Goal: Task Accomplishment & Management: Manage account settings

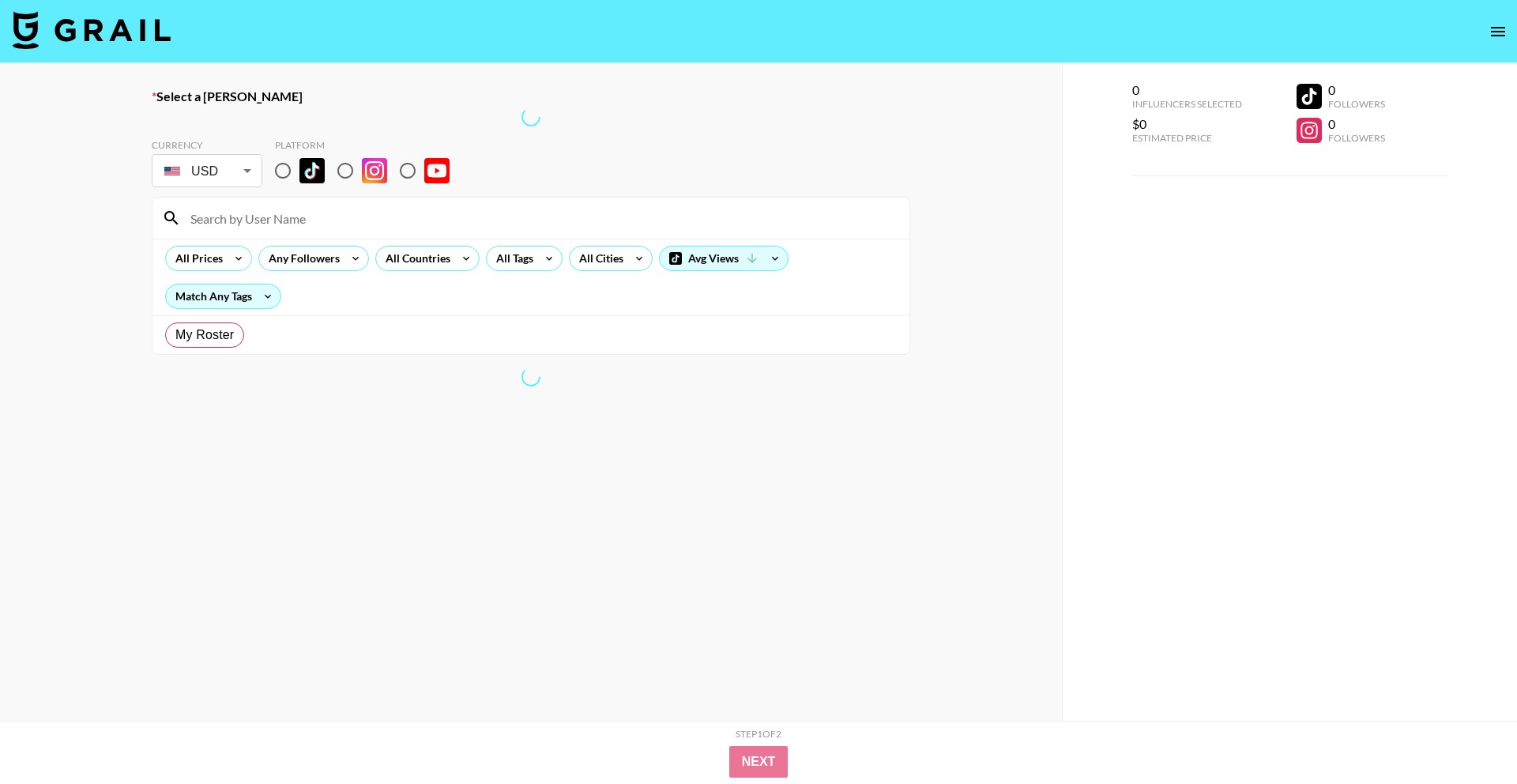
radio input "true"
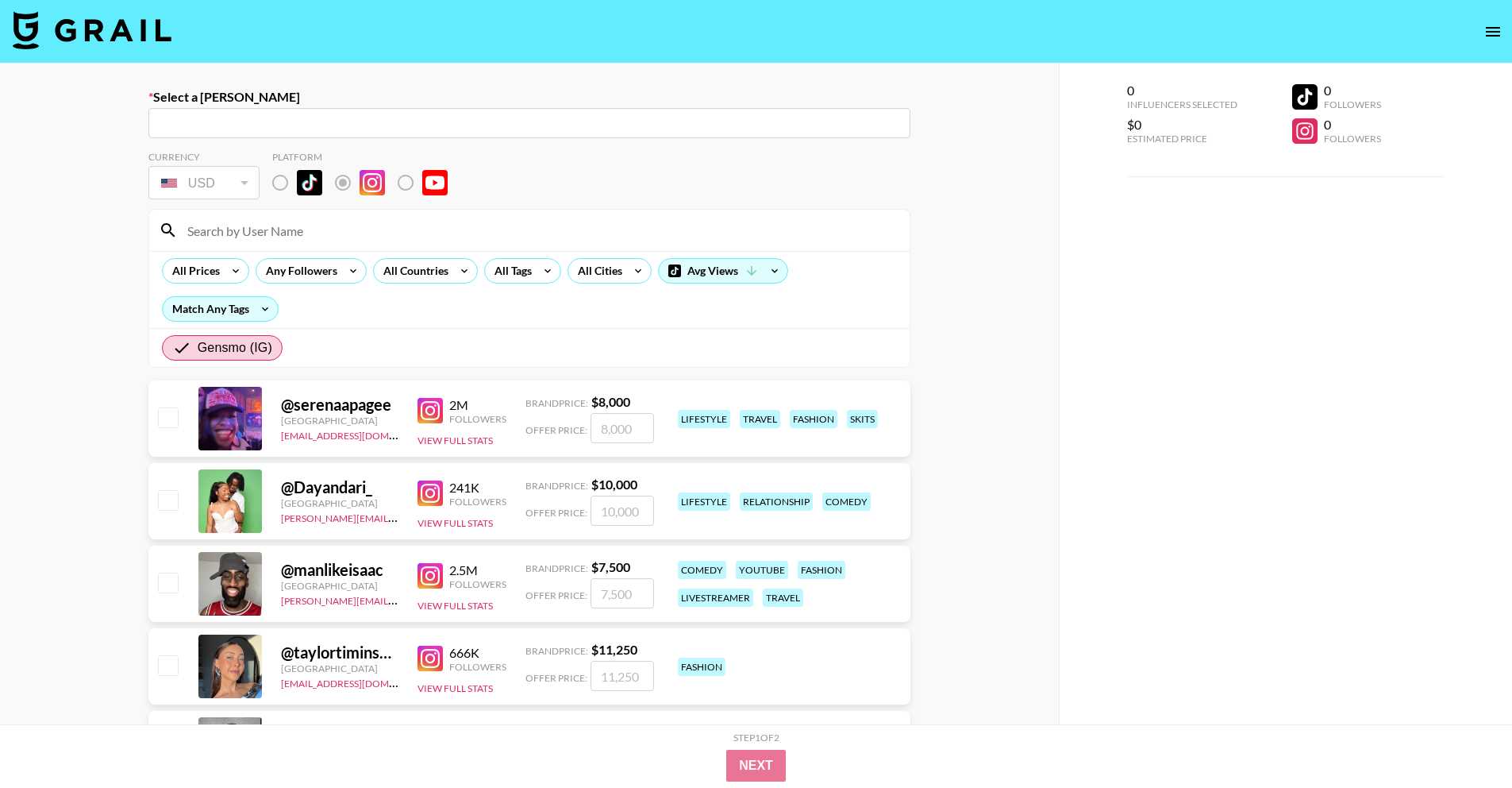
drag, startPoint x: 243, startPoint y: 220, endPoint x: 249, endPoint y: 228, distance: 10.0
click at [244, 220] on input at bounding box center [539, 230] width 722 height 25
paste input "joyee.yangg"
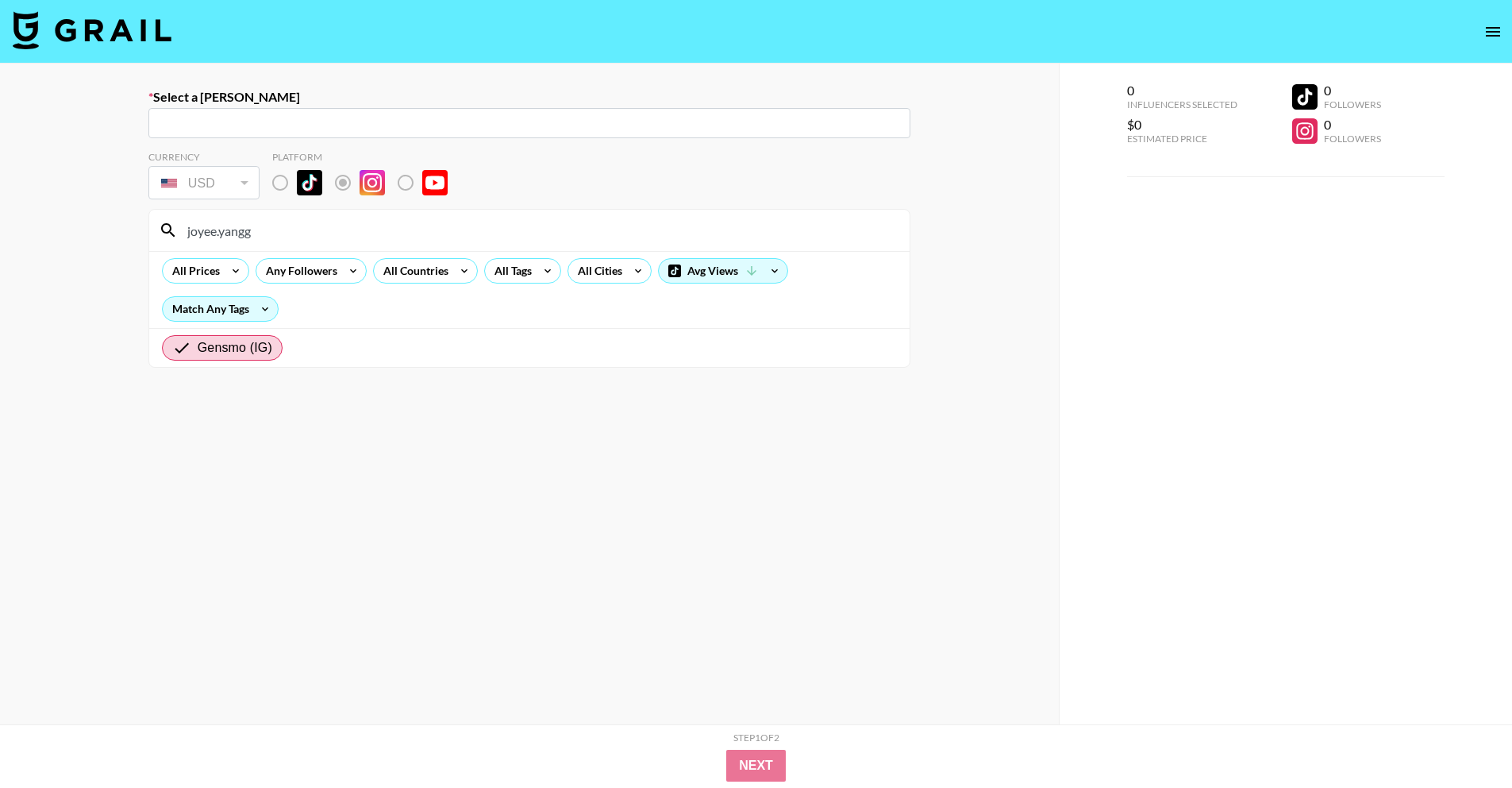
click at [192, 235] on input "joyee.yangg" at bounding box center [539, 230] width 722 height 25
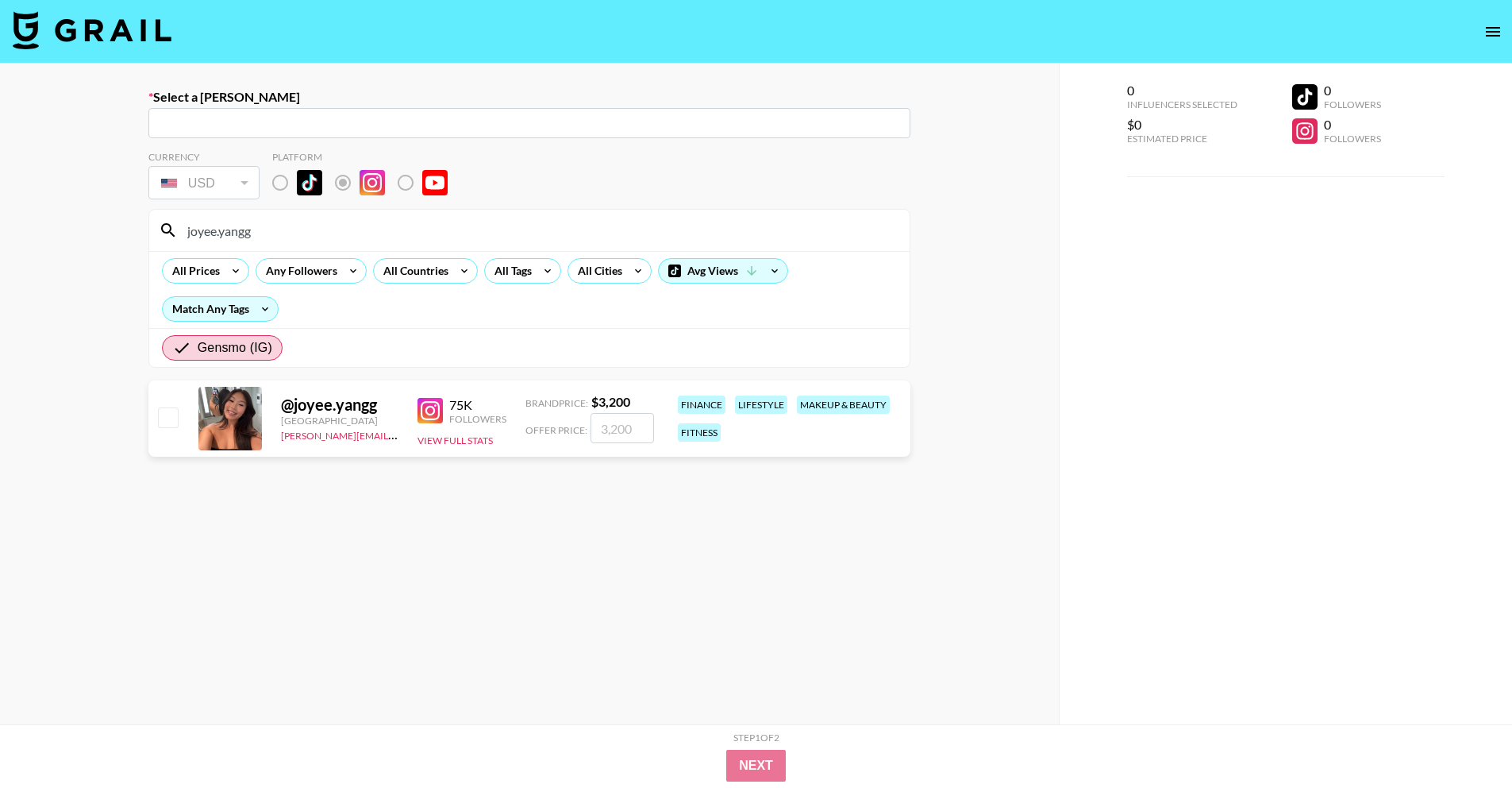
click at [266, 236] on input "joyee.yangg" at bounding box center [539, 230] width 722 height 25
drag, startPoint x: 266, startPoint y: 236, endPoint x: 178, endPoint y: 220, distance: 89.4
click at [178, 220] on input "joyee.yangg" at bounding box center [539, 230] width 722 height 25
paste input "@sydneytaleah"
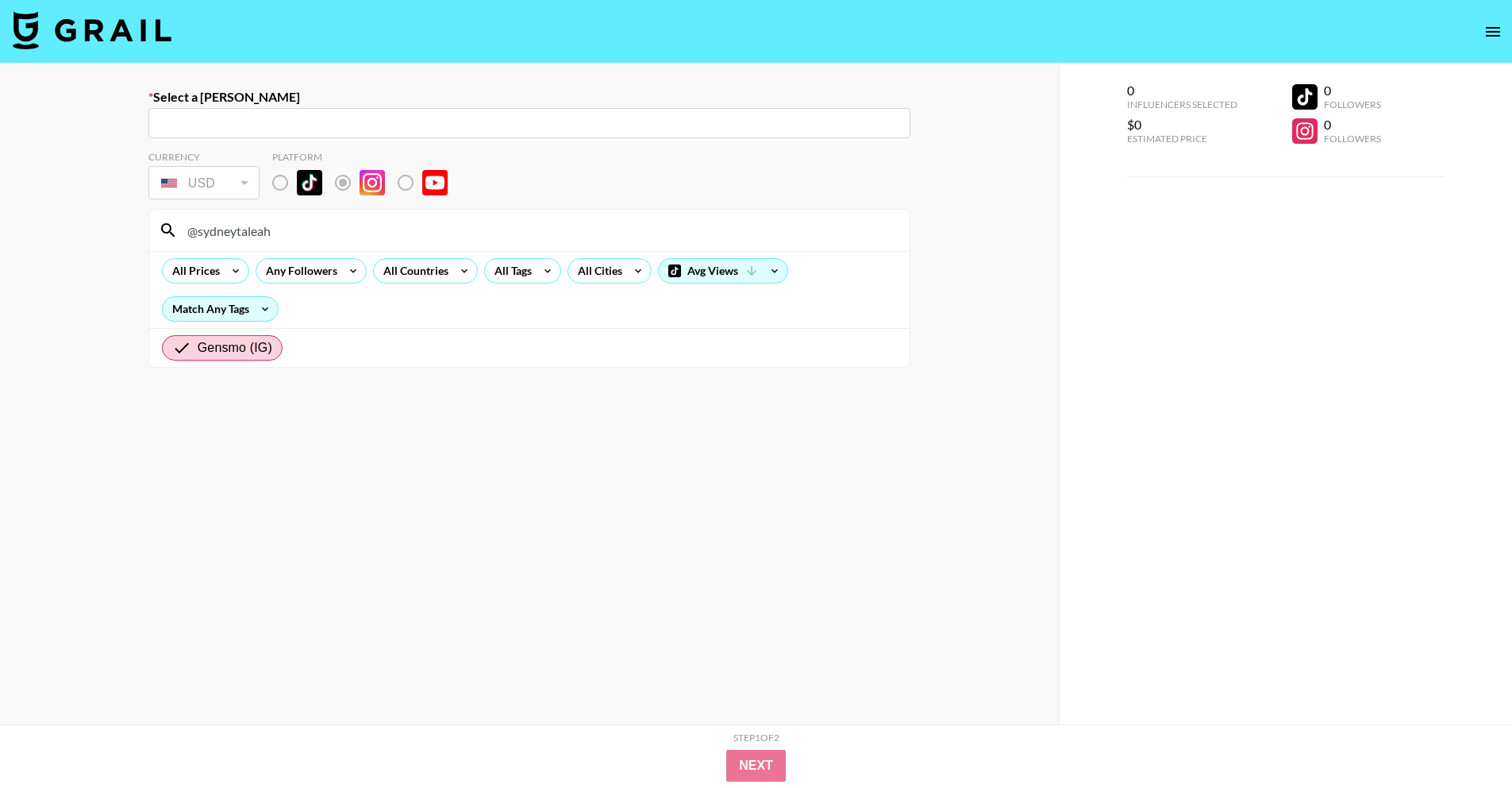
type input "@sydneytaleah"
click at [1494, 29] on icon "open drawer" at bounding box center [1493, 31] width 19 height 19
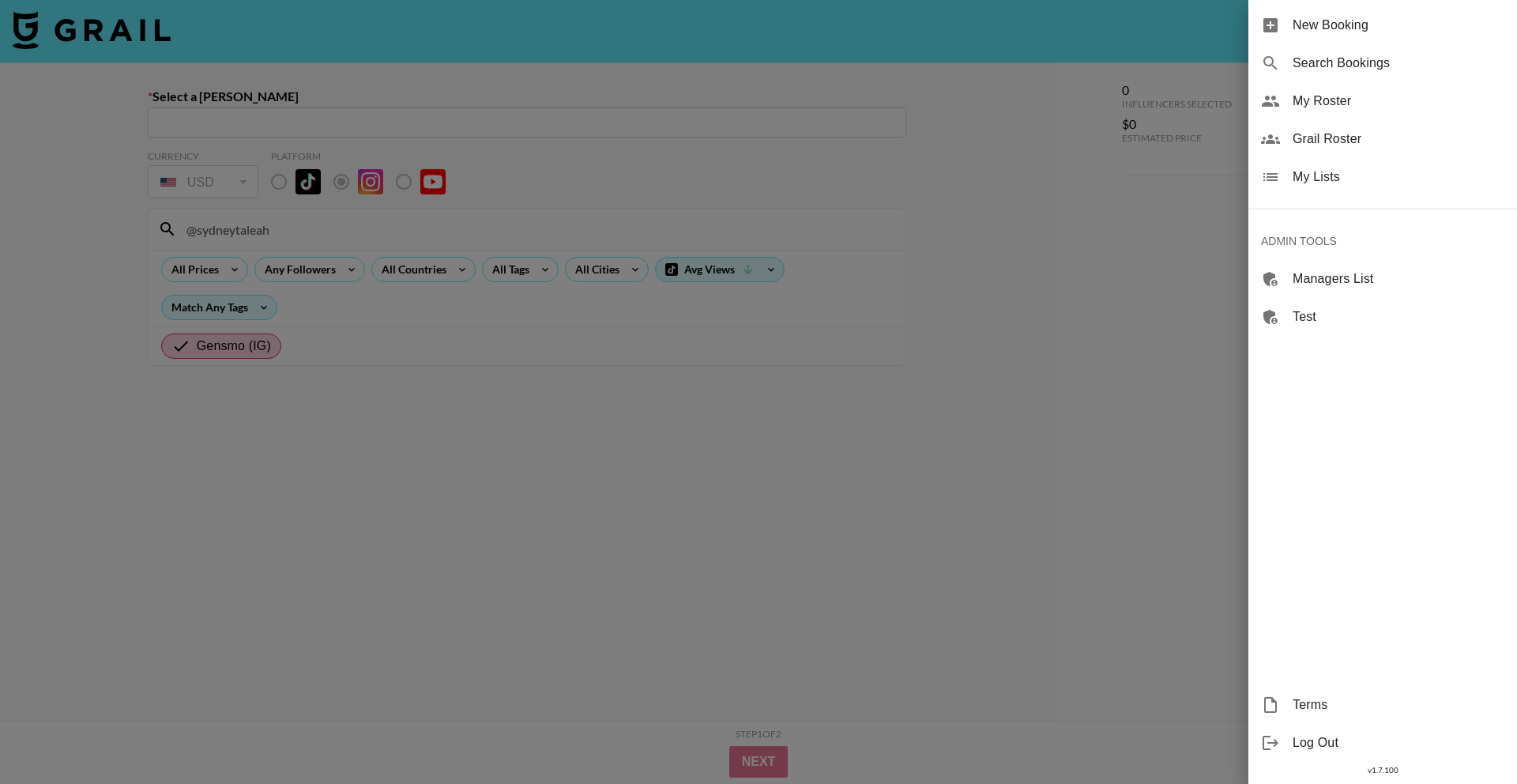
click at [1318, 180] on span "My Lists" at bounding box center [1398, 177] width 212 height 19
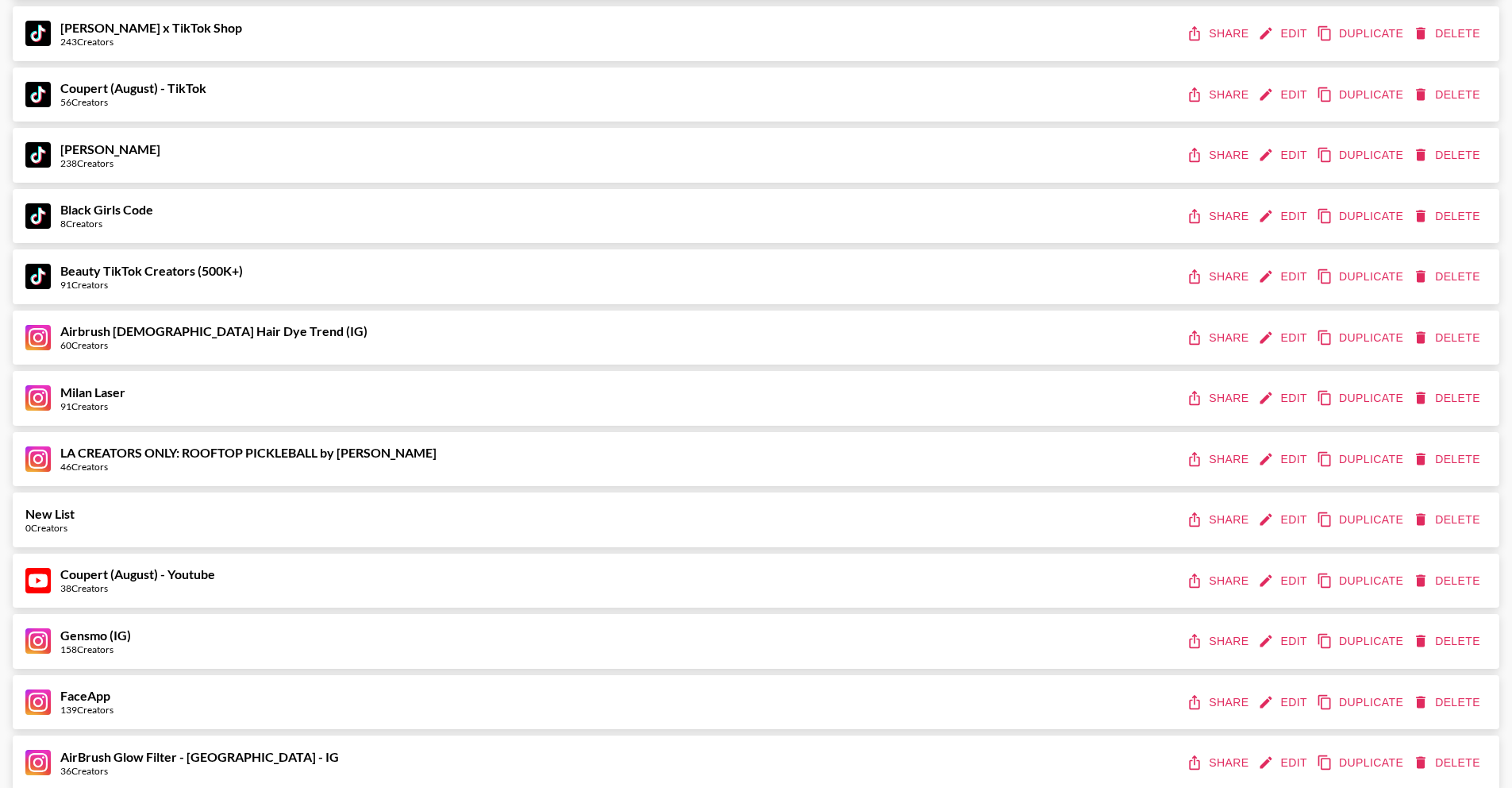
scroll to position [602, 0]
click at [1274, 520] on icon "edit" at bounding box center [1266, 517] width 16 height 16
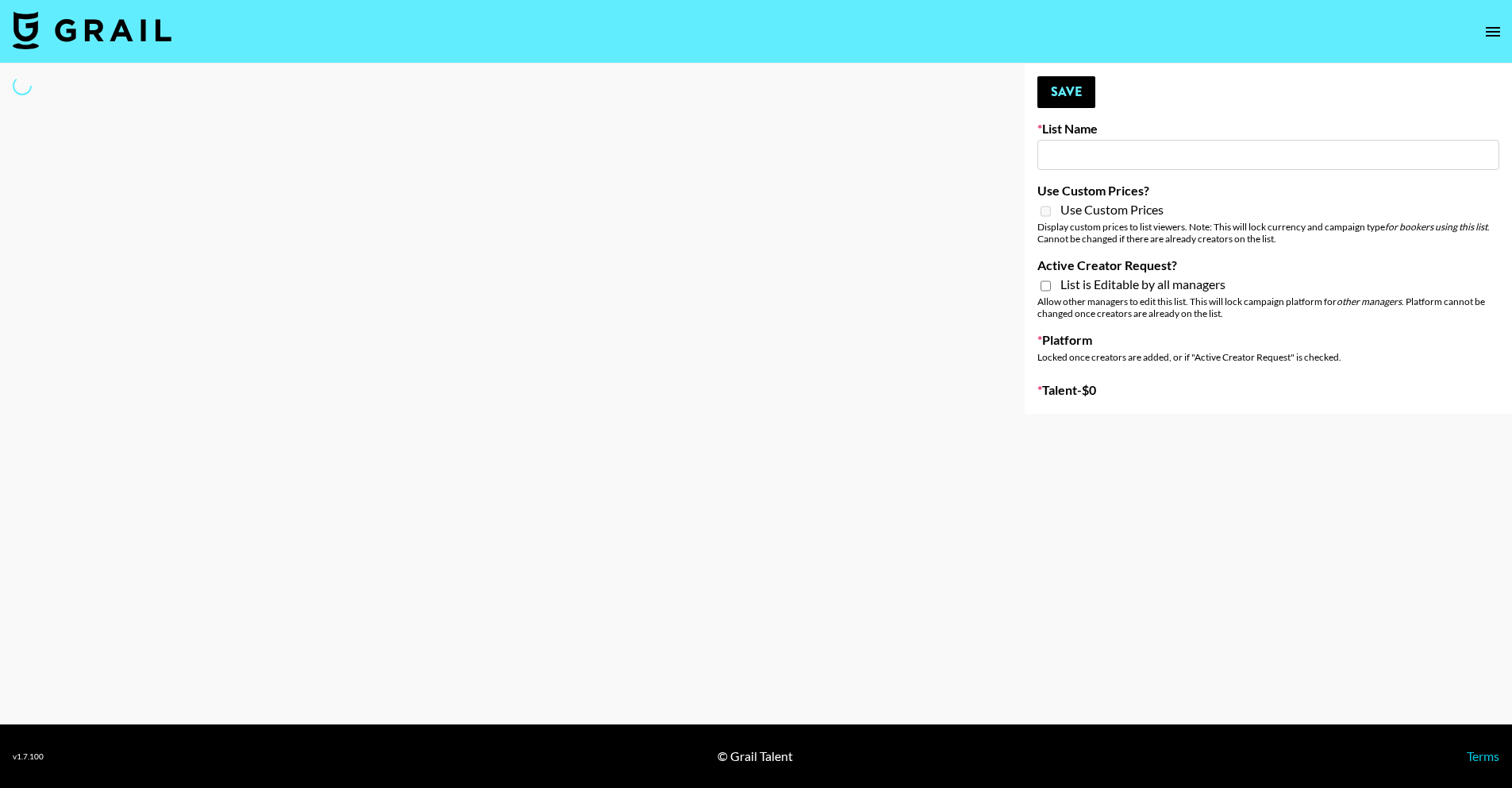
type input "New List"
select select "Song"
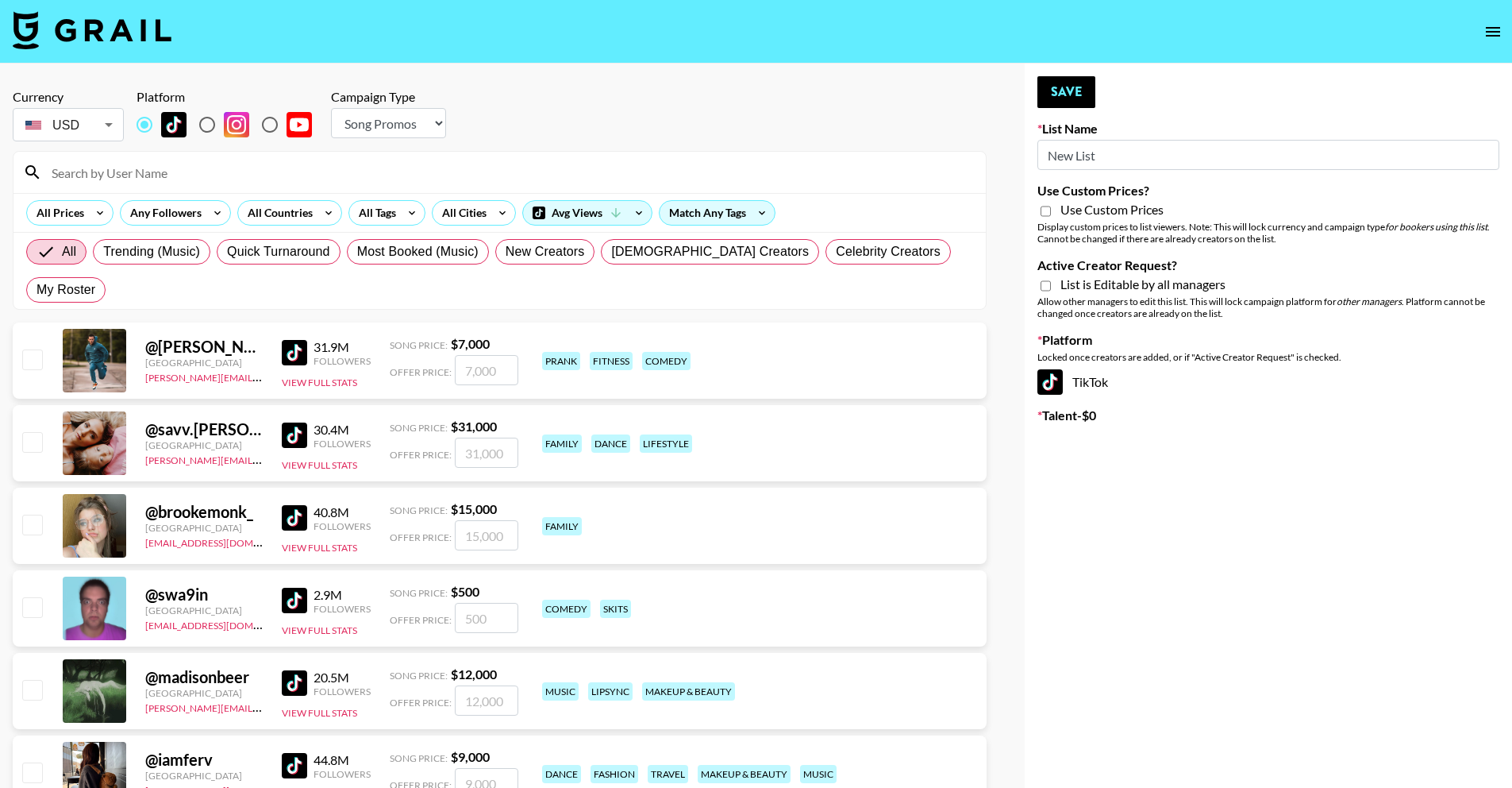
click at [322, 167] on input at bounding box center [509, 172] width 935 height 25
paste input "@sydneytaleah"
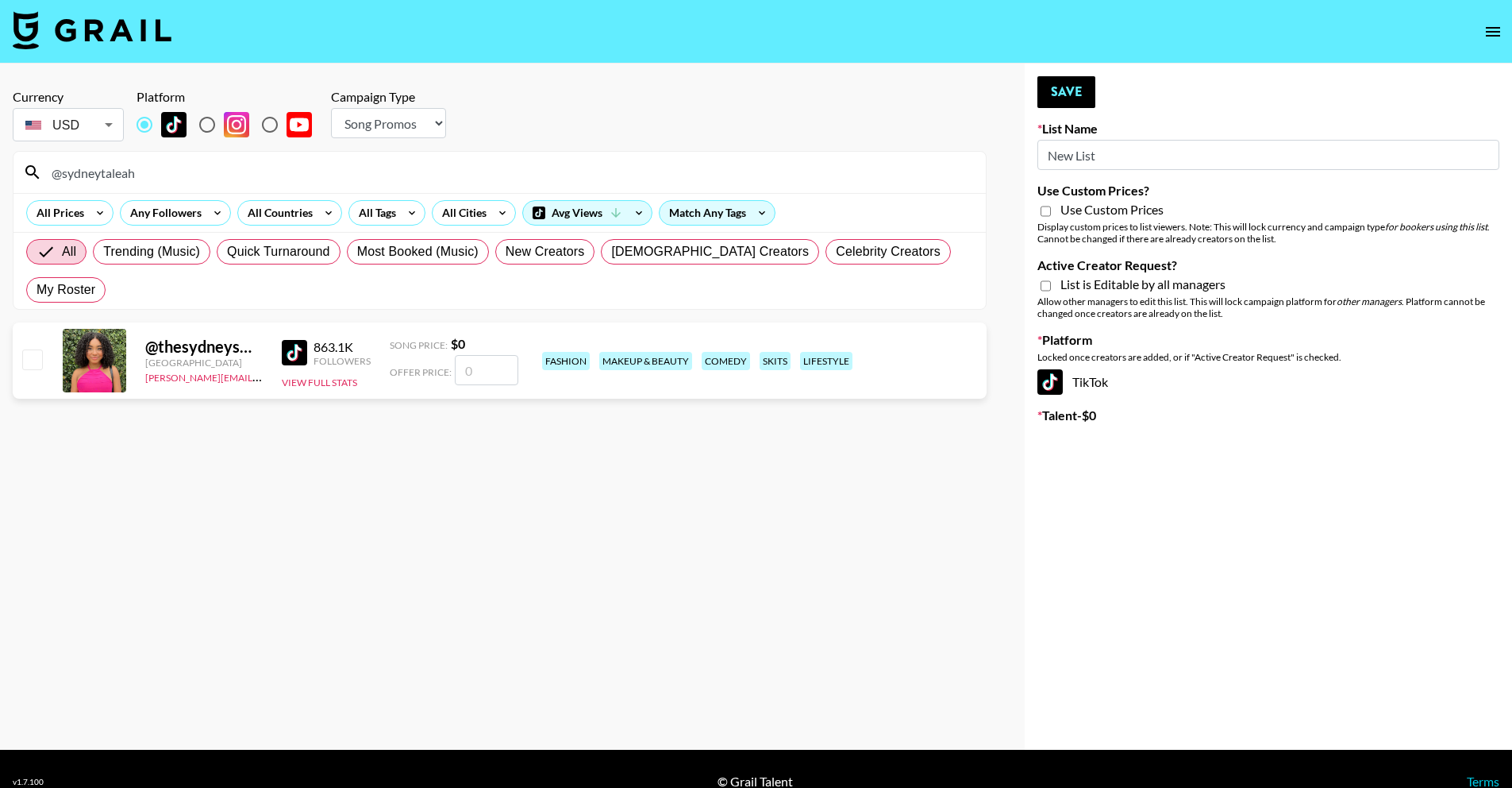
type input "@sydneytaleah"
drag, startPoint x: 1252, startPoint y: 151, endPoint x: 822, endPoint y: 151, distance: 430.0
click at [822, 151] on div "Currency USD USD ​ Platform Campaign Type Choose Type... Song Promos Brand Prom…" at bounding box center [756, 407] width 1512 height 686
paste input "Fellowers x Grail | NYFW | FaceApp Collaboration | IG |"
type input "Fellowers x Grail | NYFW | FaceApp Collaboration | IG |"
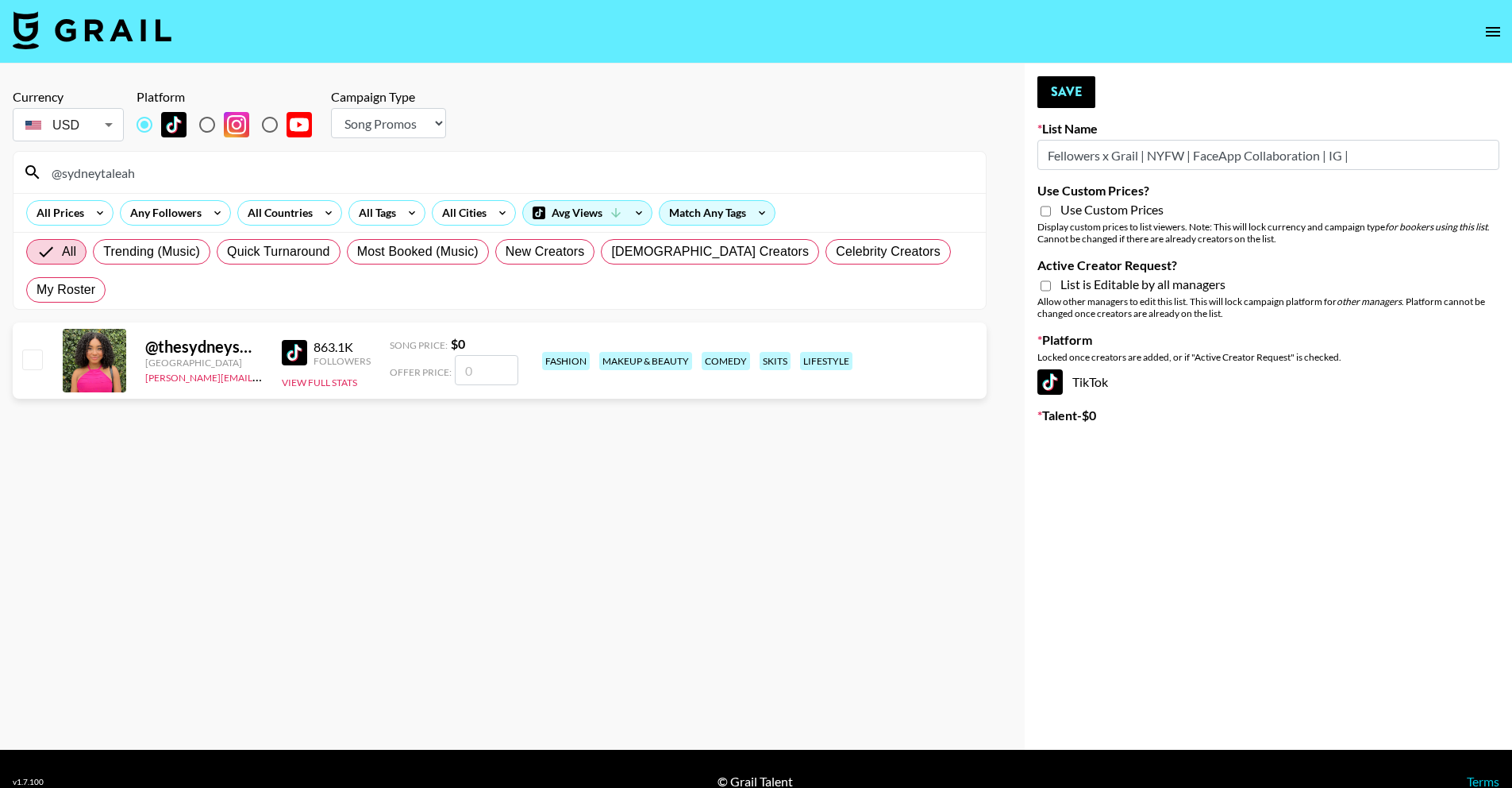
click at [1151, 204] on span "Use Custom Prices" at bounding box center [1112, 209] width 103 height 16
click at [1051, 204] on input "Use Custom Prices?" at bounding box center [1046, 211] width 10 height 14
checkbox input "true"
click at [1162, 293] on div "List is Editable by all managers" at bounding box center [1268, 286] width 462 height 19
click at [202, 135] on input "radio" at bounding box center [208, 124] width 34 height 34
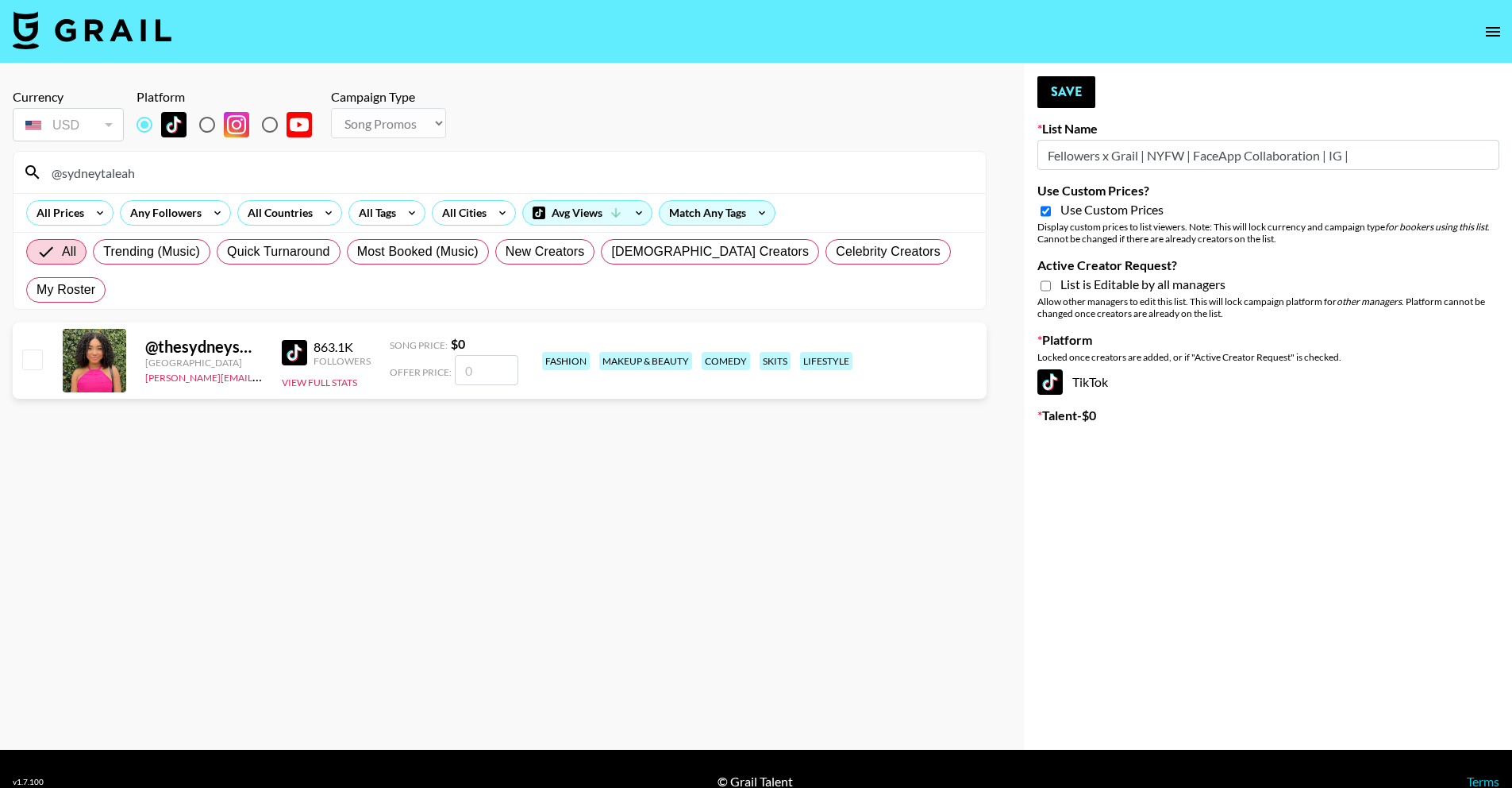
radio input "true"
click at [1087, 212] on span "Use Custom Prices" at bounding box center [1112, 209] width 103 height 16
click at [1051, 212] on input "Use Custom Prices?" at bounding box center [1046, 211] width 10 height 14
checkbox input "false"
click at [440, 122] on select "Choose Type... Song Promos Brand Promos" at bounding box center [388, 123] width 115 height 30
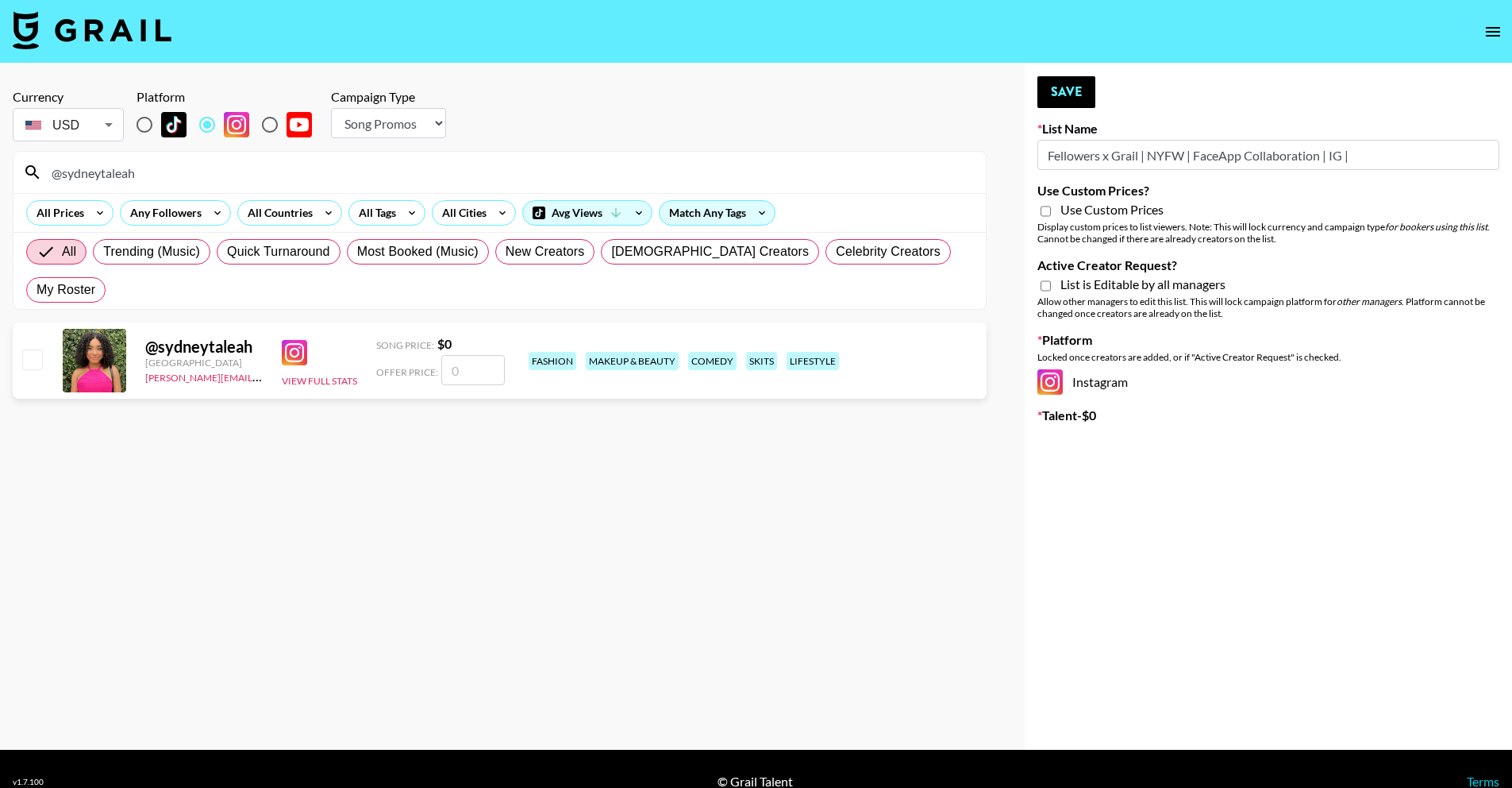
select select "Brand"
click at [331, 108] on select "Choose Type... Song Promos Brand Promos" at bounding box center [388, 123] width 115 height 30
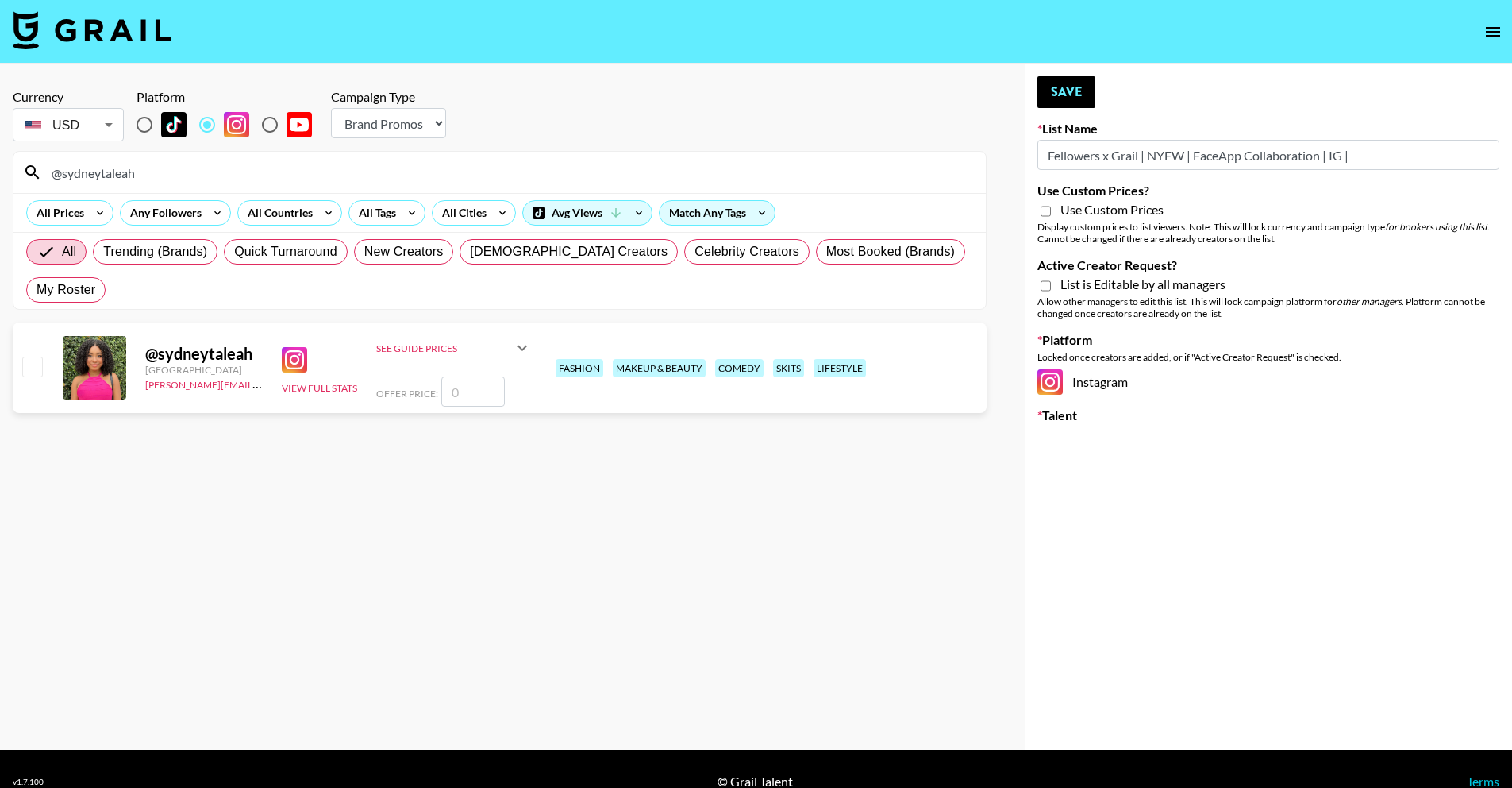
drag, startPoint x: 136, startPoint y: 182, endPoint x: -56, endPoint y: 162, distance: 193.0
click at [0, 162] on html "Currency USD USD ​ Platform Campaign Type Choose Type... Song Promos Brand Prom…" at bounding box center [756, 406] width 1512 height 813
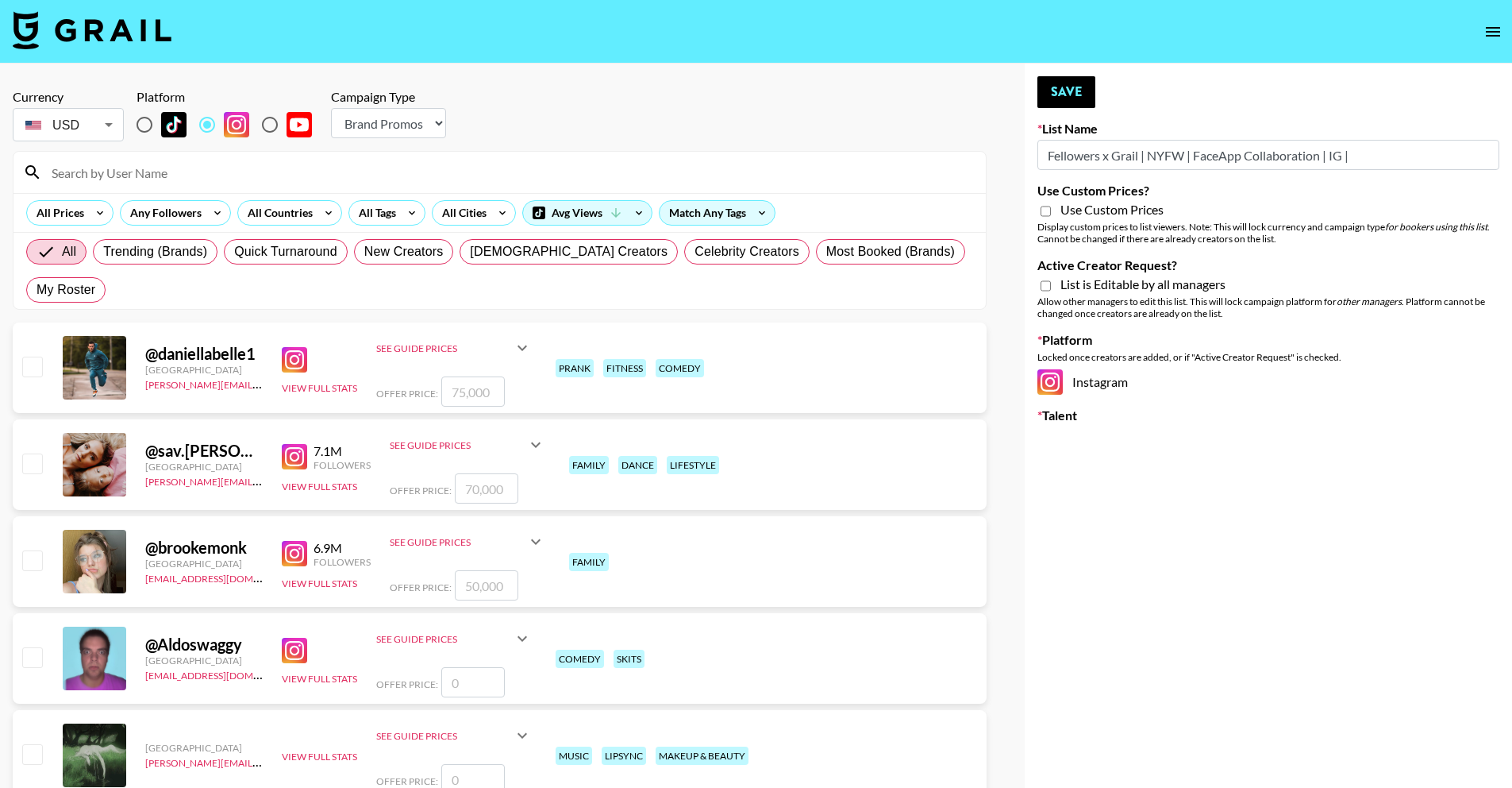
click at [748, 91] on div "Currency USD USD ​ Platform Campaign Type Choose Type... Song Promos Brand Prom…" at bounding box center [499, 117] width 974 height 56
click at [1133, 226] on div "Display custom prices to list viewers. Note: This will lock currency and campai…" at bounding box center [1268, 233] width 462 height 24
click at [1150, 207] on span "Use Custom Prices" at bounding box center [1112, 209] width 103 height 16
click at [1051, 207] on input "Use Custom Prices?" at bounding box center [1046, 211] width 10 height 14
checkbox input "true"
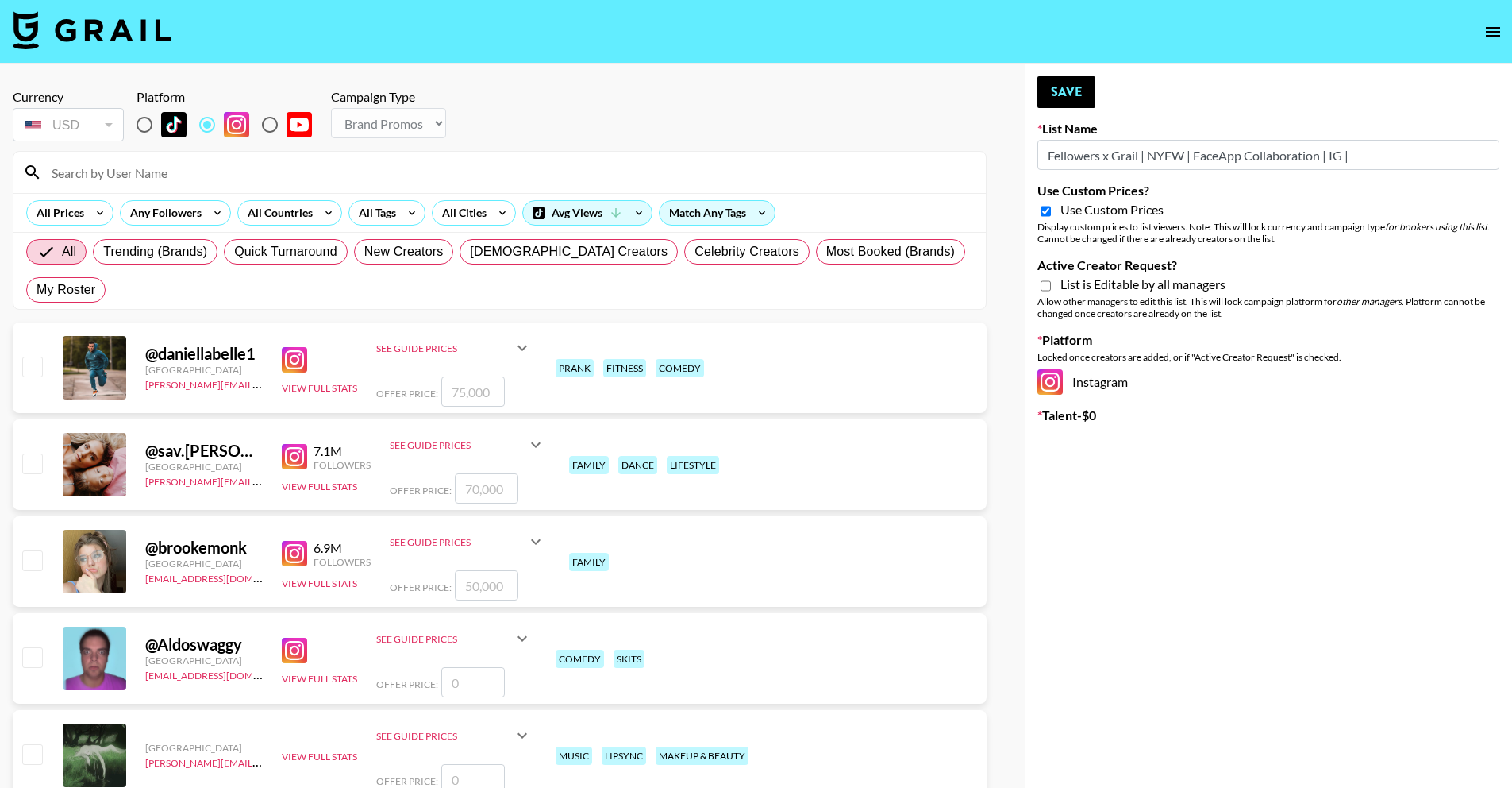
click at [1154, 295] on div "Allow other managers to edit this list. This will lock campaign platform for ot…" at bounding box center [1268, 307] width 462 height 24
click at [1154, 292] on span "List is Editable by all managers" at bounding box center [1143, 284] width 165 height 16
click at [1051, 292] on input "Active Creator Request?" at bounding box center [1046, 286] width 10 height 14
checkbox input "true"
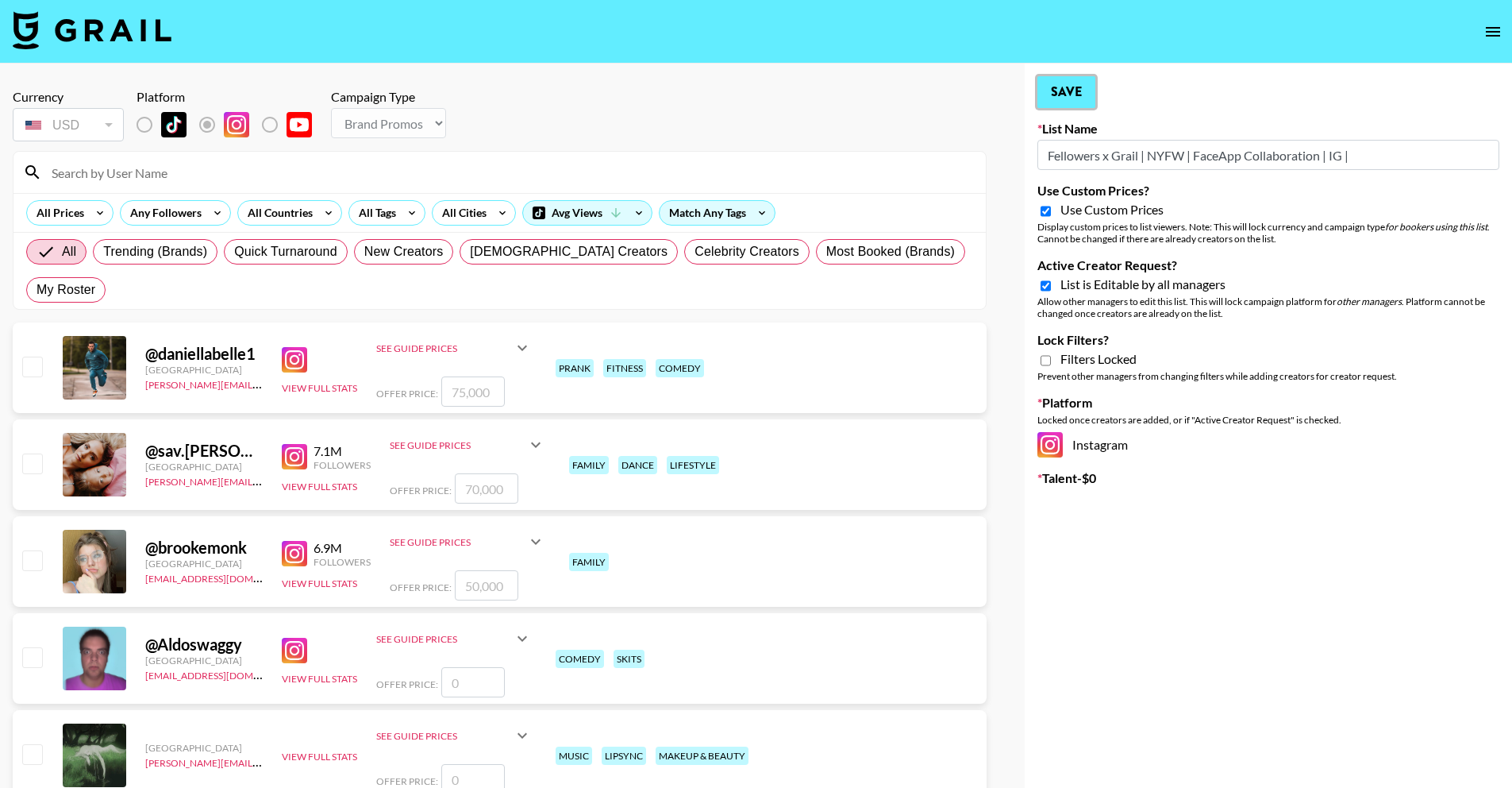
click at [1065, 103] on button "Save" at bounding box center [1066, 93] width 58 height 32
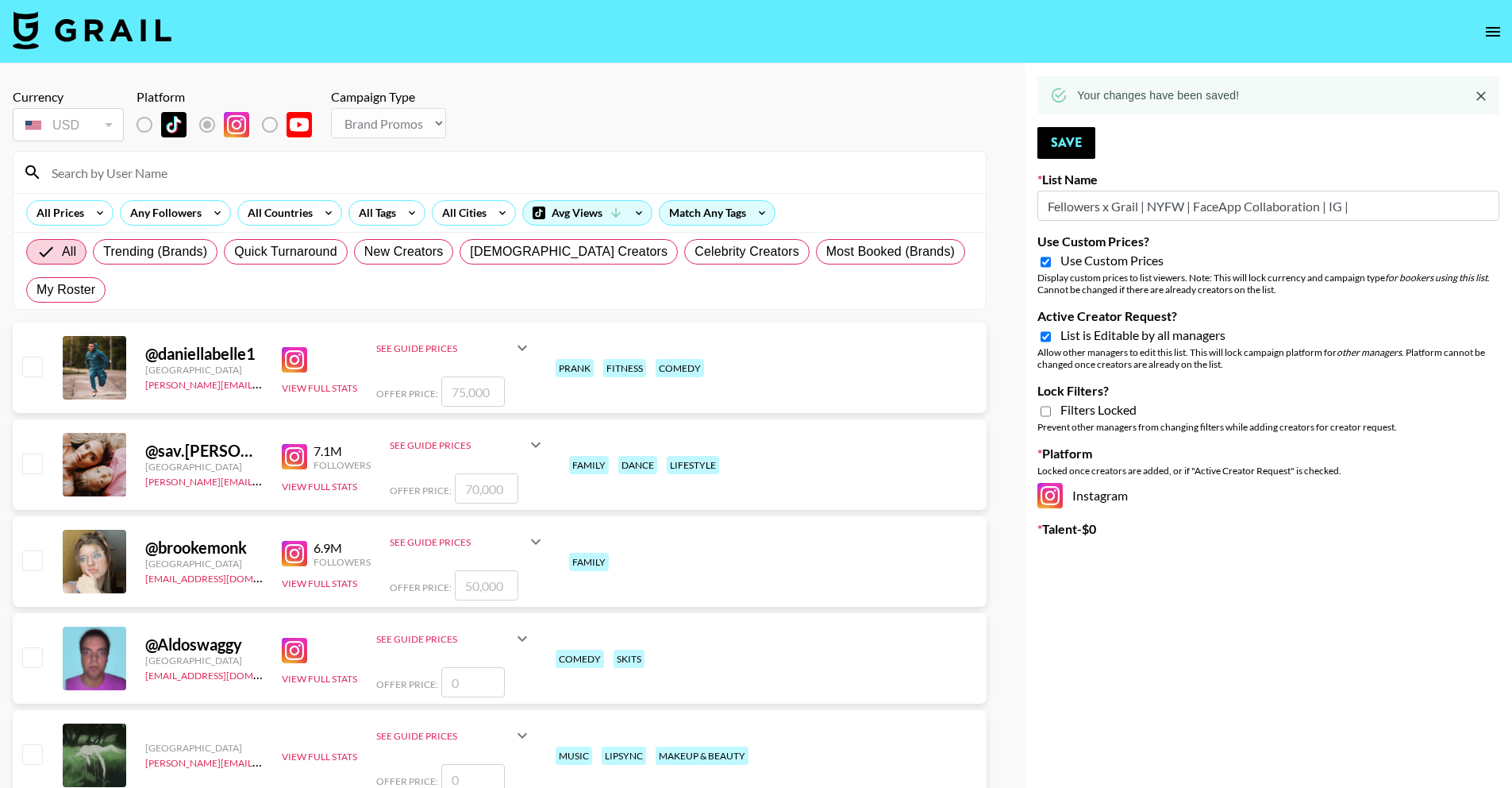
click at [743, 191] on div at bounding box center [499, 172] width 972 height 41
click at [1494, 35] on icon "open drawer" at bounding box center [1493, 31] width 14 height 9
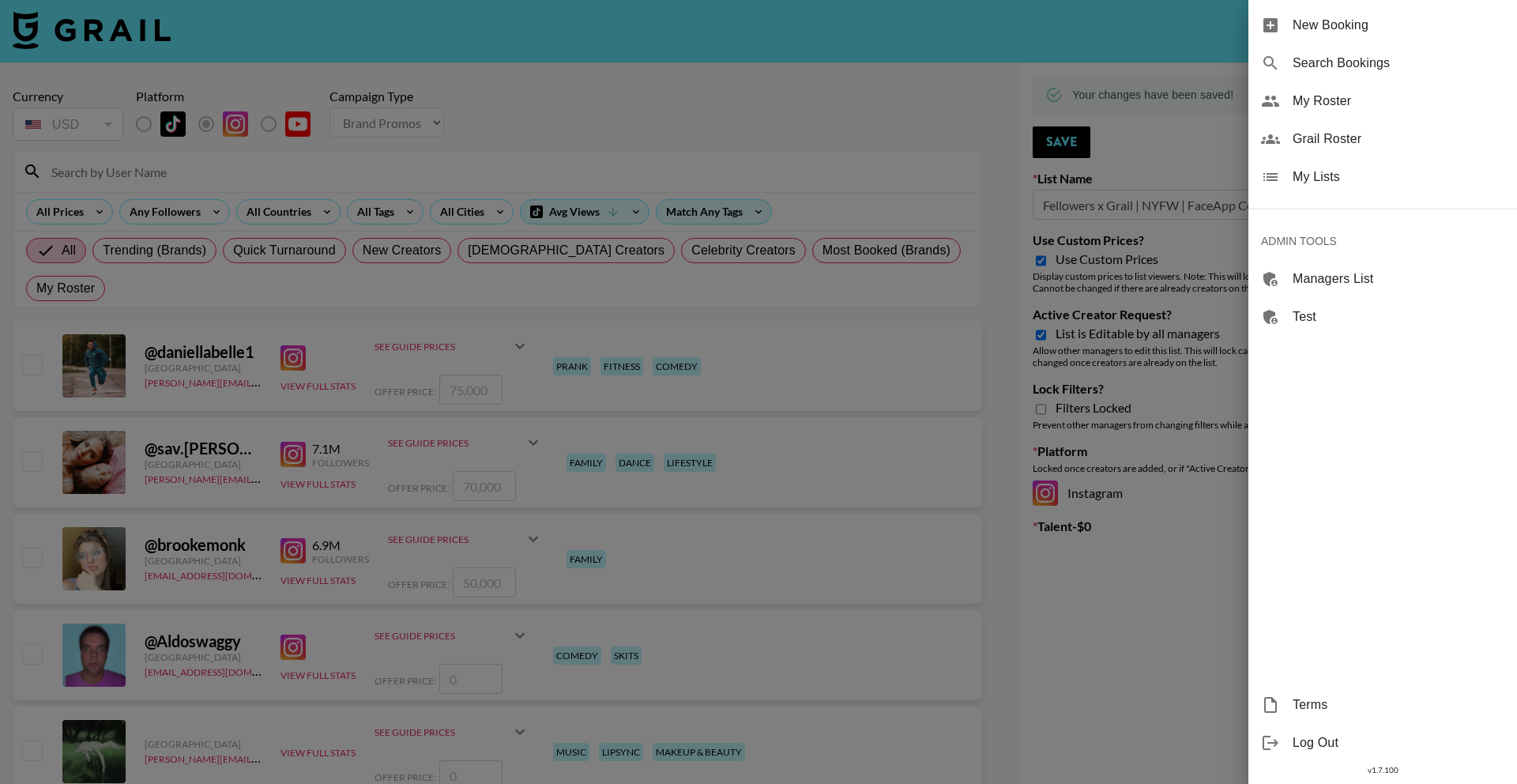
click at [1431, 183] on span "My Lists" at bounding box center [1398, 177] width 212 height 19
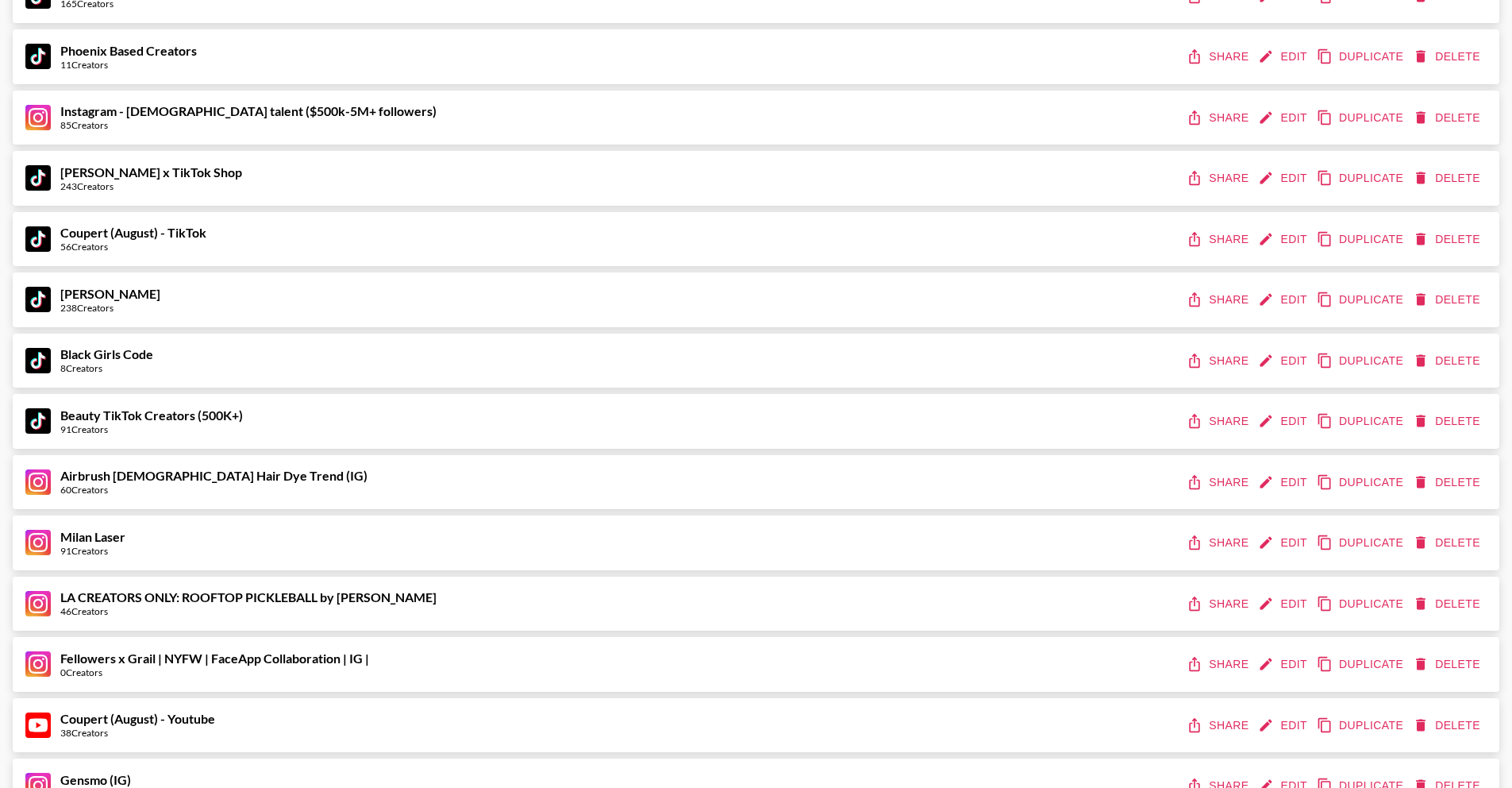
scroll to position [995, 0]
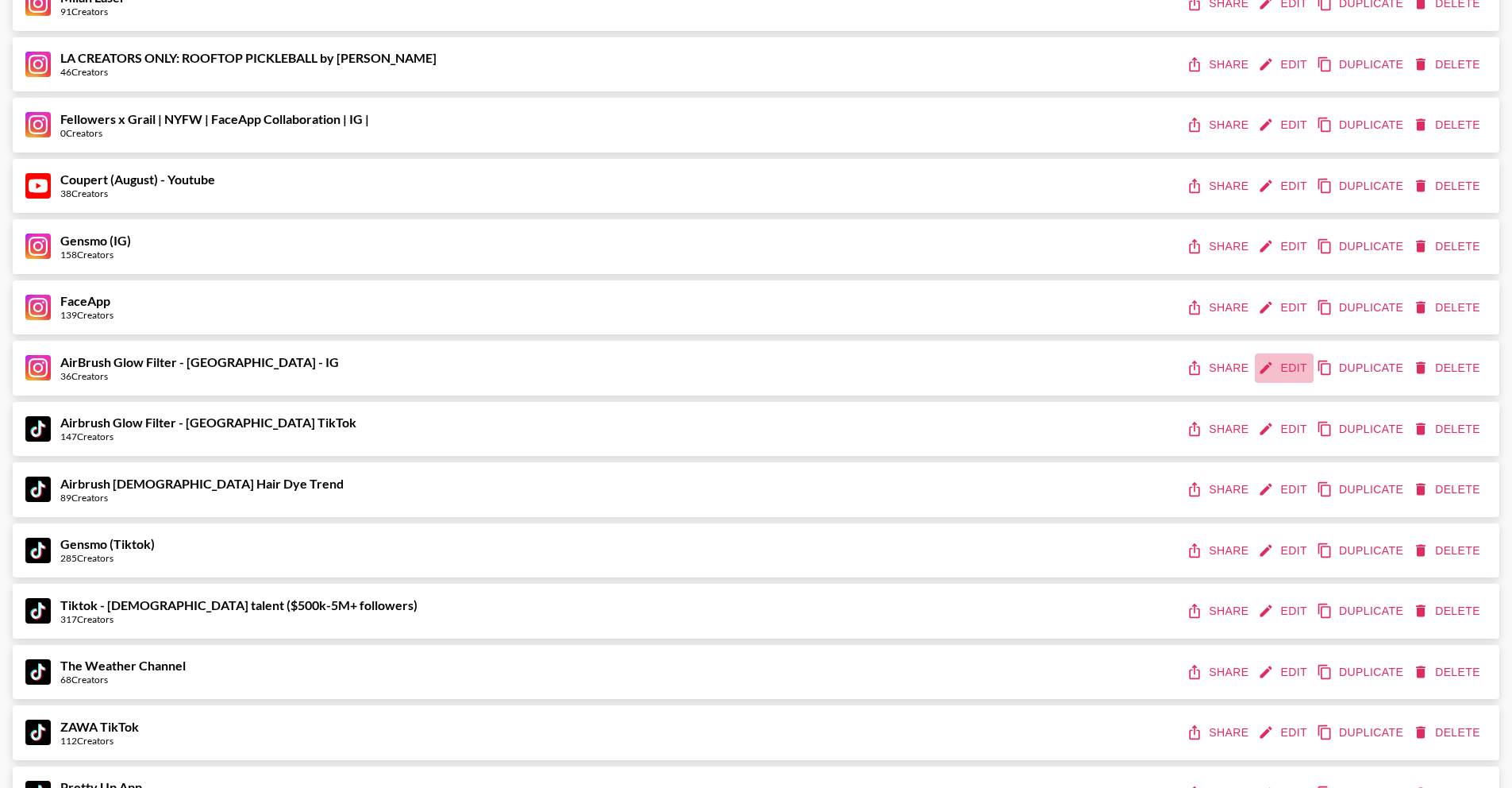
click at [1288, 366] on button "Edit" at bounding box center [1284, 368] width 59 height 29
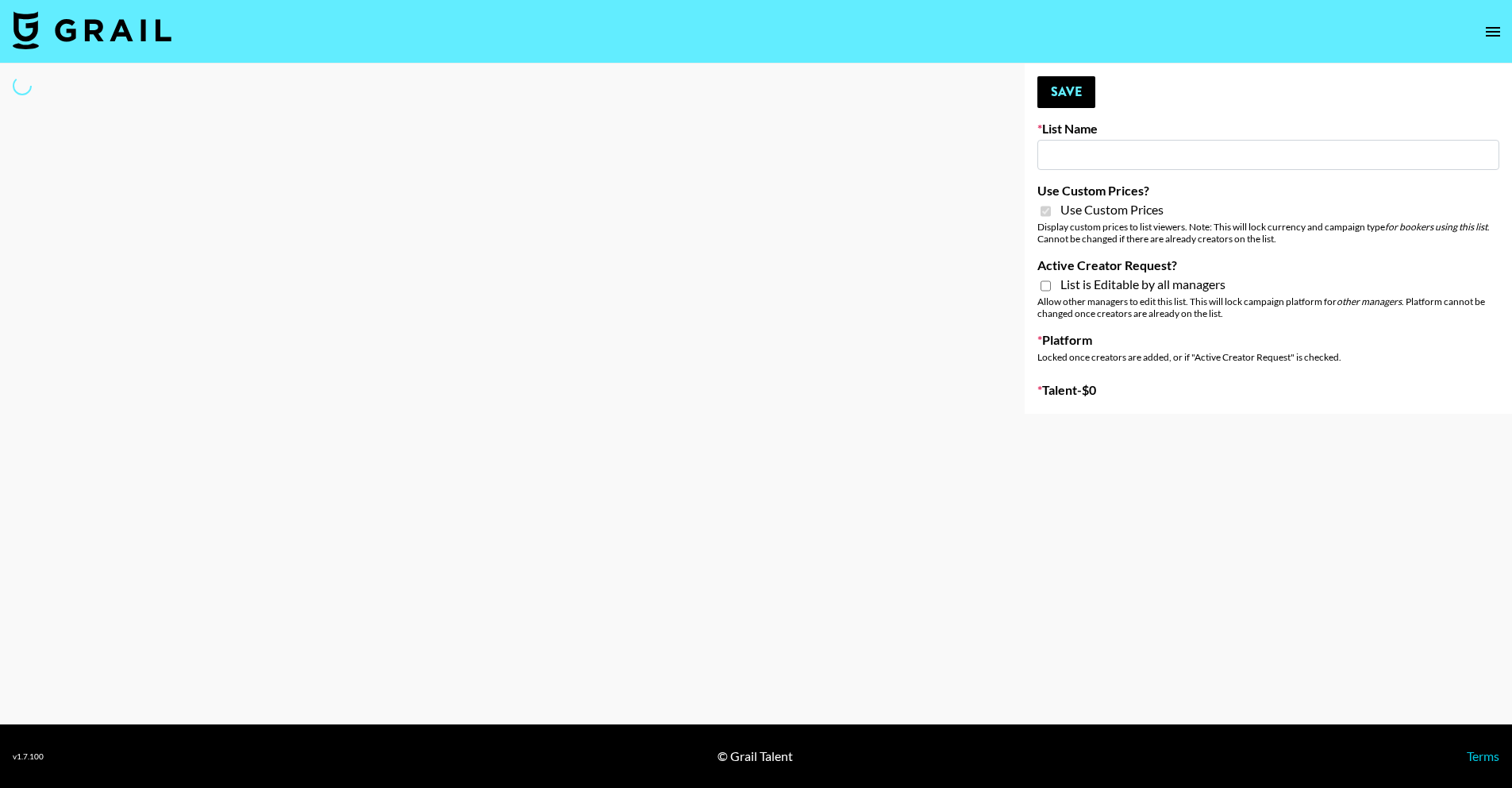
type input "AirBrush Glow Filter - [GEOGRAPHIC_DATA] - IG"
checkbox input "true"
select select "Brand"
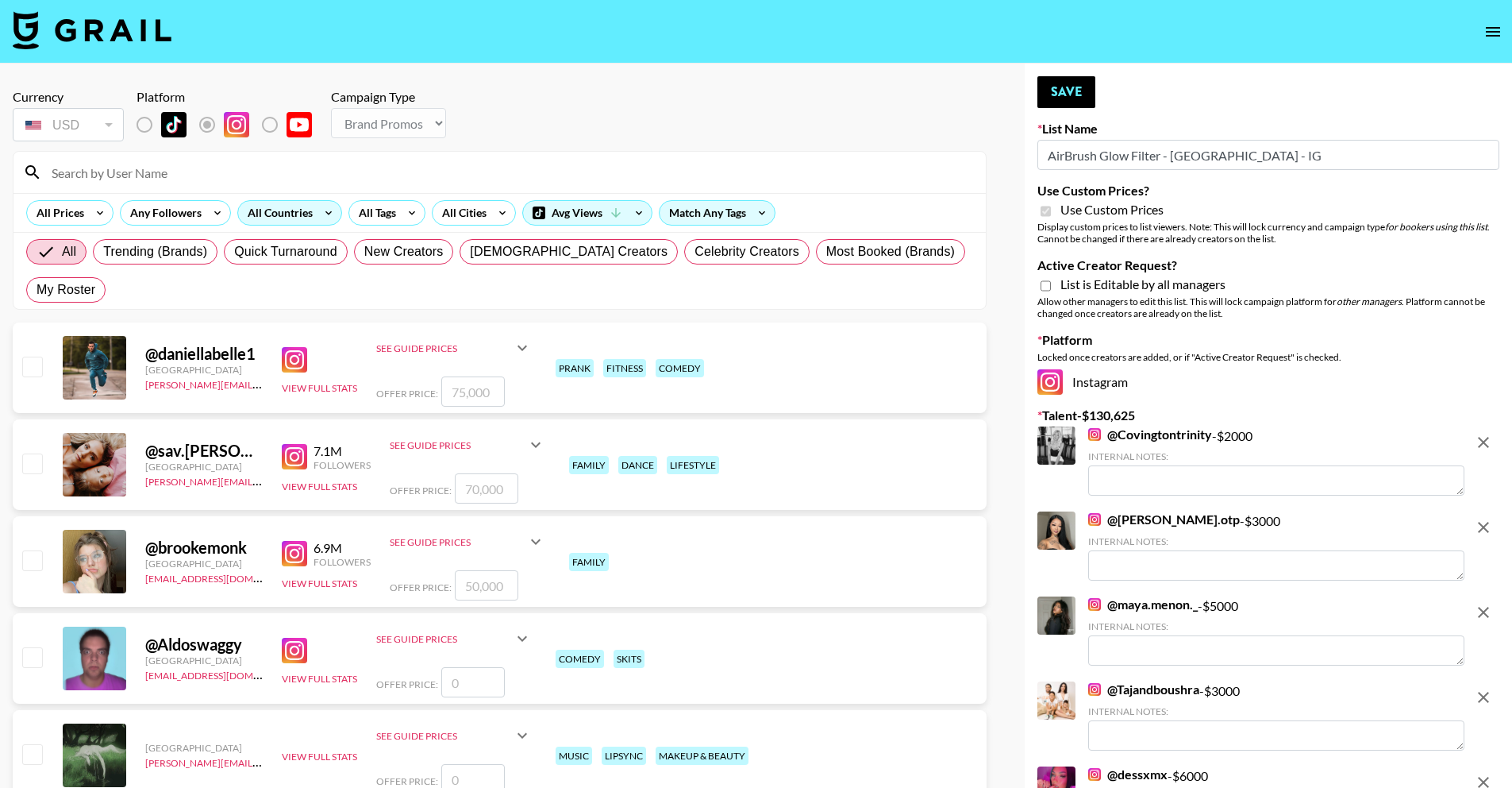
click at [305, 209] on div "All Countries" at bounding box center [277, 213] width 78 height 24
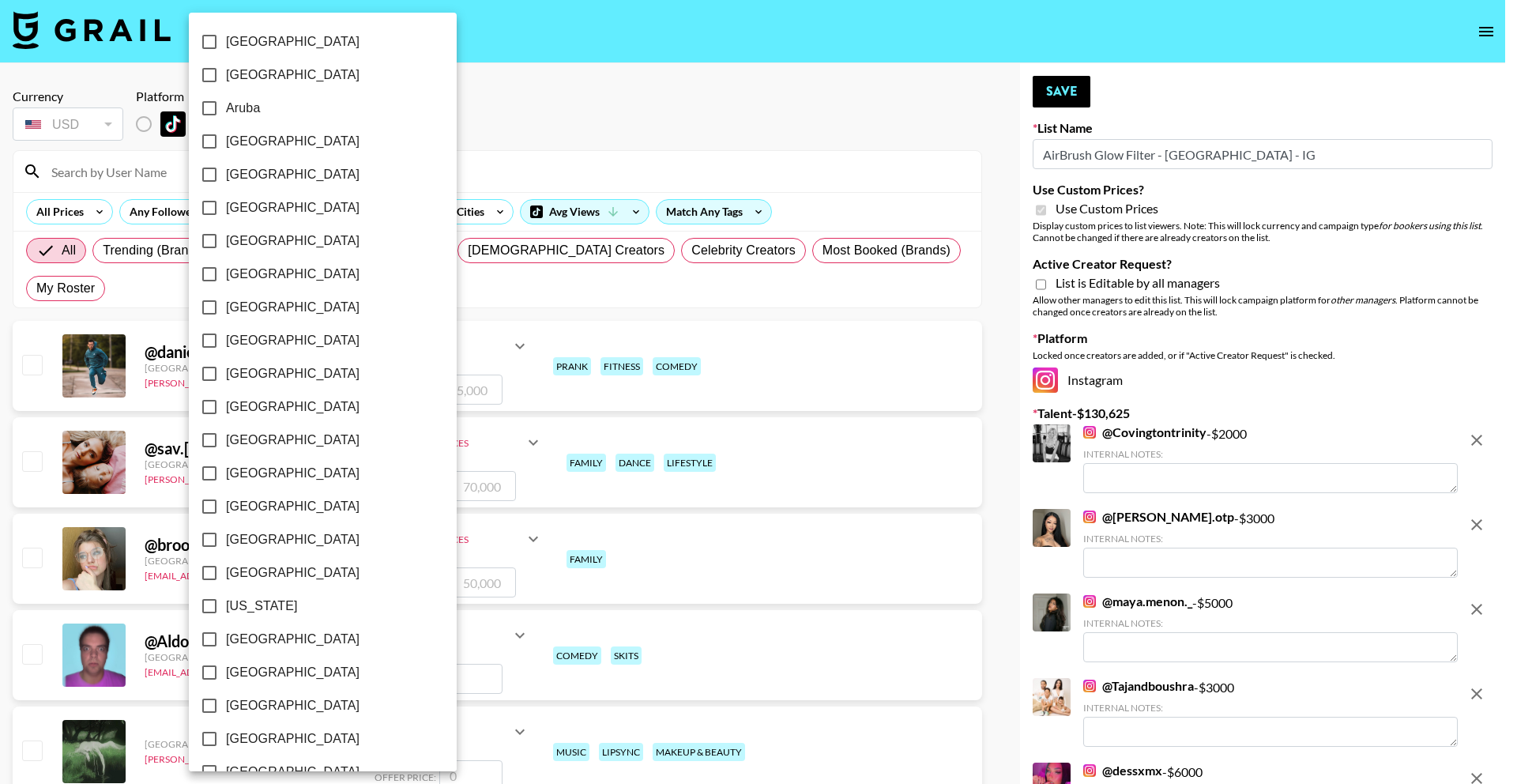
click at [314, 175] on label "Austria" at bounding box center [311, 175] width 238 height 33
click at [226, 175] on input "Austria" at bounding box center [209, 175] width 33 height 33
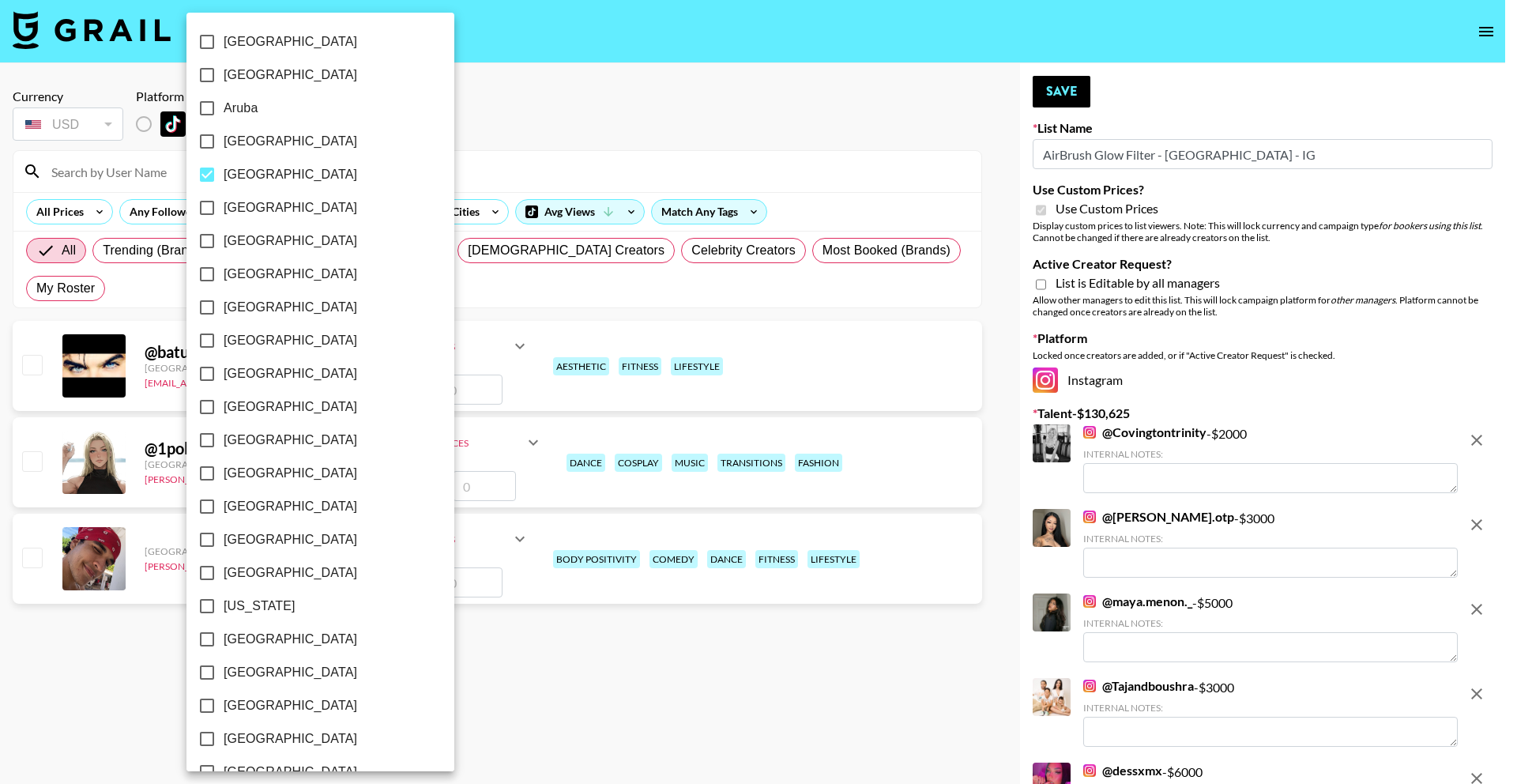
click at [291, 176] on label "Austria" at bounding box center [310, 175] width 238 height 33
click at [223, 176] on input "Austria" at bounding box center [208, 175] width 33 height 33
checkbox input "false"
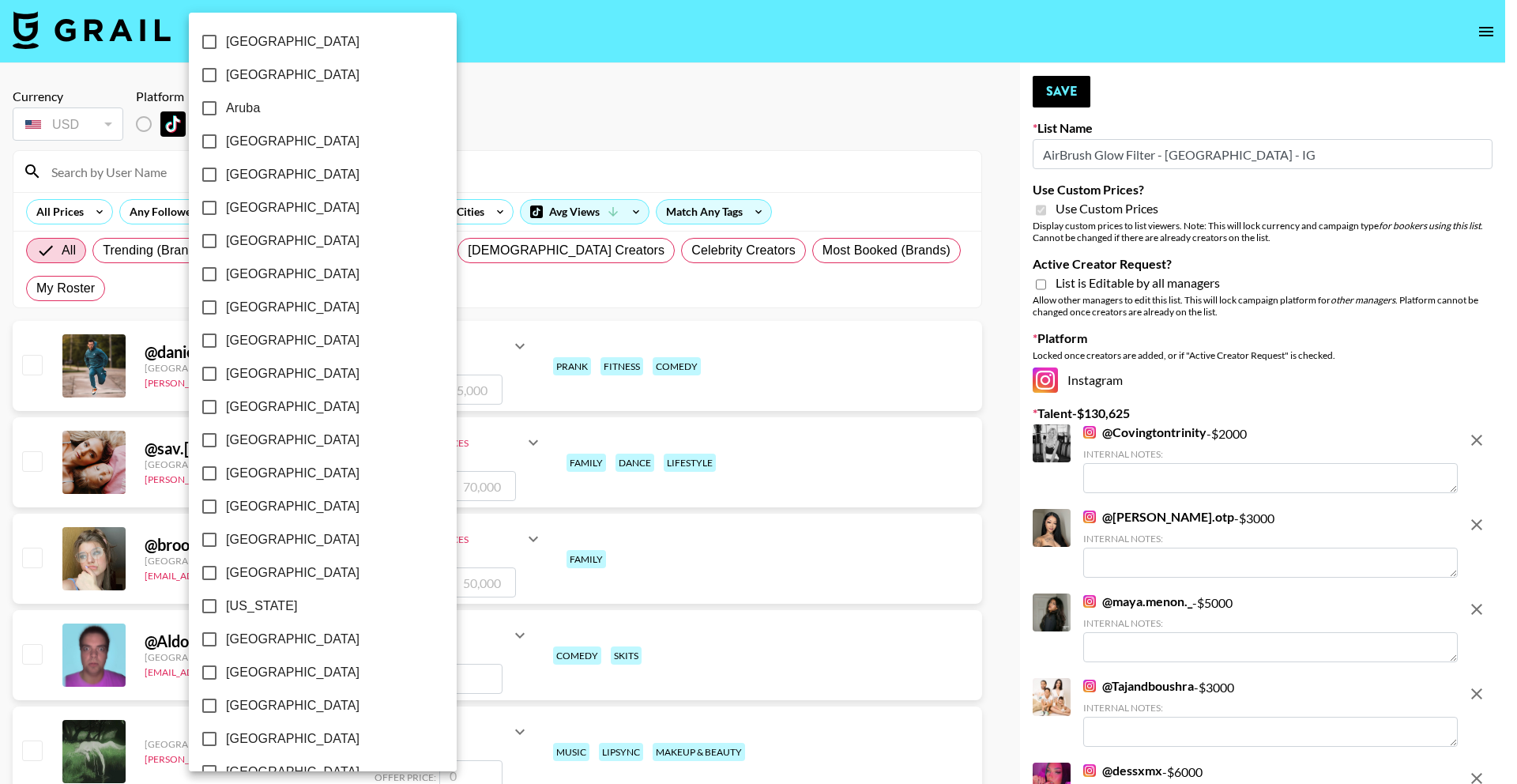
click at [448, 152] on div at bounding box center [758, 392] width 1517 height 784
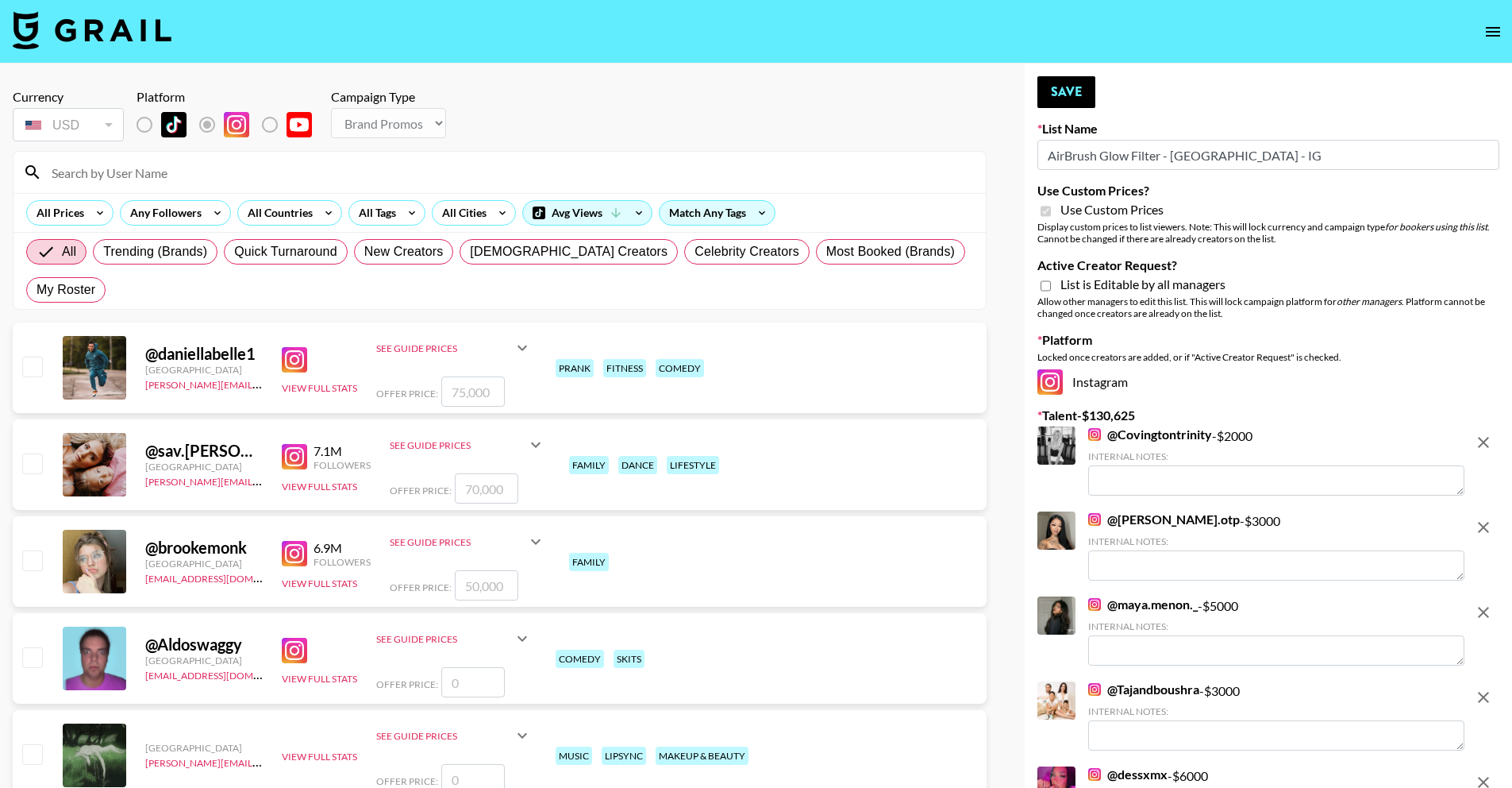
click at [328, 168] on input at bounding box center [509, 172] width 935 height 25
paste input "styledby_anie"
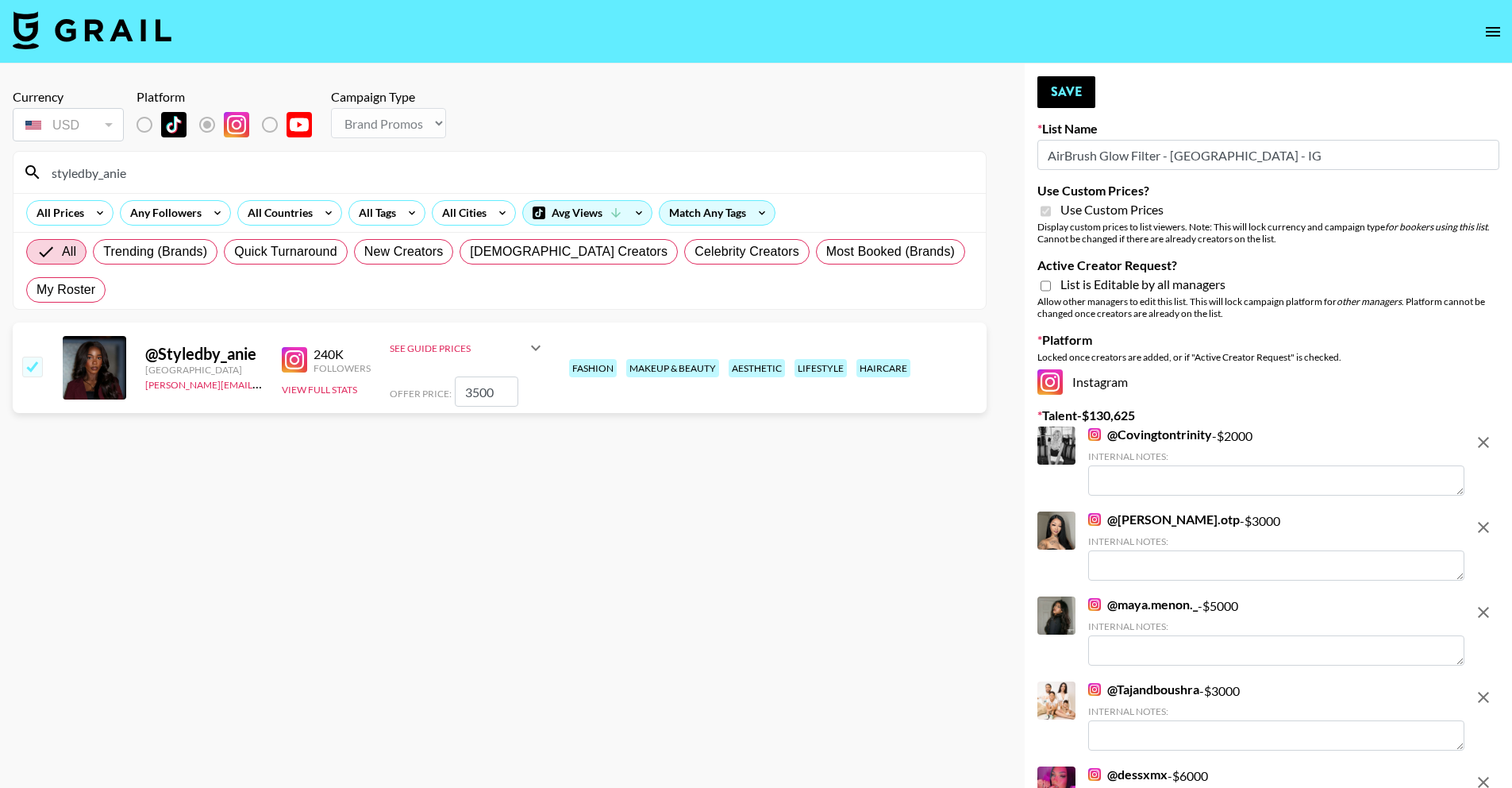
drag, startPoint x: 103, startPoint y: 167, endPoint x: -21, endPoint y: 162, distance: 124.1
paste input "michelle.otp"
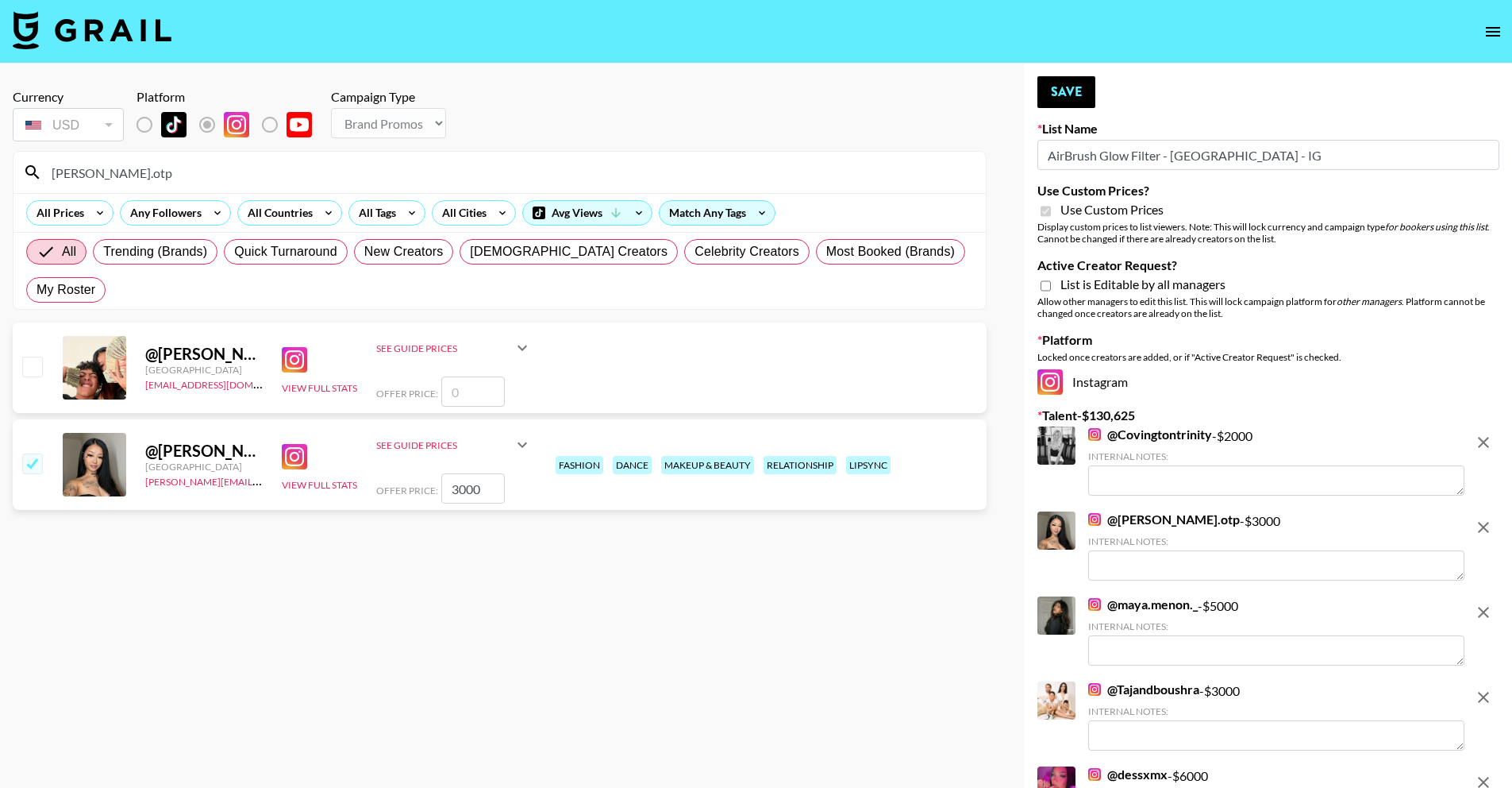
drag, startPoint x: 136, startPoint y: 168, endPoint x: -6, endPoint y: 168, distance: 142.0
paste input "keybastos"
drag, startPoint x: 229, startPoint y: 181, endPoint x: 10, endPoint y: 181, distance: 219.0
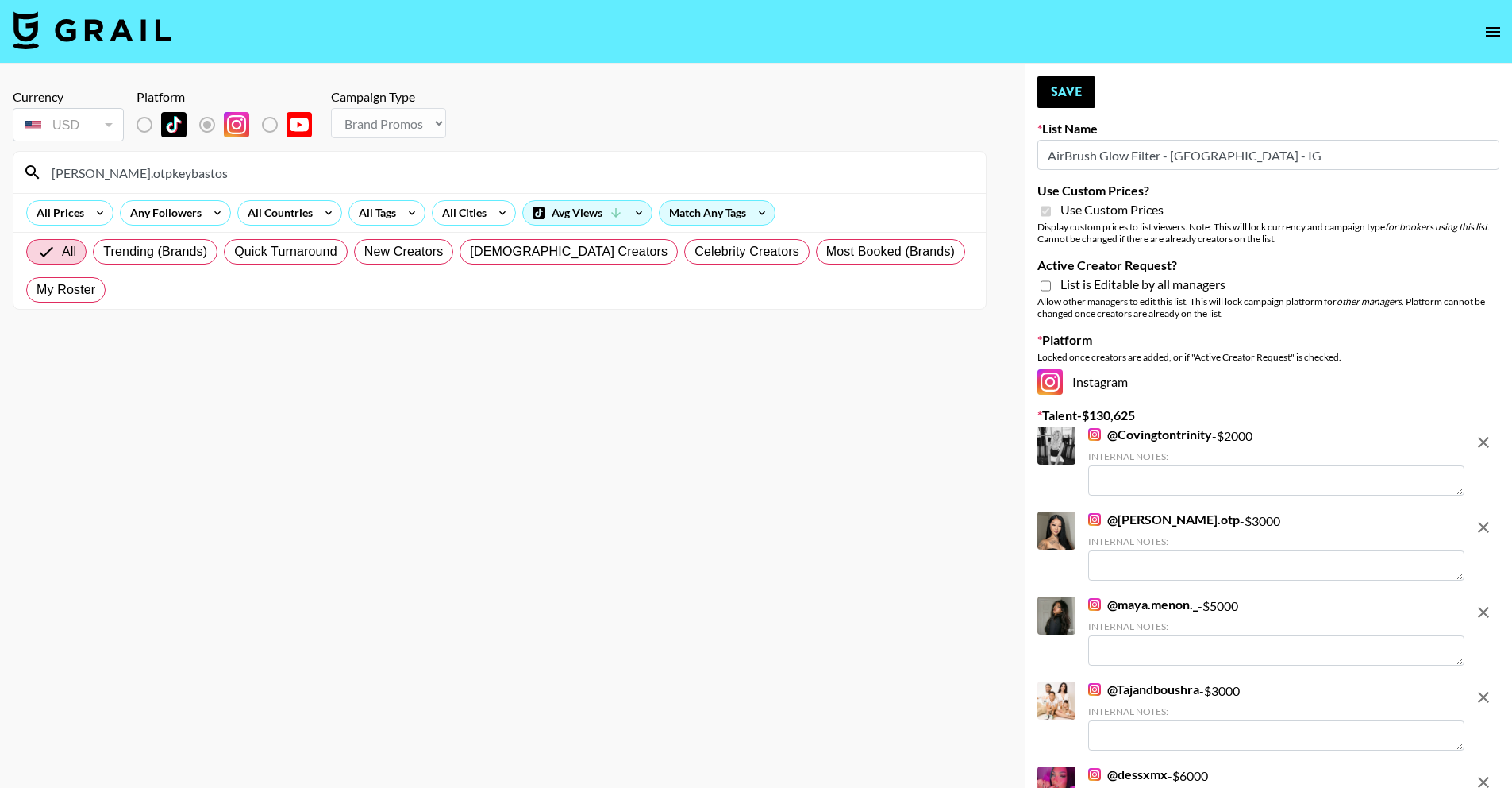
drag, startPoint x: 193, startPoint y: 165, endPoint x: 7, endPoint y: 165, distance: 186.0
drag, startPoint x: 187, startPoint y: 169, endPoint x: 45, endPoint y: 169, distance: 142.0
click at [45, 169] on input "michelle.otpkeybastos" at bounding box center [509, 172] width 935 height 25
paste input
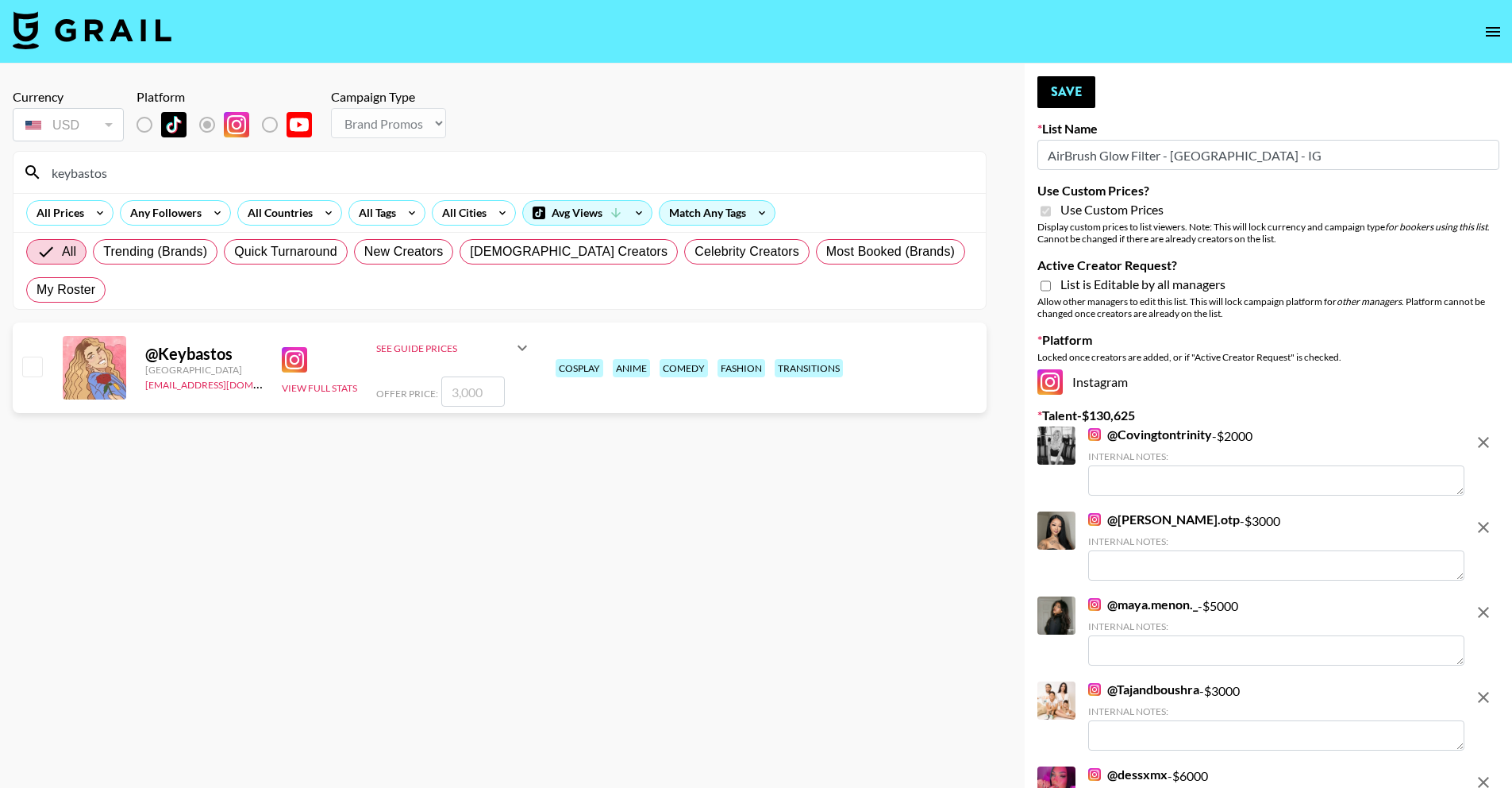
drag, startPoint x: 64, startPoint y: 149, endPoint x: -47, endPoint y: 138, distance: 111.5
paste input "brooklynqueen3"
drag, startPoint x: 376, startPoint y: 182, endPoint x: 55, endPoint y: 159, distance: 321.8
click at [55, 160] on input "brooklynqueen3" at bounding box center [509, 172] width 935 height 25
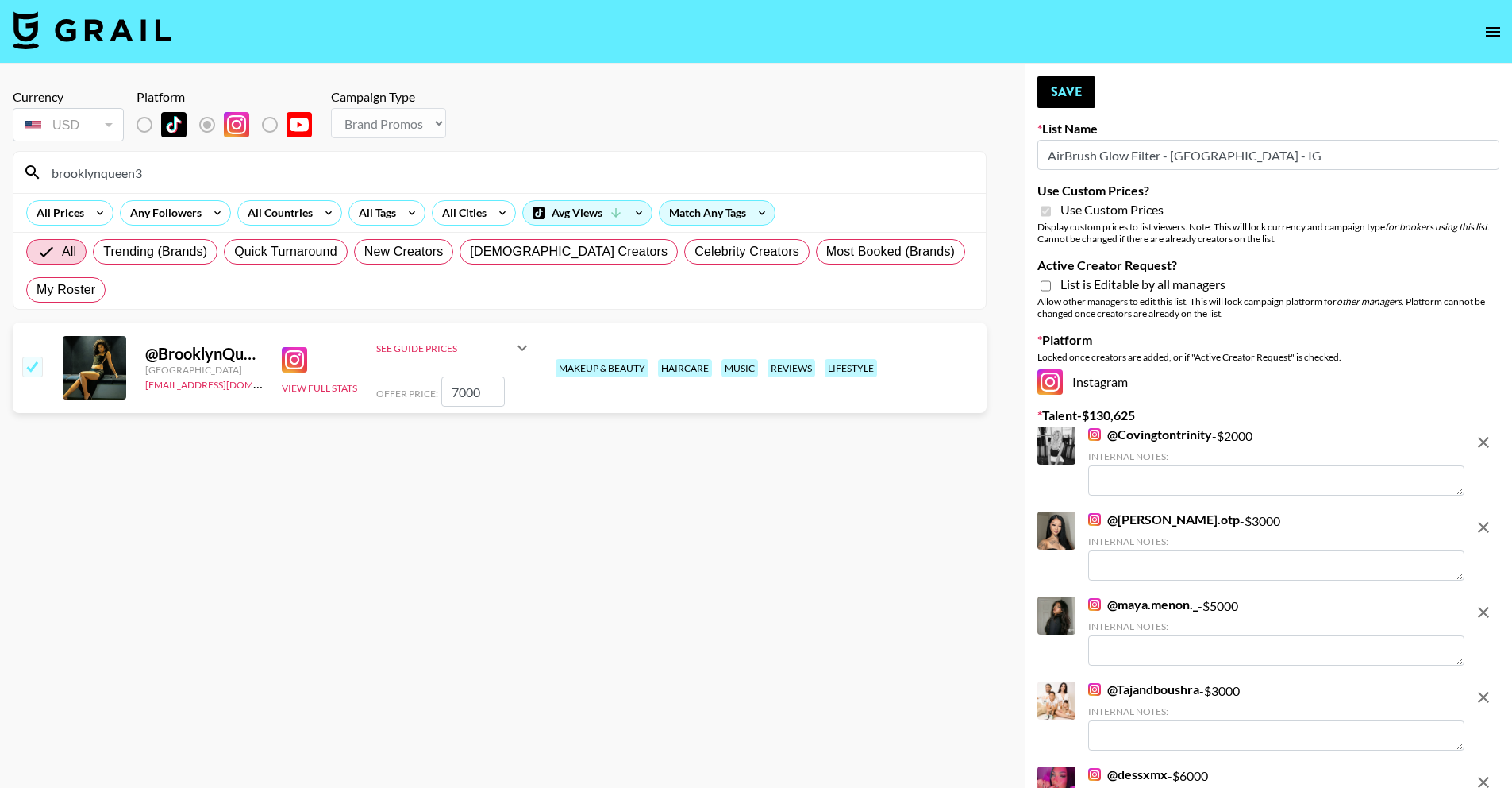
paste input "alli_ingram"
drag, startPoint x: 150, startPoint y: 167, endPoint x: 11, endPoint y: 167, distance: 139.0
paste input "callmefeigh"
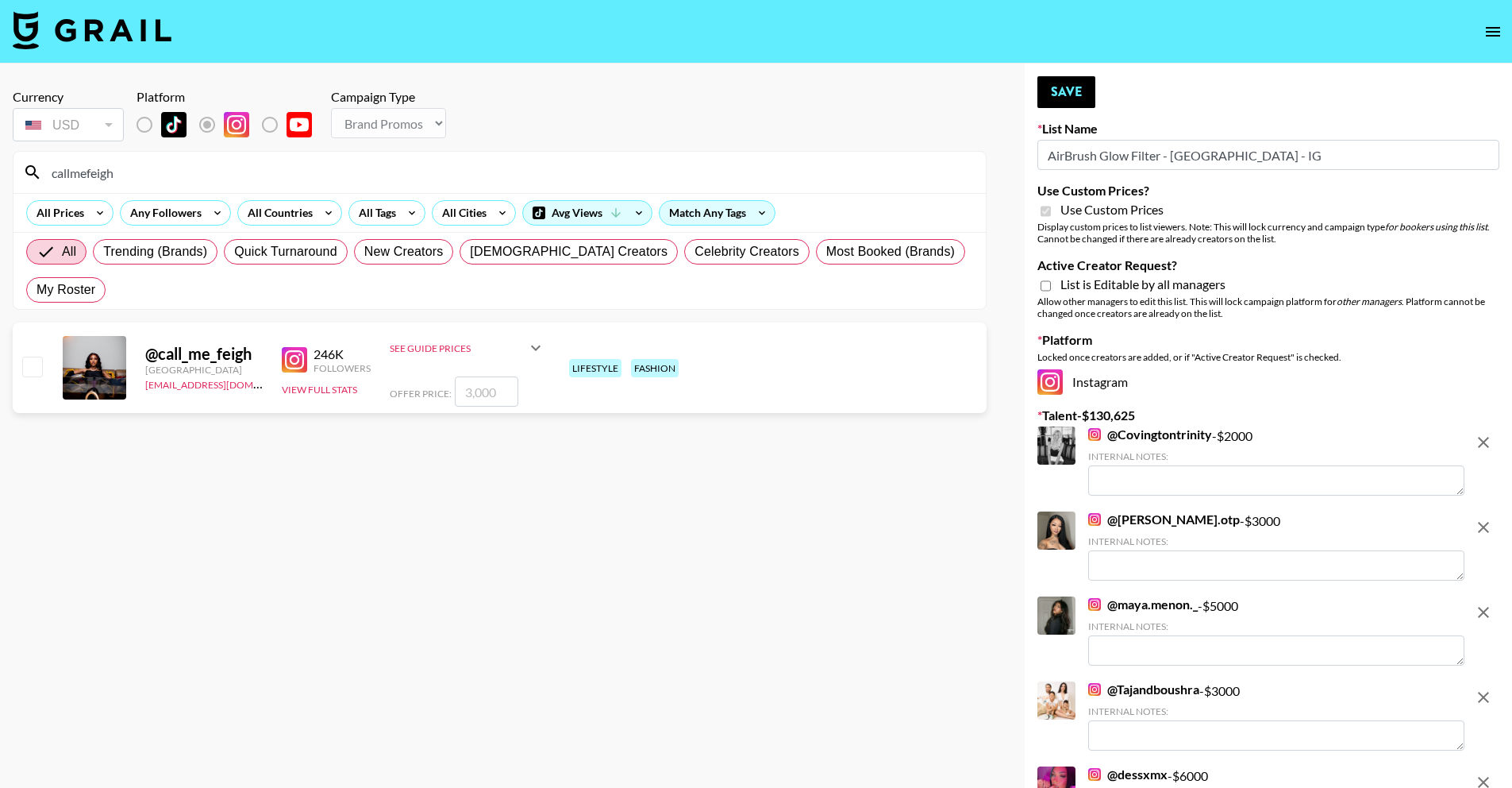
drag, startPoint x: 149, startPoint y: 184, endPoint x: -12, endPoint y: 172, distance: 161.4
paste input "malinafaye.s"
drag, startPoint x: 122, startPoint y: 308, endPoint x: 103, endPoint y: 308, distance: 19.0
click at [103, 322] on div "@ malinafaye United States aicha.bah@grail-talent.com 54.6K Followers View Full…" at bounding box center [499, 368] width 974 height 91
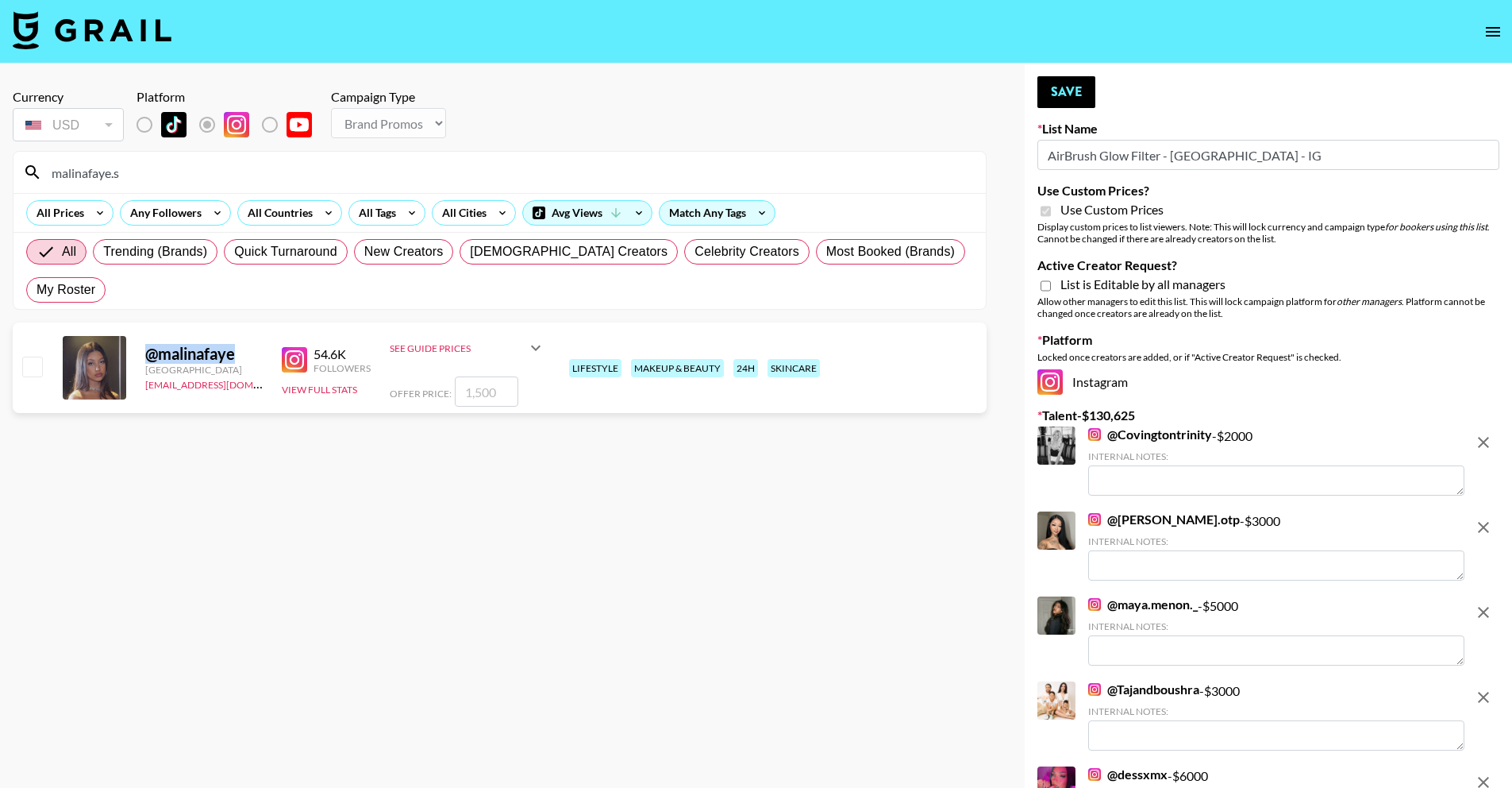
copy div "@ malinafaye"
drag, startPoint x: 145, startPoint y: 185, endPoint x: 45, endPoint y: 179, distance: 100.2
click at [45, 179] on div "malinafaye.s" at bounding box center [499, 172] width 972 height 41
drag, startPoint x: 137, startPoint y: 177, endPoint x: -2, endPoint y: 169, distance: 139.2
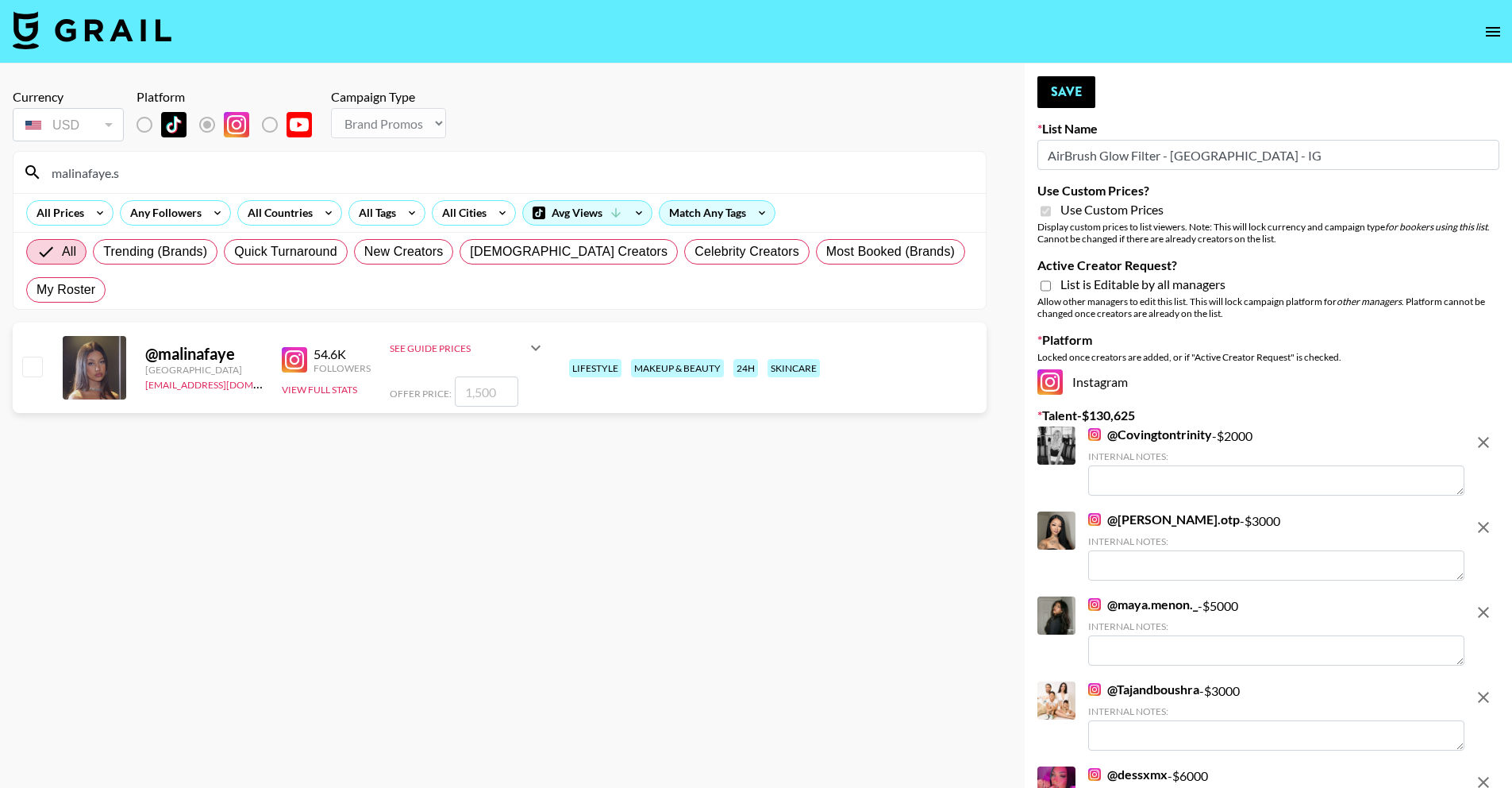
paste input "alli_ingram"
click at [252, 198] on div "All Prices Any Followers All Countries All Tags All Cities Avg Views Match Any …" at bounding box center [499, 213] width 972 height 39
drag, startPoint x: 198, startPoint y: 180, endPoint x: 6, endPoint y: 191, distance: 192.3
paste input "michelle.otp"
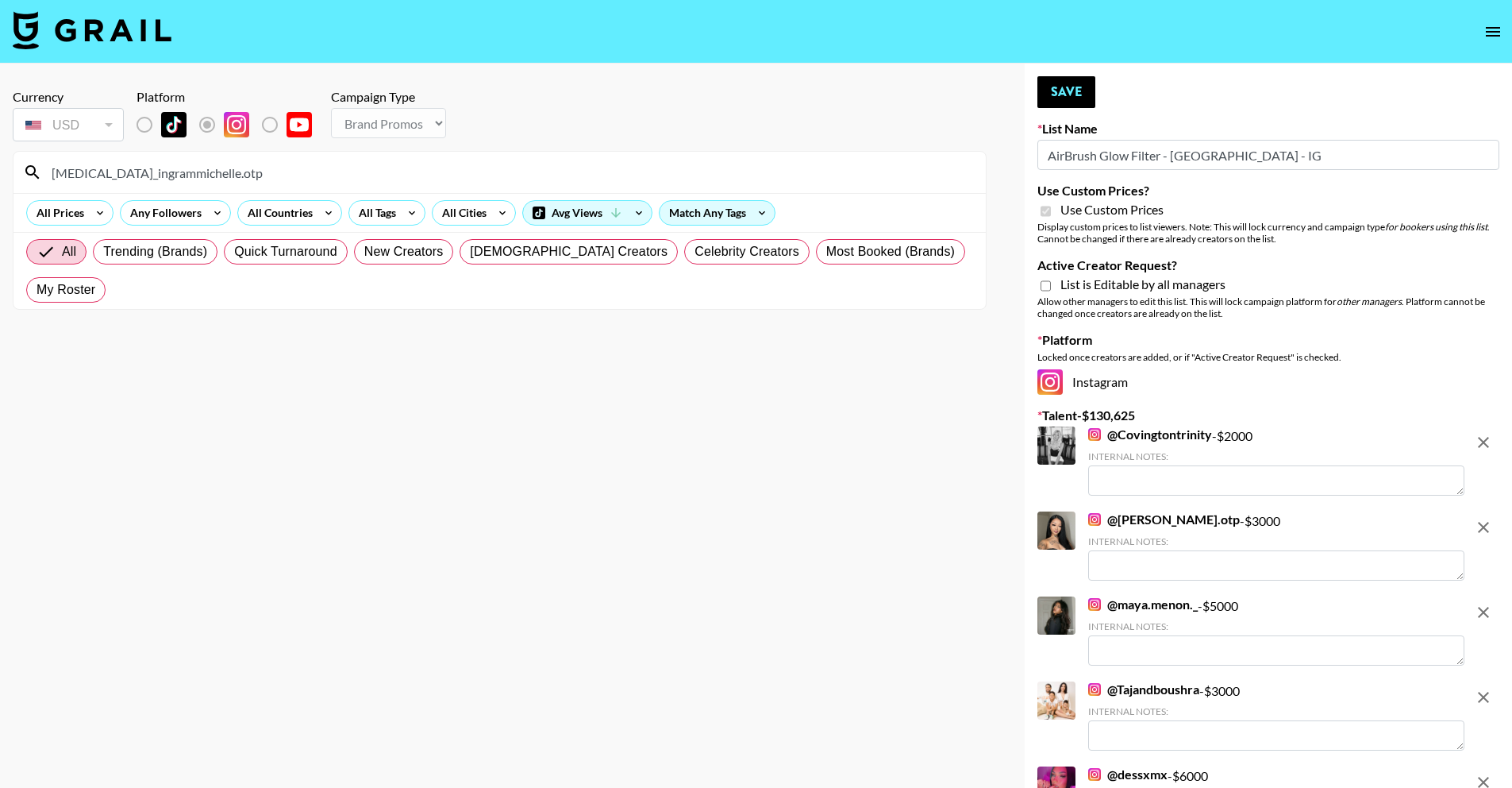
drag, startPoint x: 235, startPoint y: 179, endPoint x: 22, endPoint y: 165, distance: 213.5
click at [22, 165] on div "alli_ingrammichelle.otp" at bounding box center [499, 172] width 972 height 41
paste input
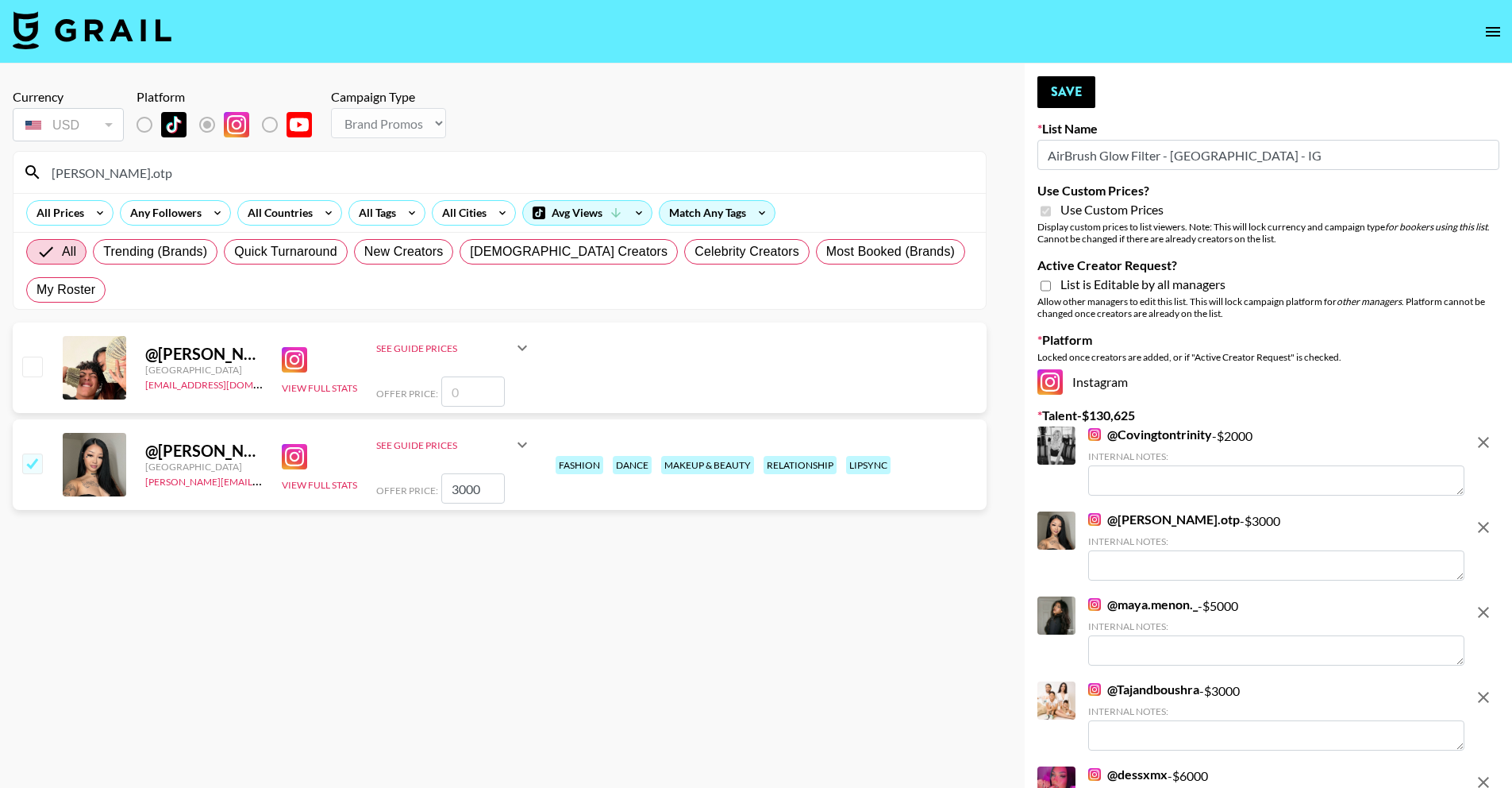
type input "michelle.otp"
click at [1496, 26] on icon "open drawer" at bounding box center [1493, 31] width 19 height 19
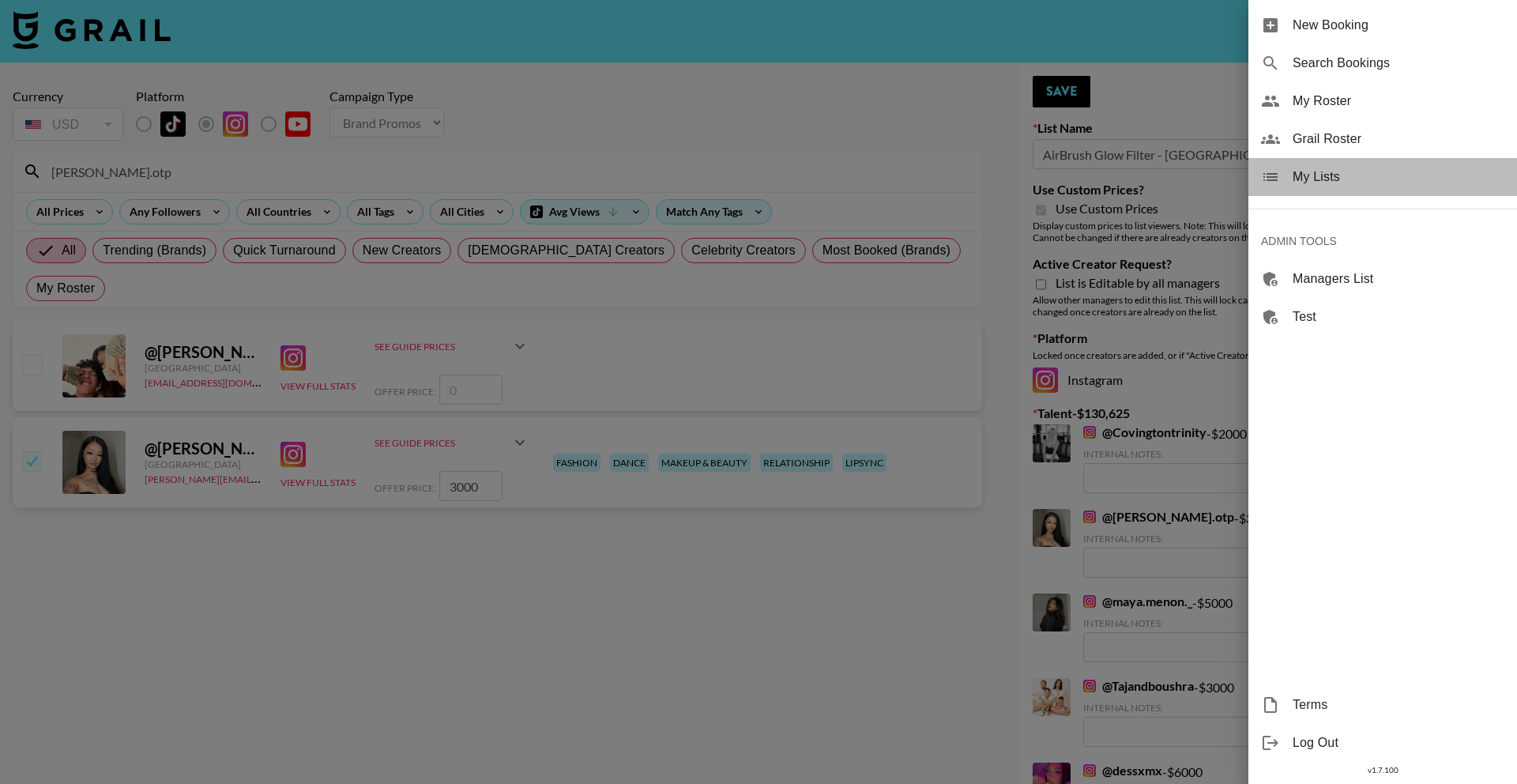
click at [1360, 188] on div "My Lists" at bounding box center [1382, 177] width 269 height 38
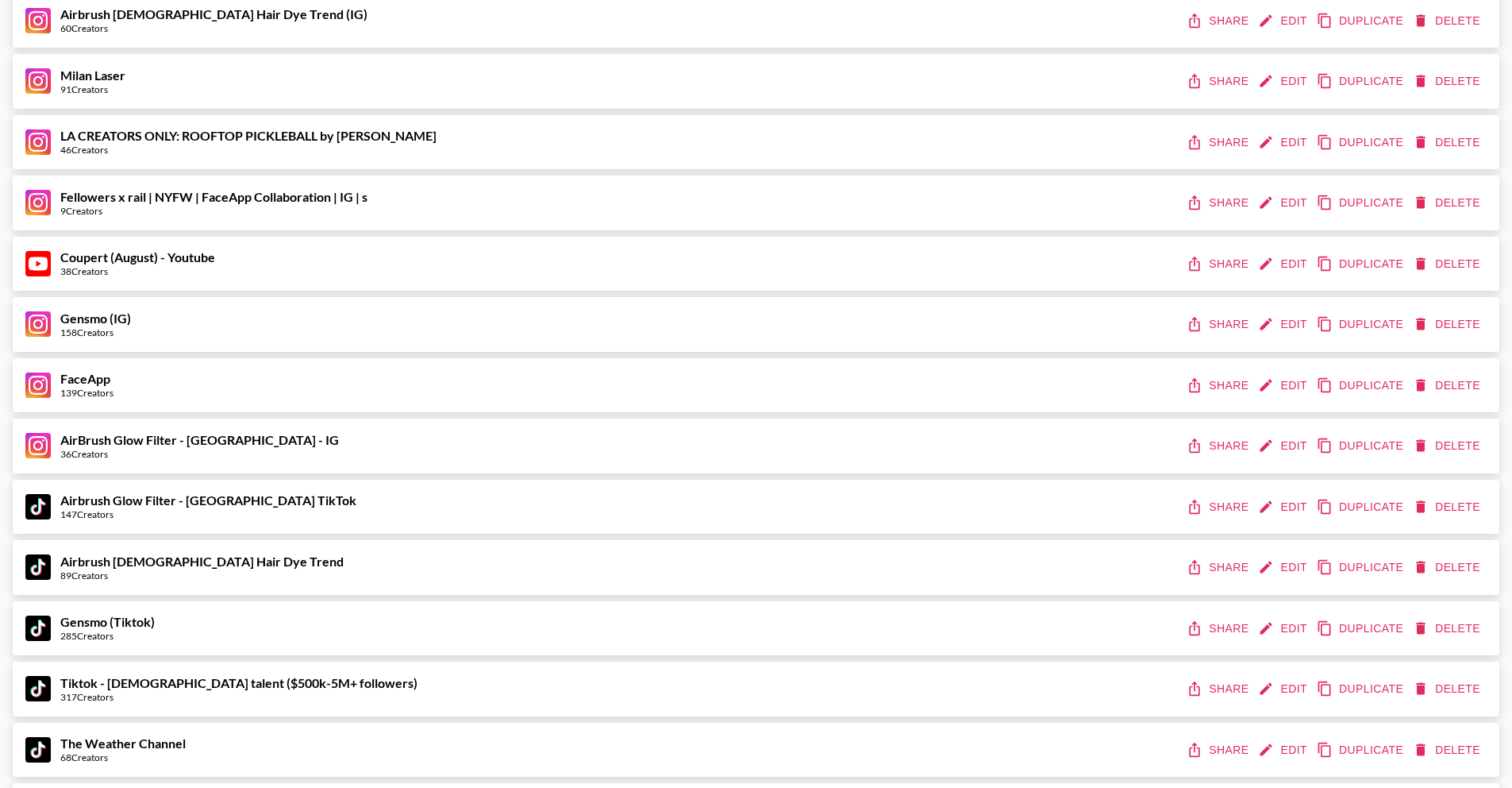
scroll to position [1110, 0]
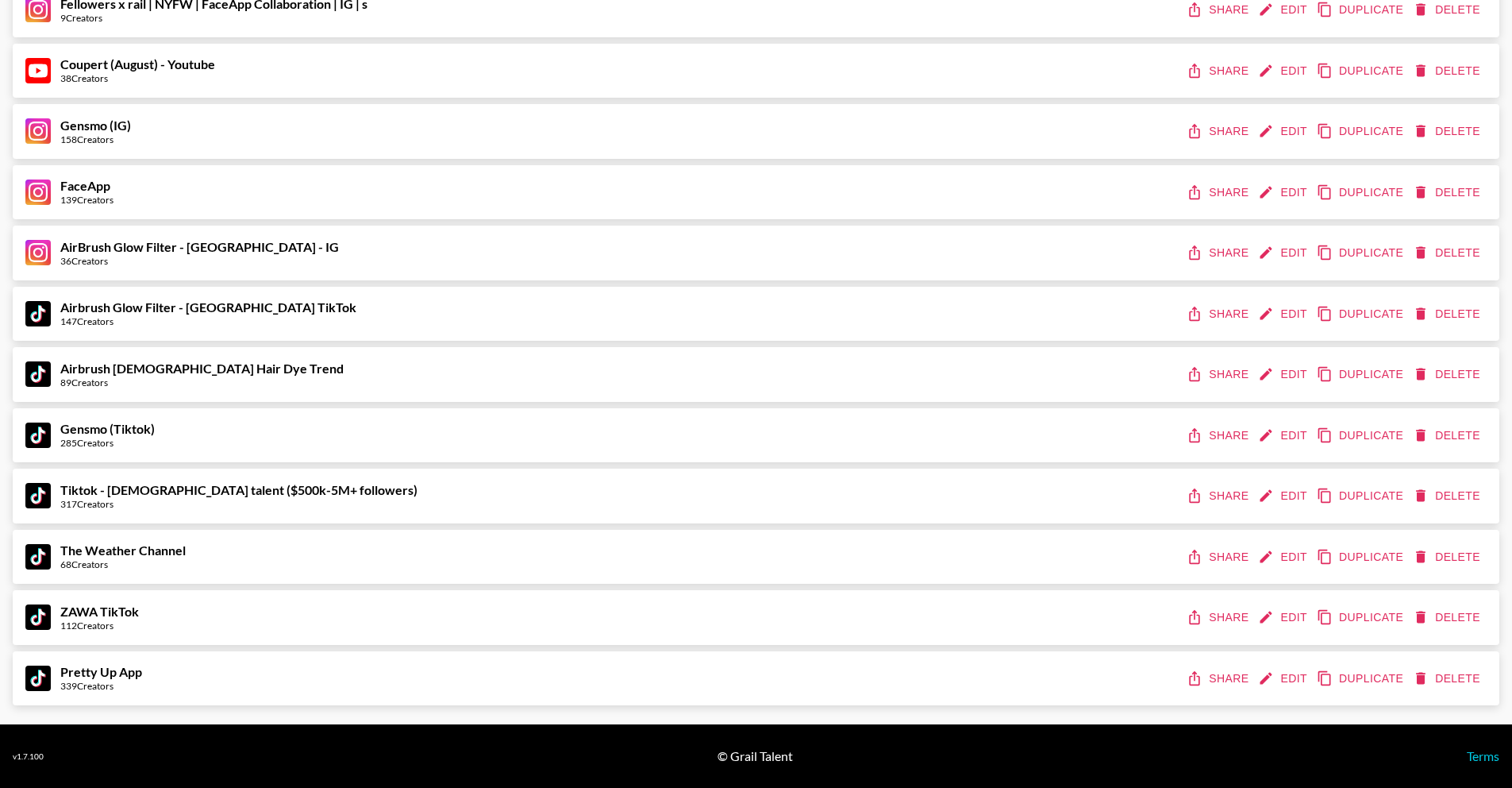
click at [402, 301] on div "Airbrush Glow Filter - USA TikTok 147 Creators Share Edit Duplicate Delete" at bounding box center [756, 314] width 1462 height 29
click at [1281, 322] on button "Edit" at bounding box center [1284, 314] width 59 height 29
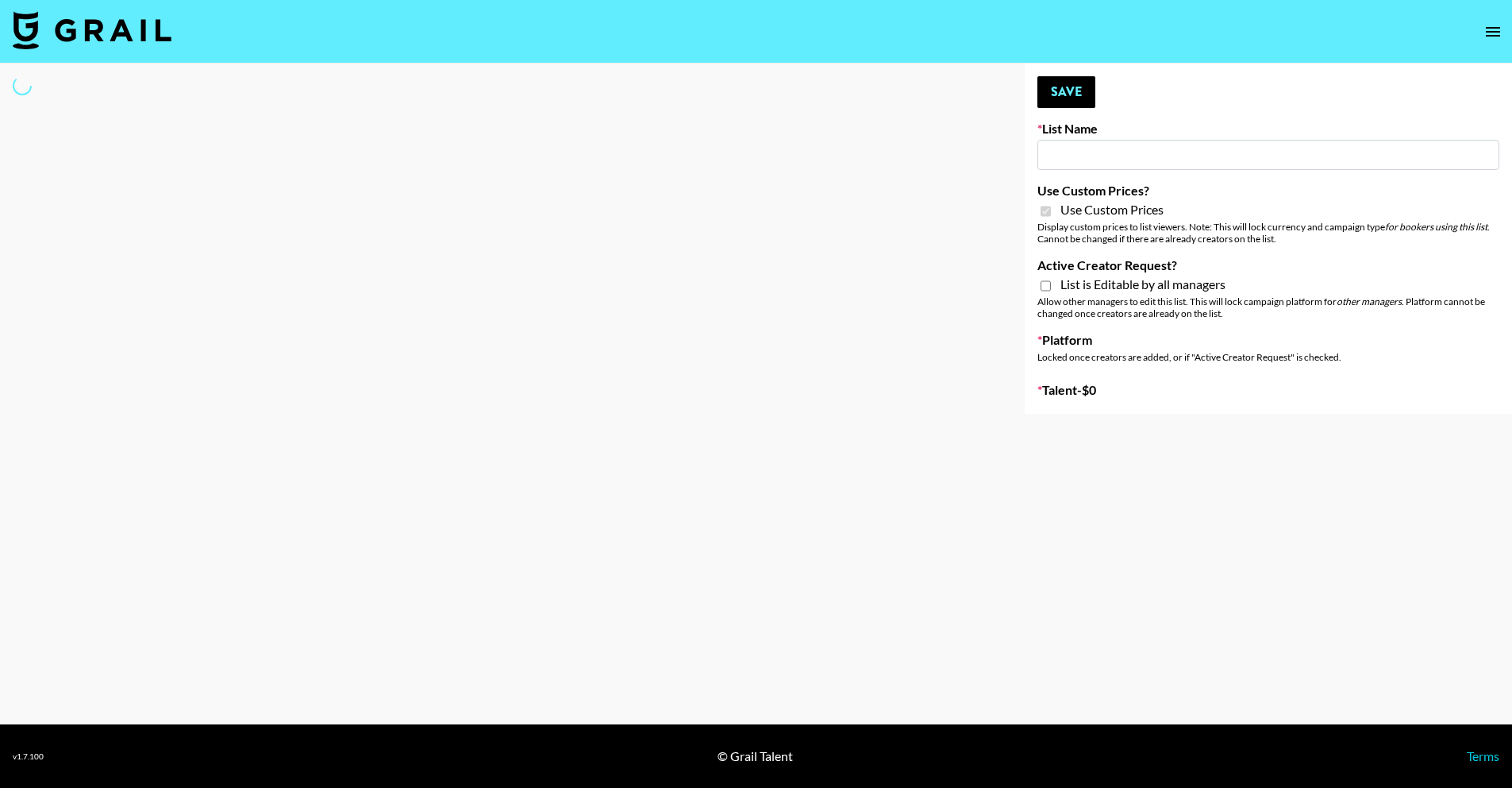
type input "Airbrush Glow Filter - [GEOGRAPHIC_DATA] TikTok"
checkbox input "true"
select select "Brand"
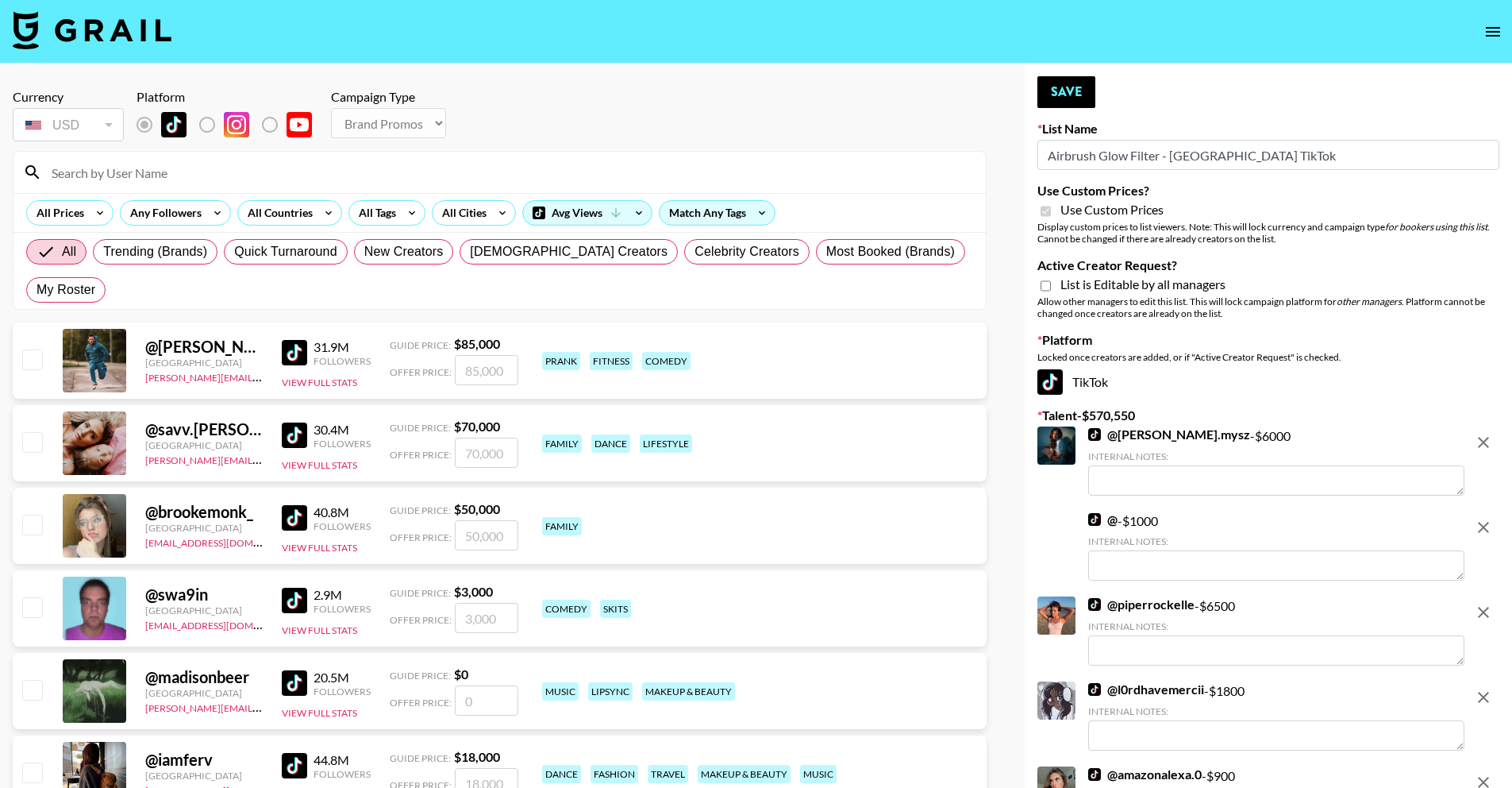
click at [200, 170] on input at bounding box center [509, 172] width 935 height 25
paste input "keybastos"
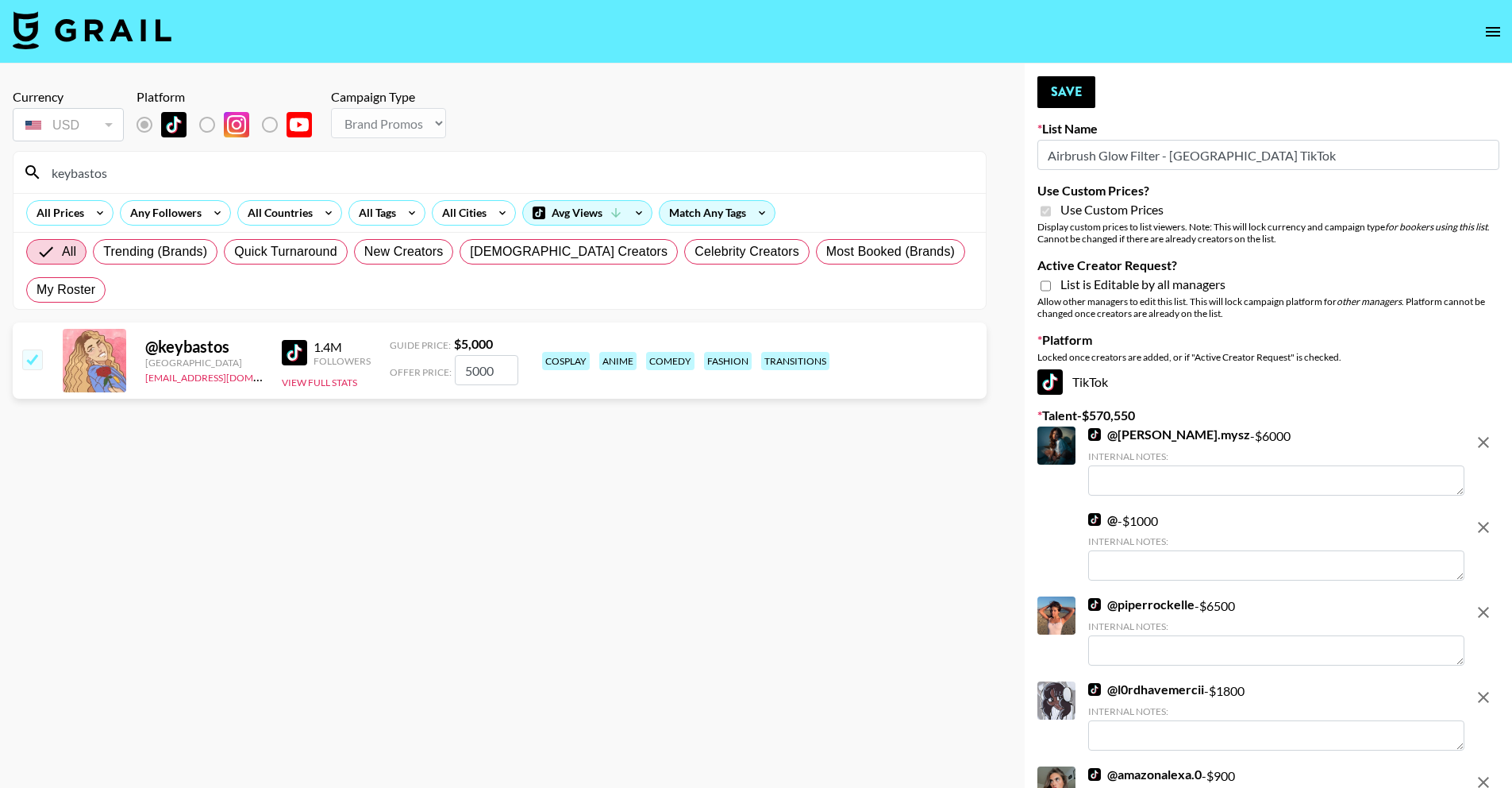
drag, startPoint x: 258, startPoint y: 171, endPoint x: -97, endPoint y: 143, distance: 356.1
paste input "brooklynqueen3"
drag, startPoint x: 370, startPoint y: 162, endPoint x: 50, endPoint y: 165, distance: 320.0
click at [50, 165] on input "brooklynqueen3" at bounding box center [509, 172] width 935 height 25
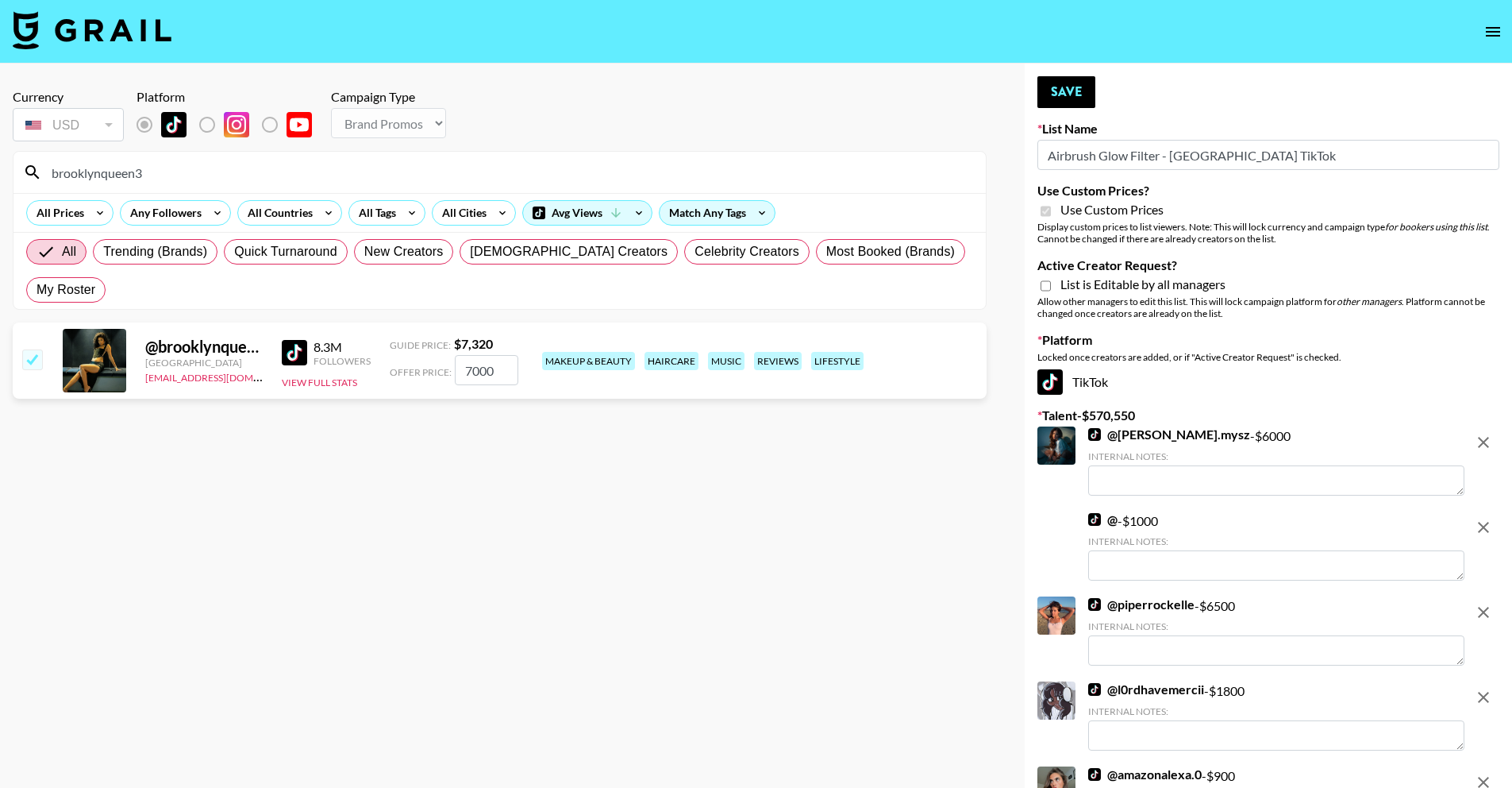
drag, startPoint x: 252, startPoint y: 185, endPoint x: 87, endPoint y: 188, distance: 165.0
click at [82, 188] on div "brooklynqueen3" at bounding box center [499, 172] width 972 height 41
drag, startPoint x: 179, startPoint y: 186, endPoint x: 96, endPoint y: 175, distance: 83.7
click at [96, 175] on div "brooklynqueen3" at bounding box center [499, 172] width 972 height 41
drag, startPoint x: 169, startPoint y: 170, endPoint x: 1, endPoint y: 162, distance: 168.2
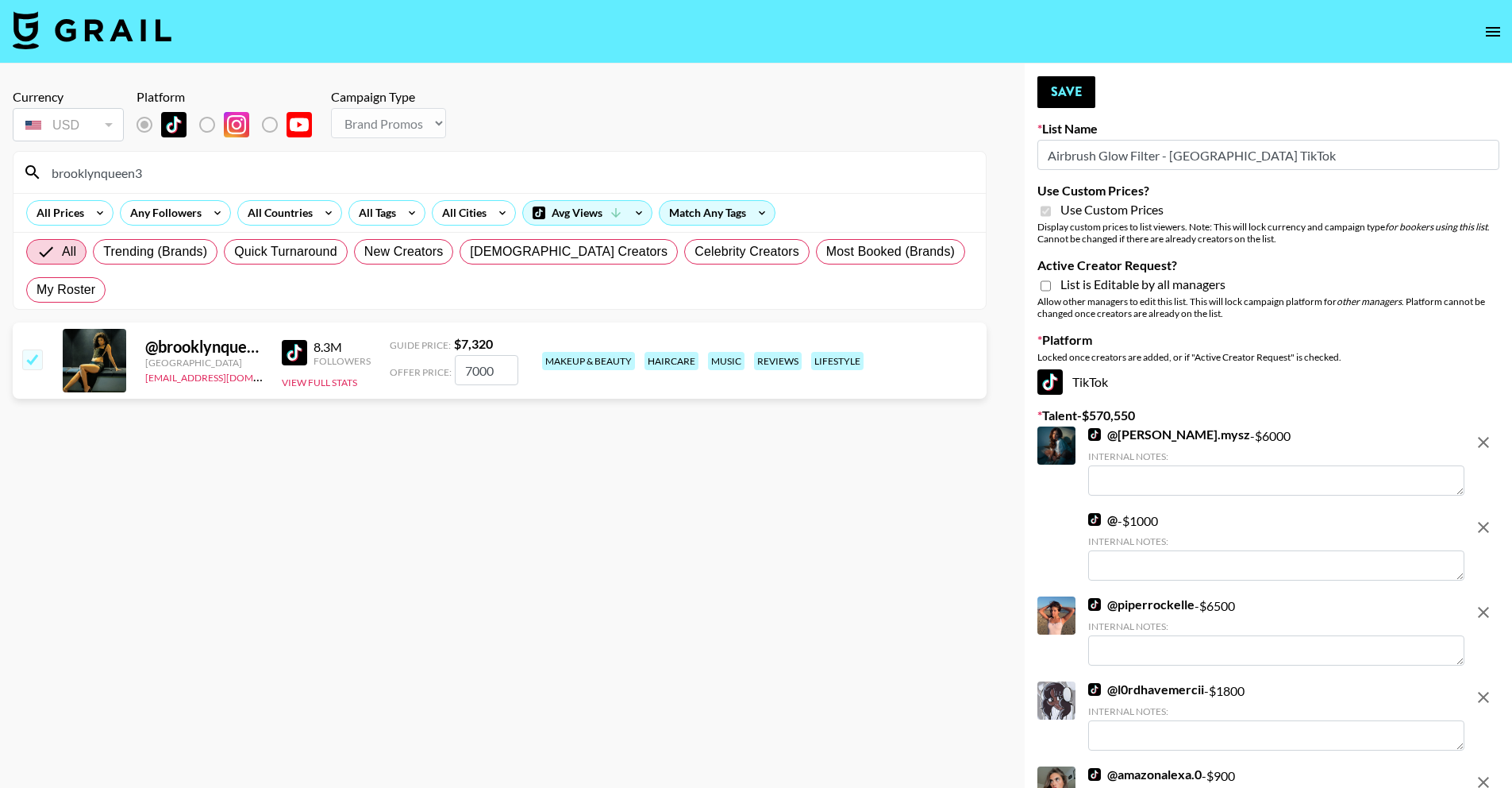
paste input "itsjennadavis"
drag, startPoint x: 306, startPoint y: 173, endPoint x: 83, endPoint y: 146, distance: 224.6
click at [83, 146] on section "Currency USD USD ​ Platform Campaign Type Choose Type... Song Promos Brand Prom…" at bounding box center [499, 193] width 974 height 234
paste input "monroecapr"
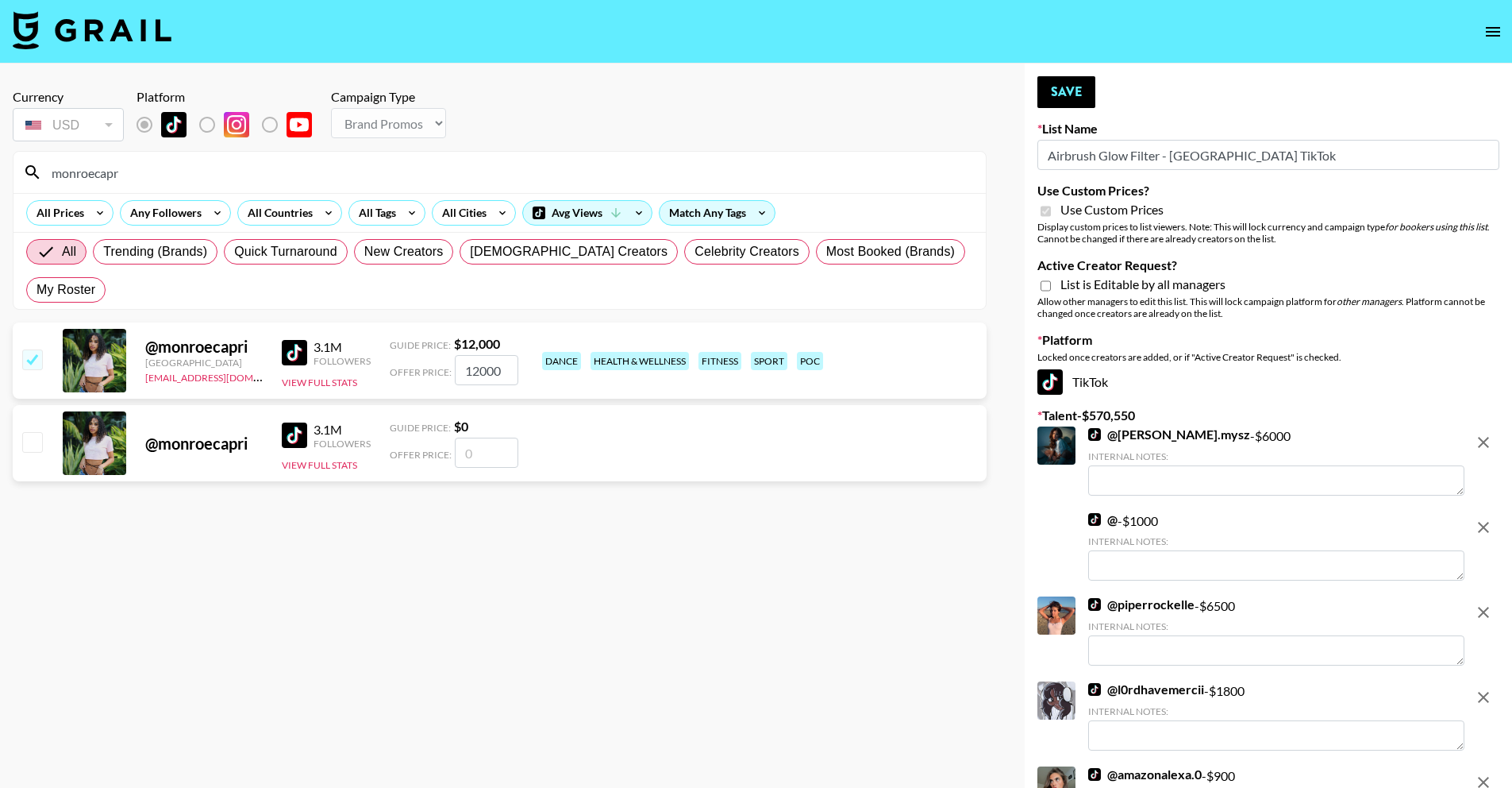
drag, startPoint x: 163, startPoint y: 170, endPoint x: 51, endPoint y: 163, distance: 112.2
click at [51, 163] on input "monroecapr" at bounding box center [509, 172] width 935 height 25
paste input "nayelilovera_"
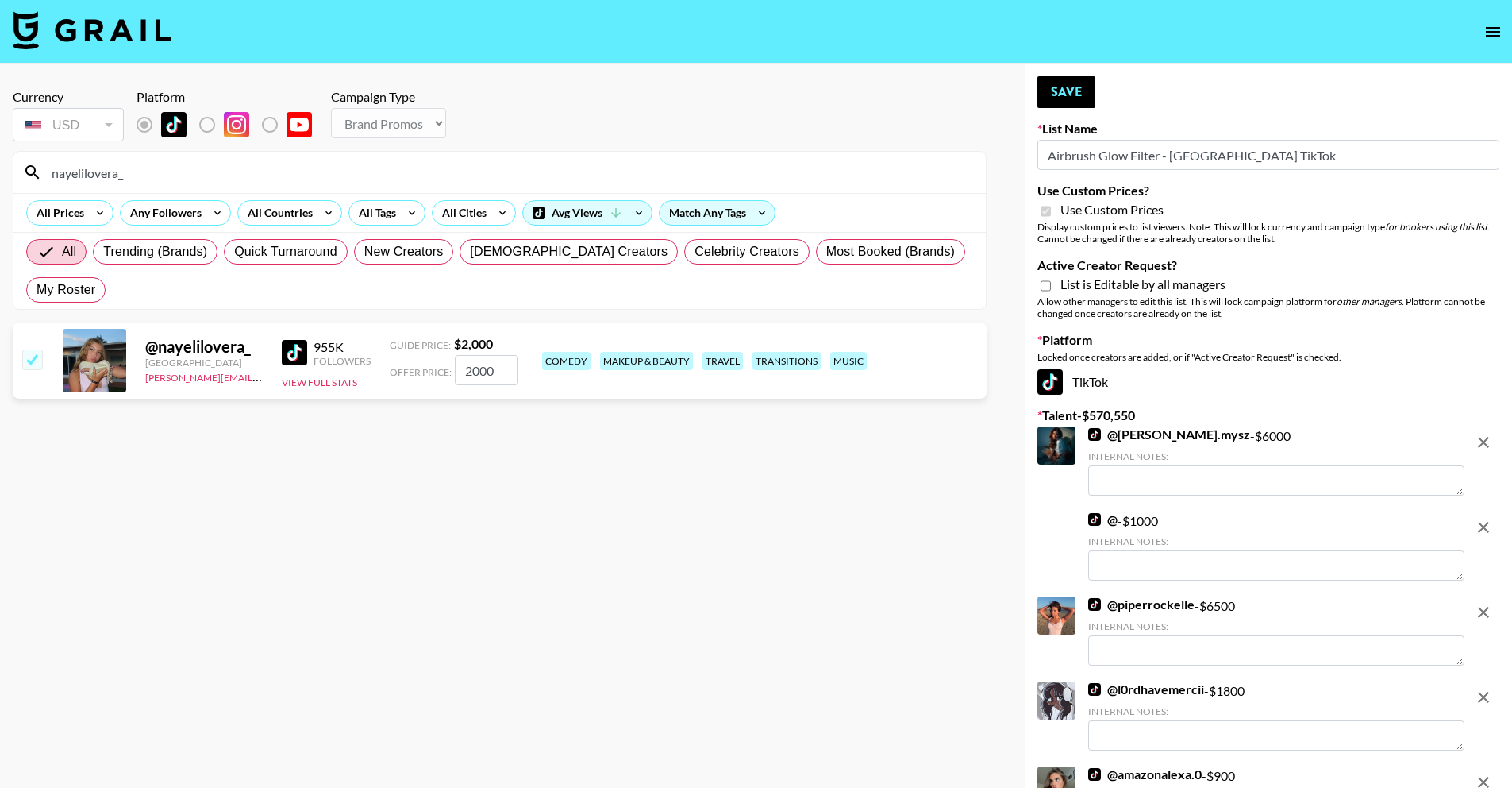
type input "nayelilovera_"
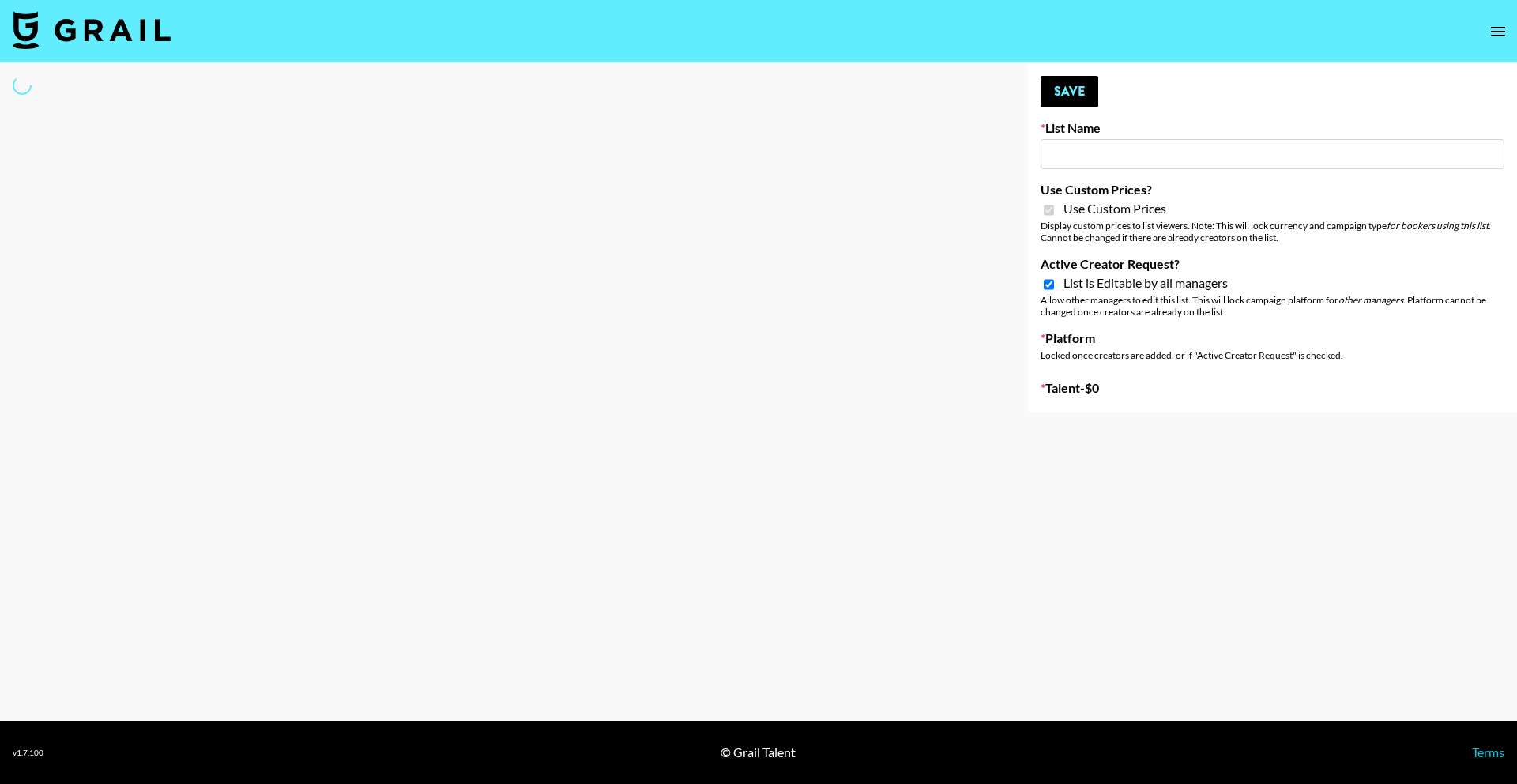
type input "Fellowers x Grail | NYFW | FaceApp Collaboration | IG |"
checkbox input "true"
select select "Brand"
type input "Fellowers x Grail | NYFW | FaceApp Collaboration | IG |"
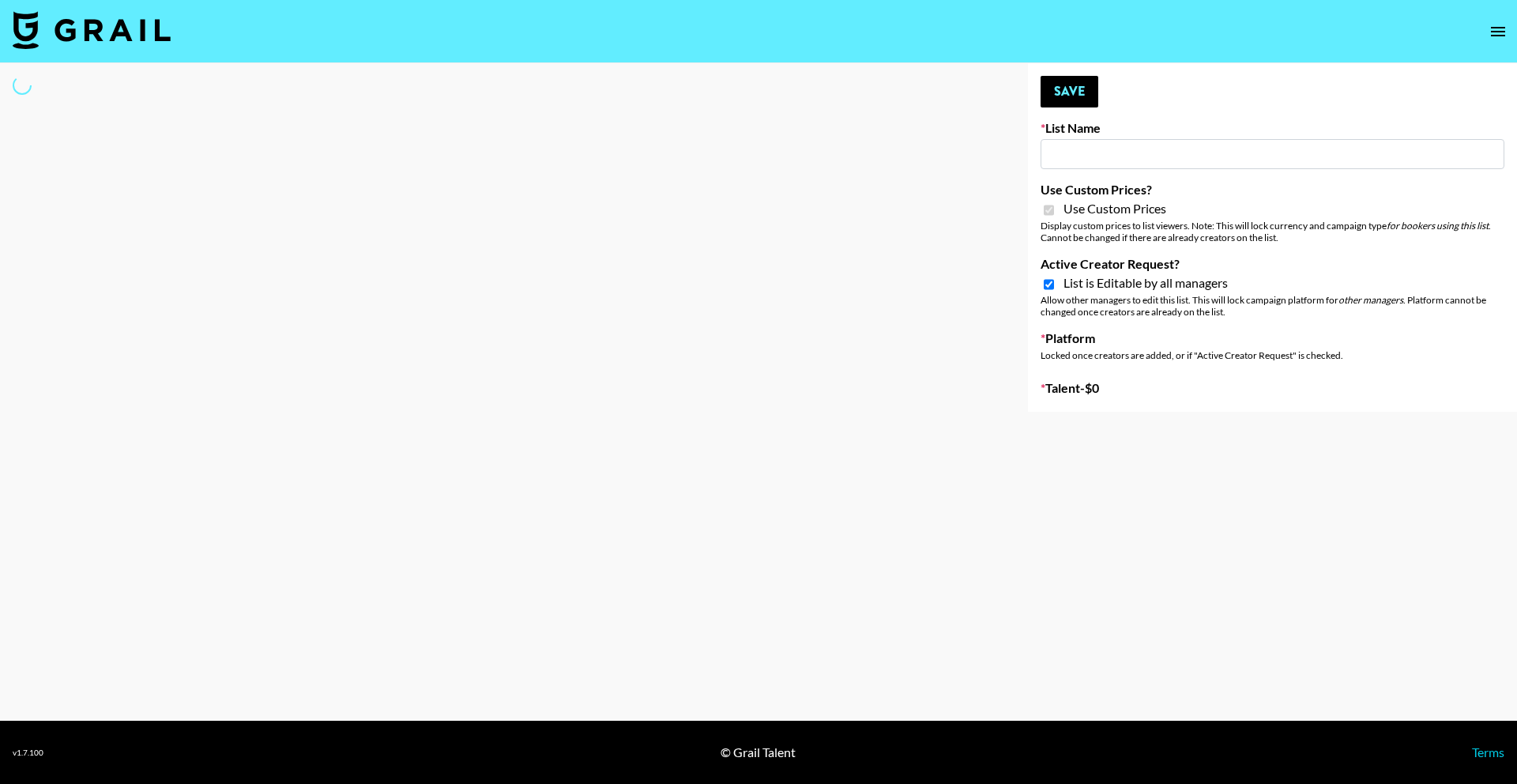
checkbox input "true"
select select "Brand"
type input "Fellowers x Grail | NYFW | FaceApp Collaboration | IG |"
checkbox input "true"
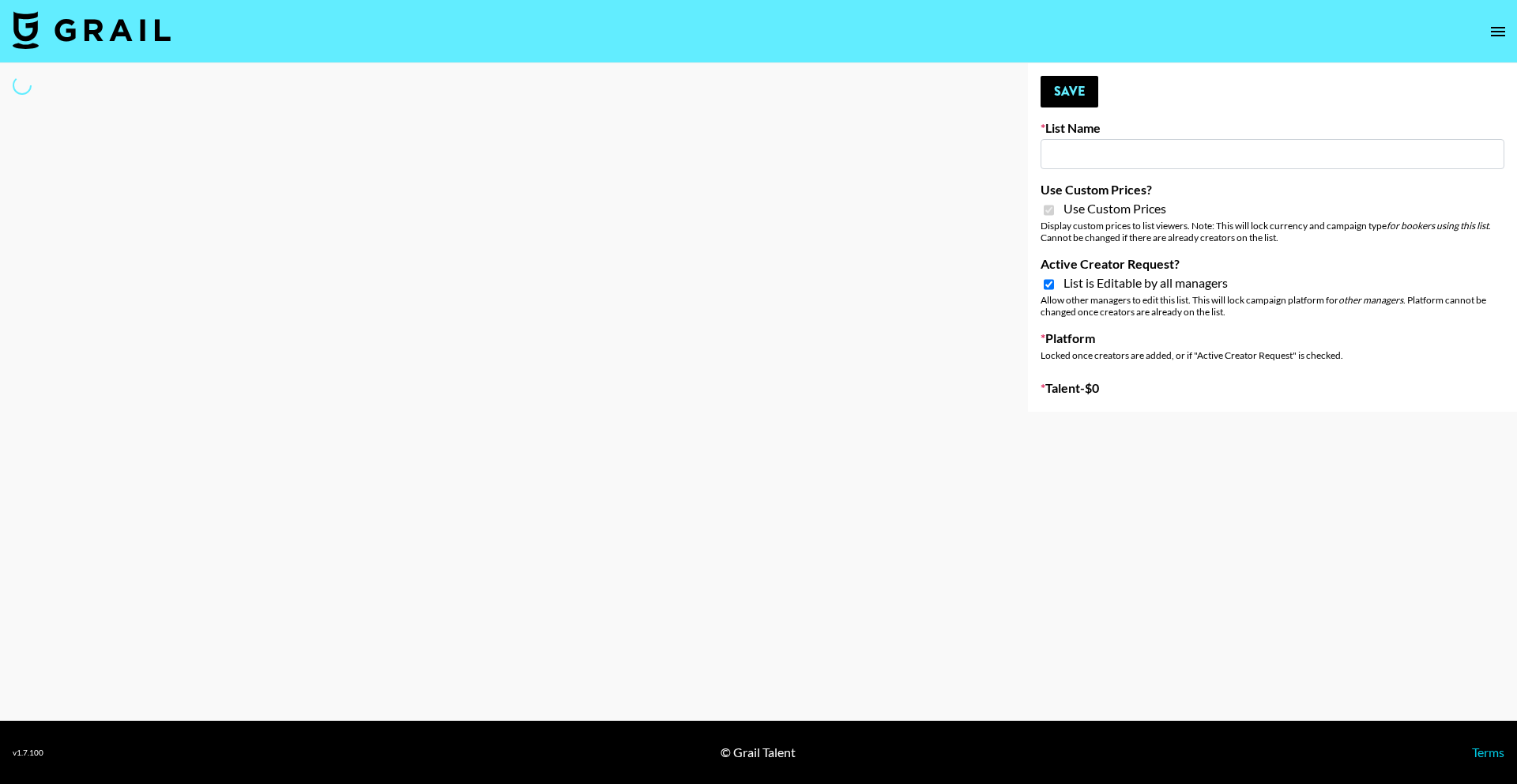
checkbox input "true"
select select "Brand"
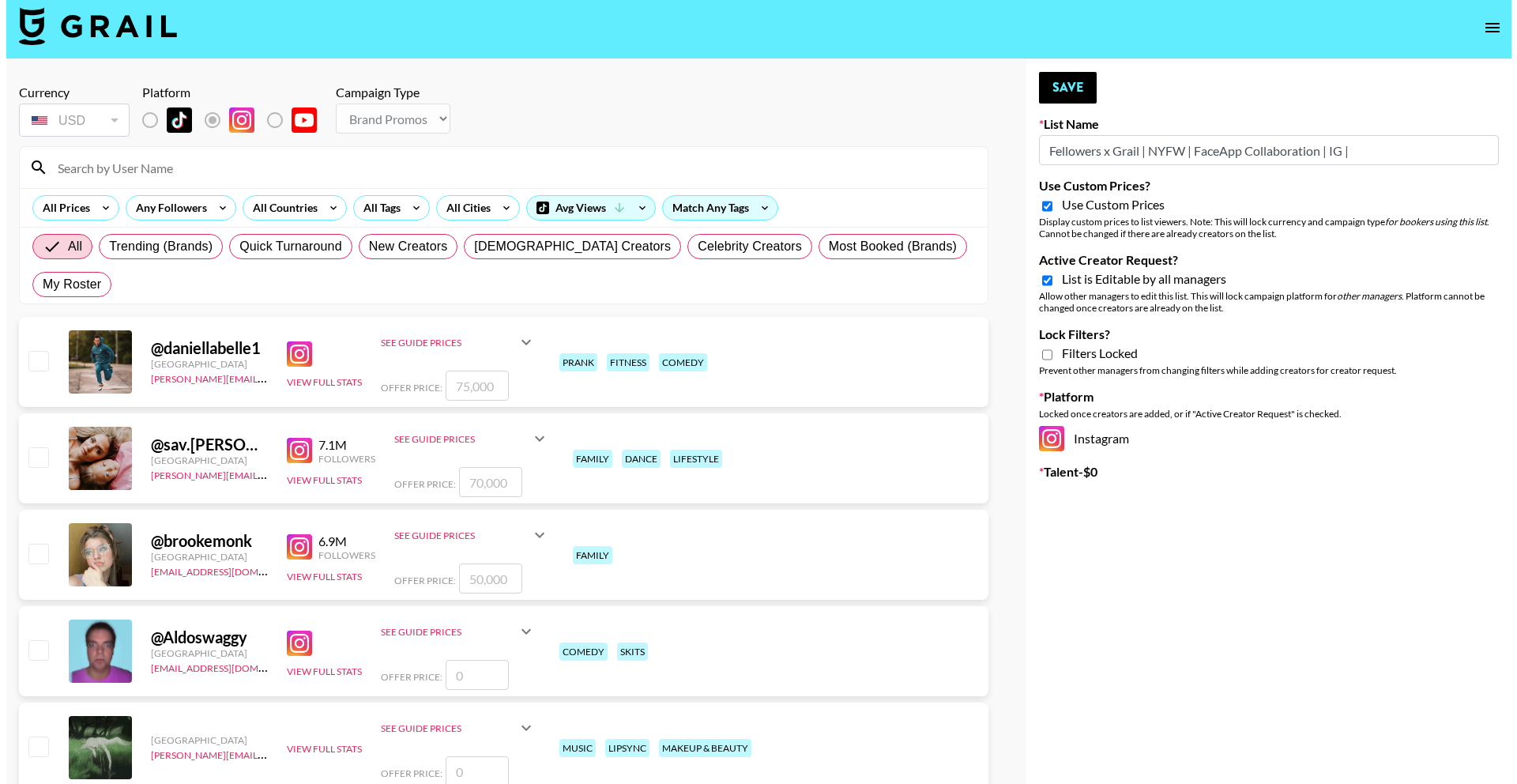
scroll to position [7, 0]
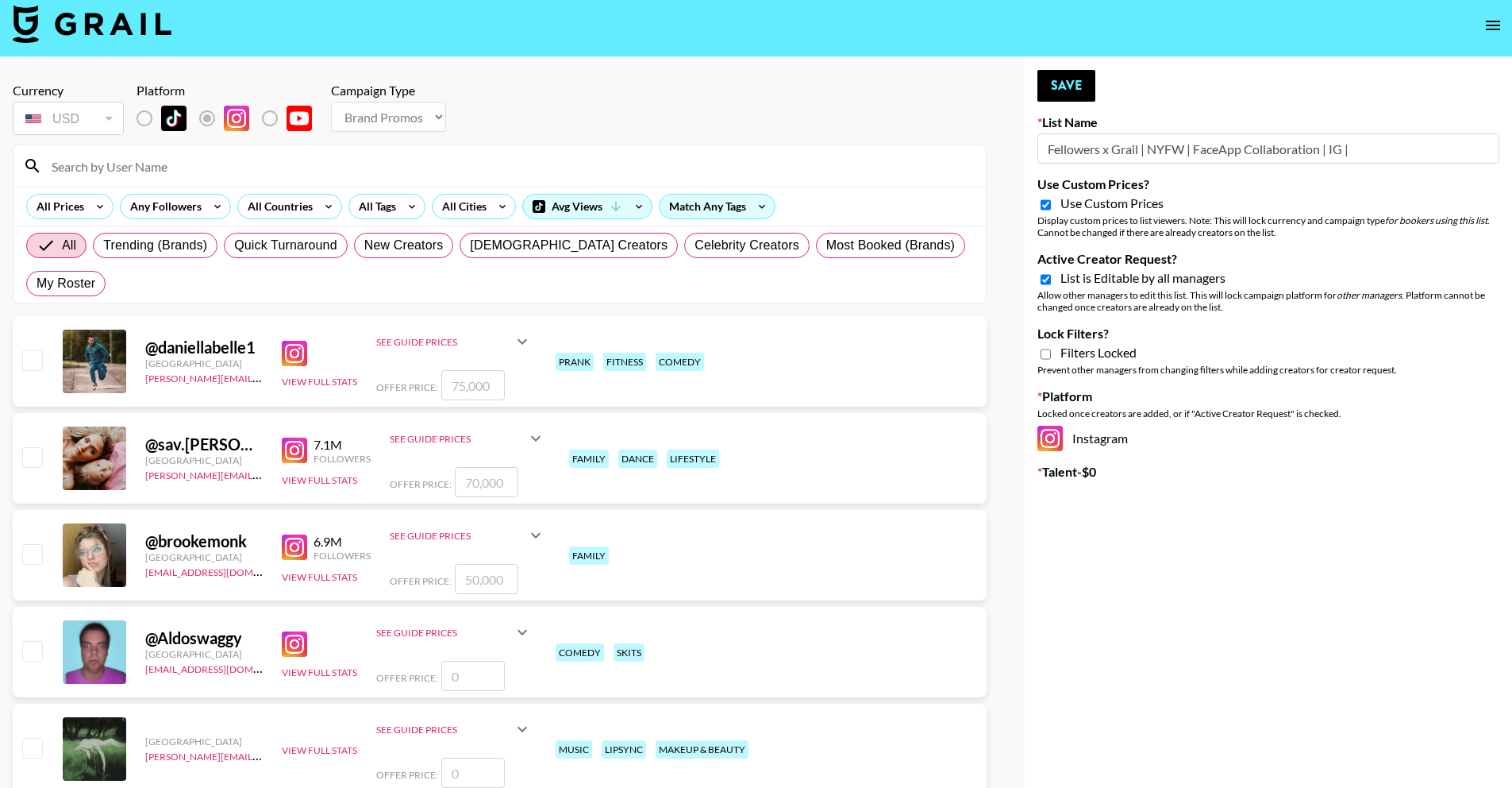
click at [1505, 19] on button "open drawer" at bounding box center [1494, 25] width 32 height 32
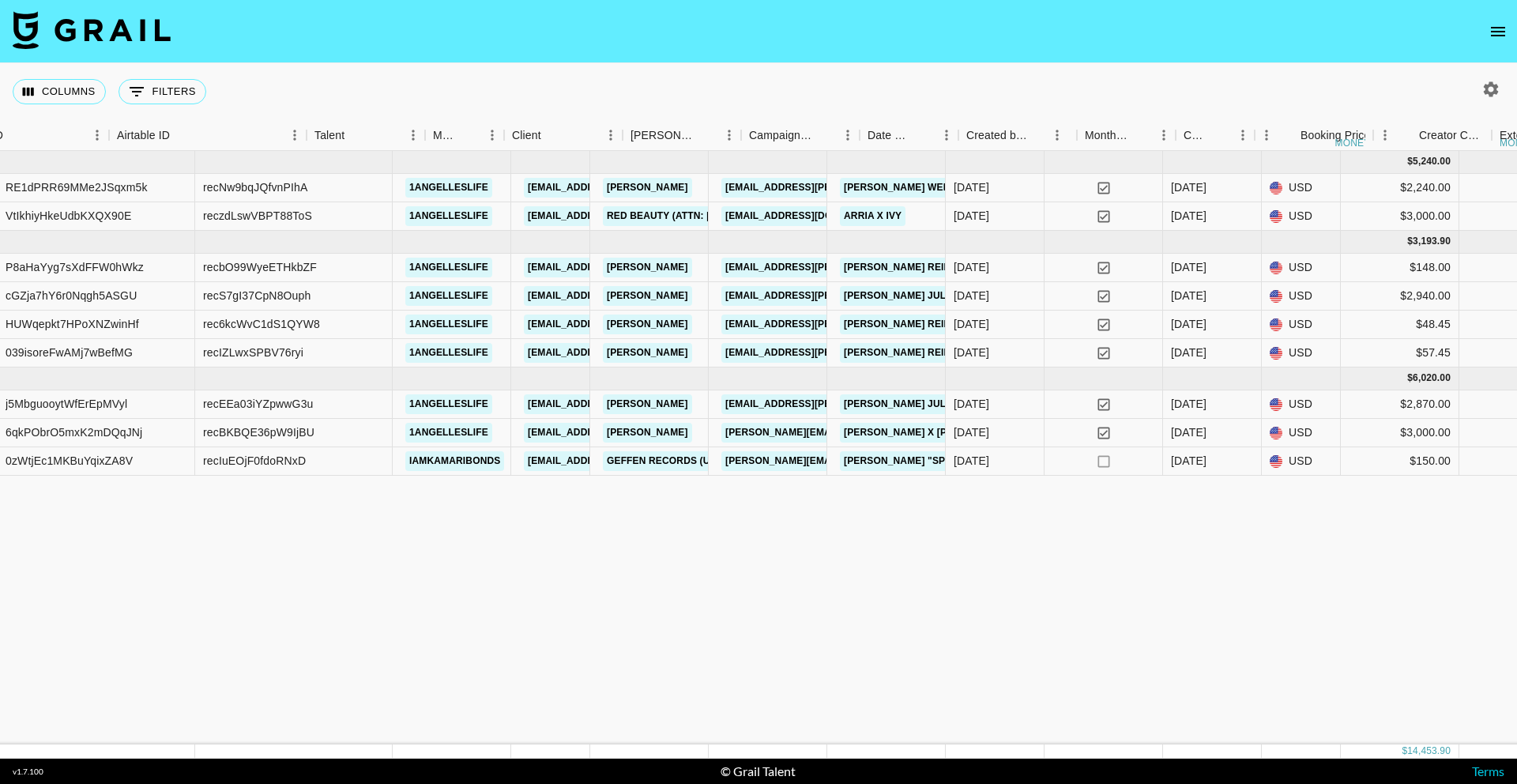
scroll to position [0, 141]
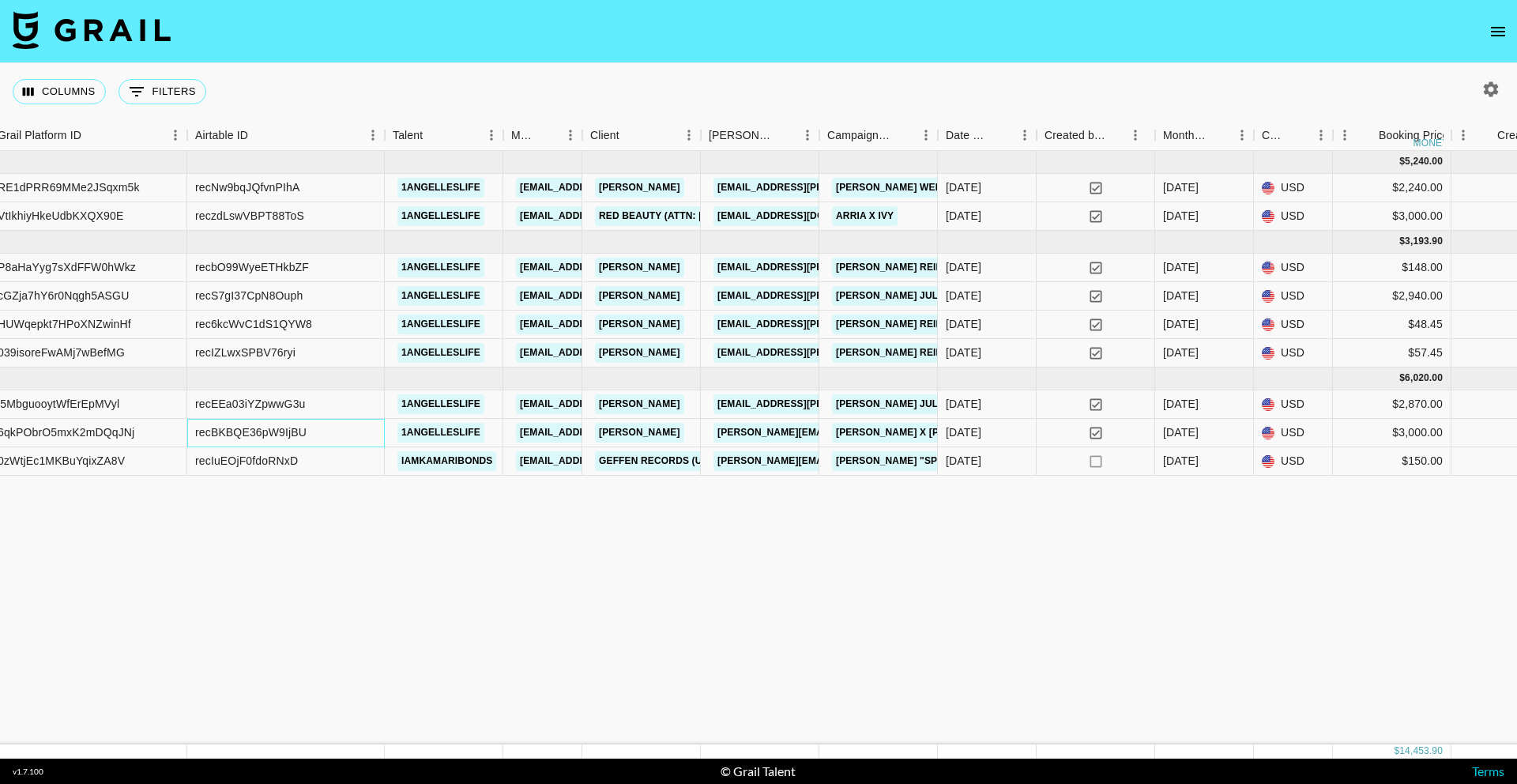
click at [308, 429] on div "recBKBQE36pW9IjBU" at bounding box center [286, 433] width 197 height 28
click at [309, 430] on div "recBKBQE36pW9IjBU" at bounding box center [286, 433] width 197 height 28
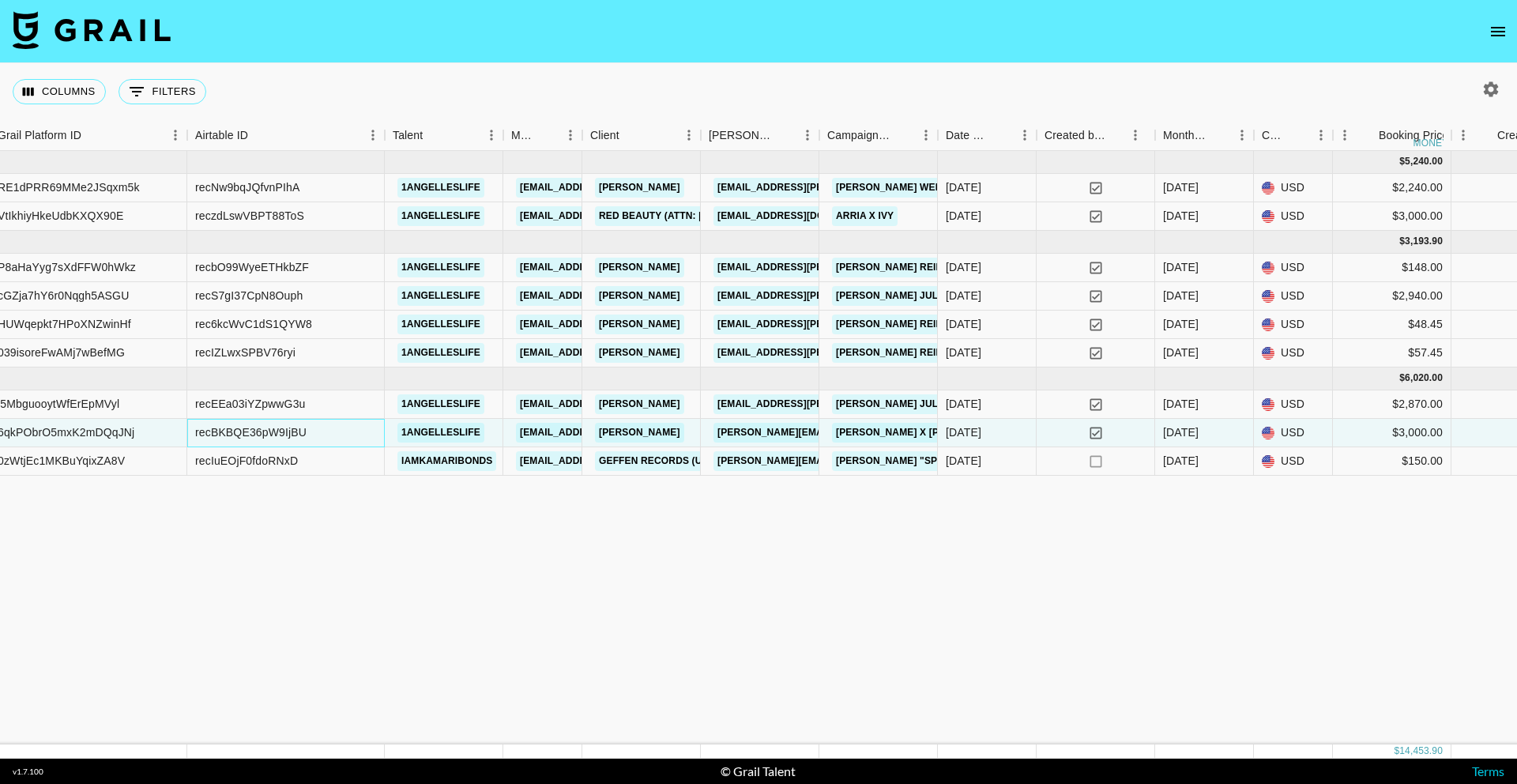
click at [343, 438] on div "recBKBQE36pW9IjBU" at bounding box center [286, 433] width 197 height 28
click at [333, 432] on div "recBKBQE36pW9IjBU" at bounding box center [286, 433] width 197 height 28
click at [301, 434] on div "recBKBQE36pW9IjBU" at bounding box center [250, 432] width 111 height 16
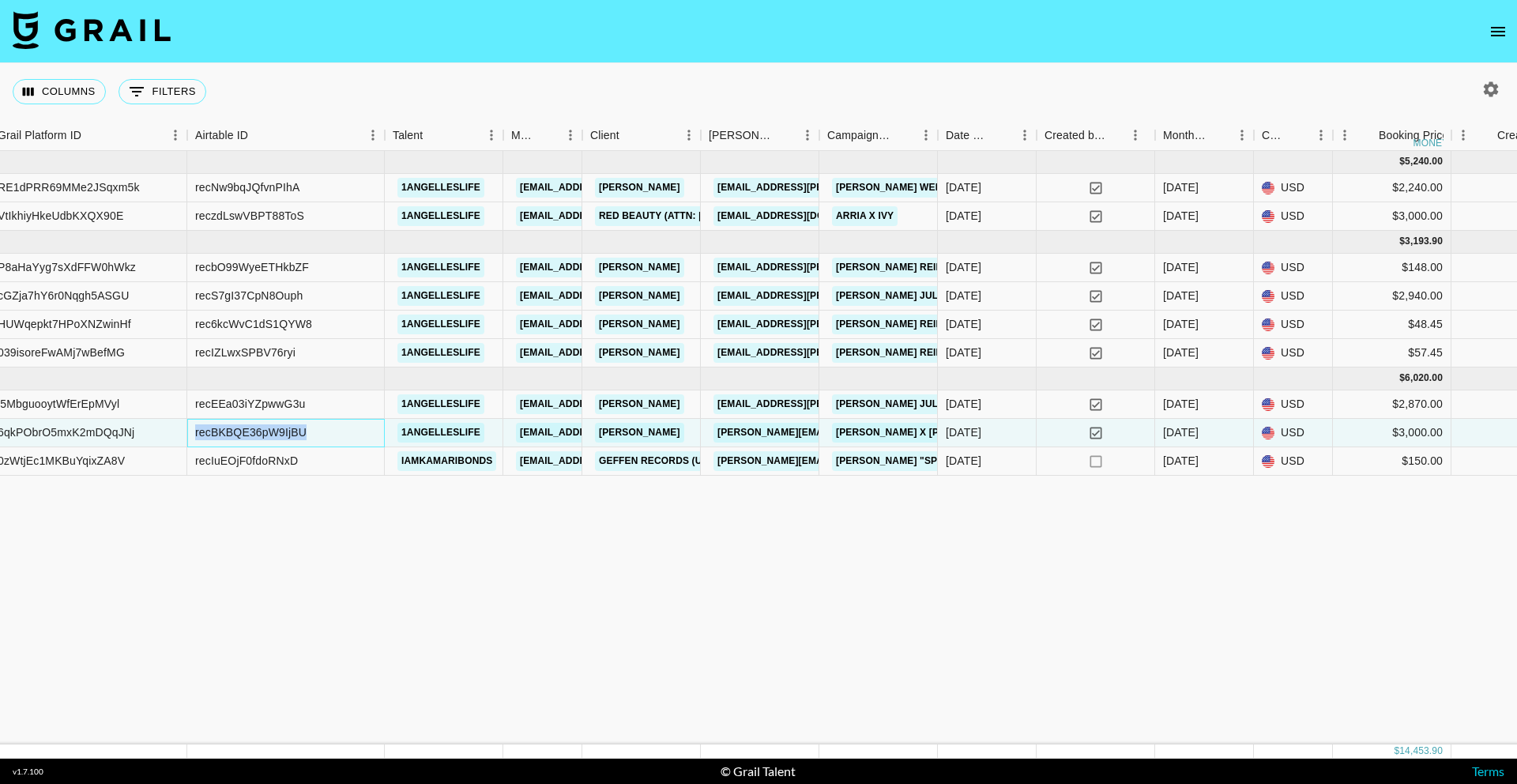
click at [301, 434] on div "recBKBQE36pW9IjBU" at bounding box center [250, 432] width 111 height 16
copy div "recBKBQE36pW9IjBU"
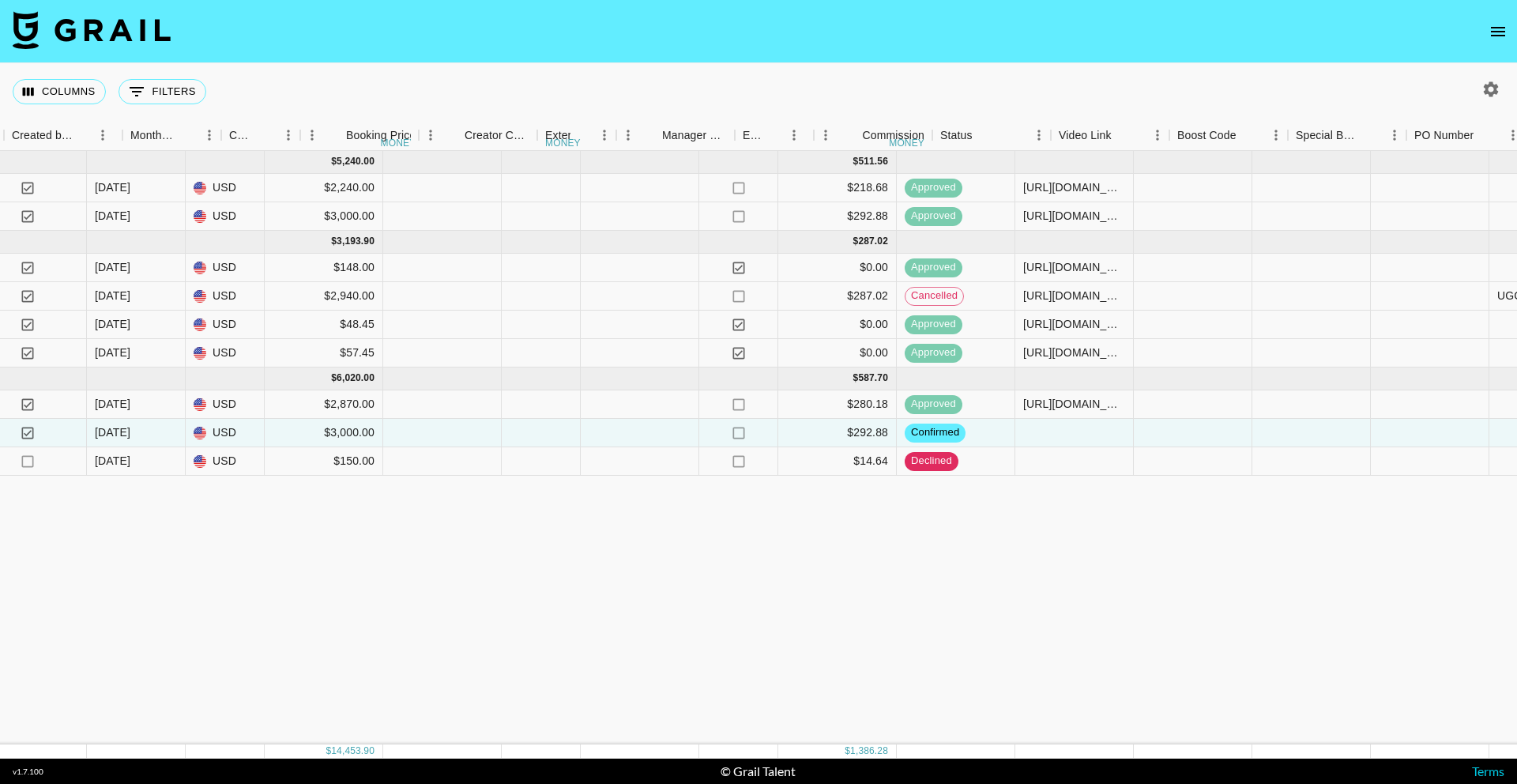
scroll to position [0, 1406]
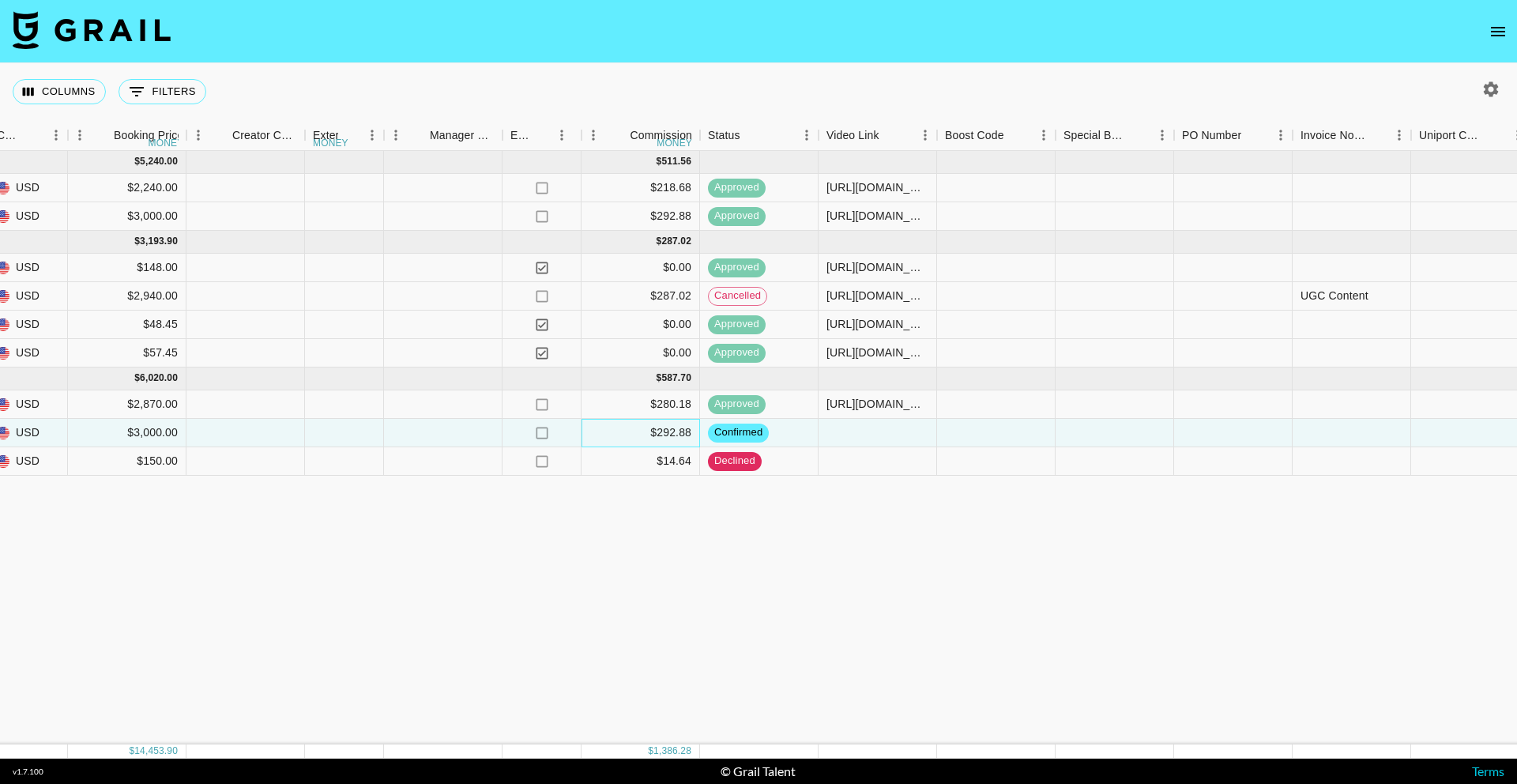
click at [662, 434] on div "$292.88" at bounding box center [641, 433] width 119 height 28
copy div "292.88"
click at [776, 690] on div "Jun '25 ( 2 ) $ 5,240.00 $ 511.56 RE1dPRR69MMe2JSqxm5k recNw9bqJQfvnPIhA 1angel…" at bounding box center [390, 447] width 3592 height 593
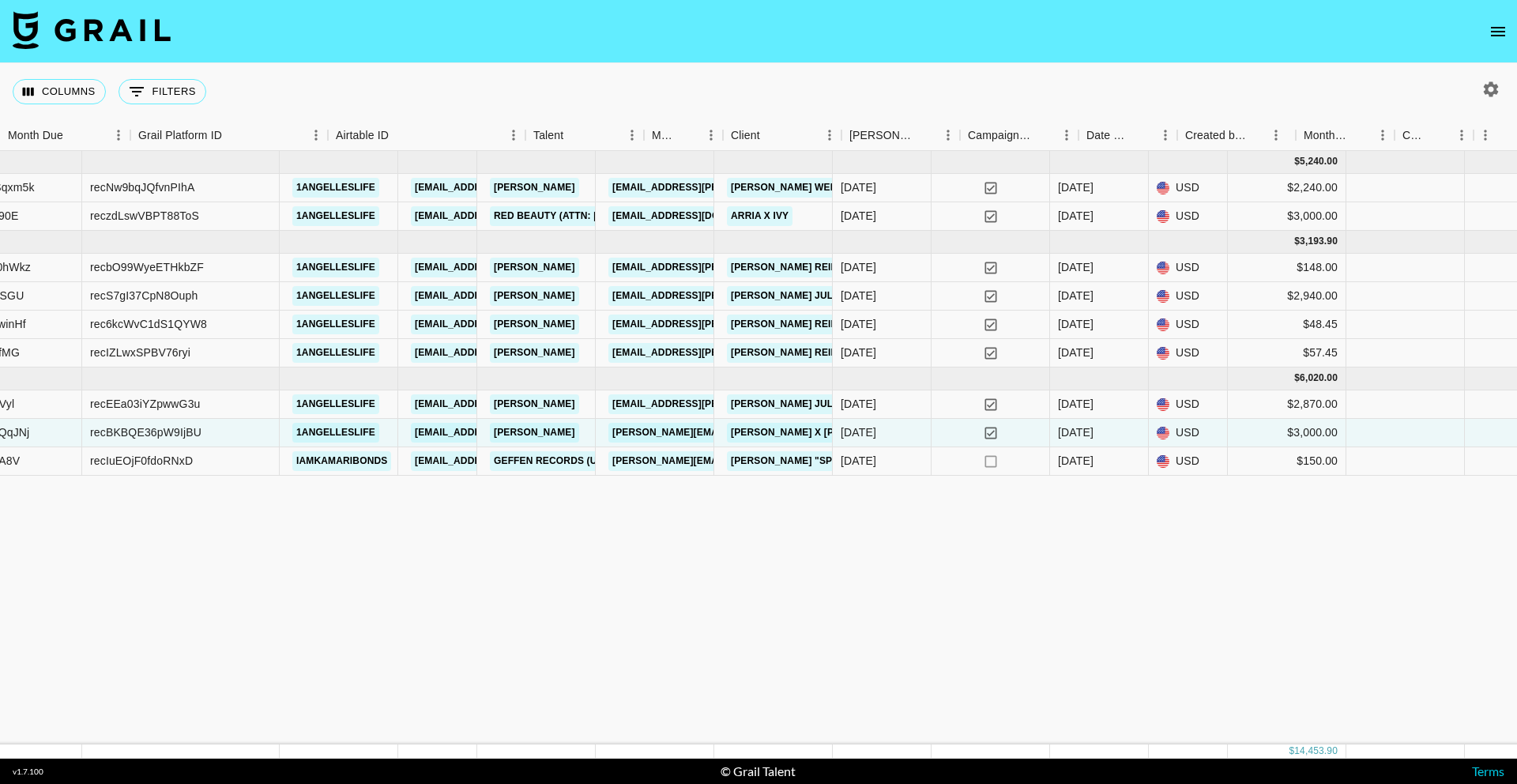
scroll to position [0, 0]
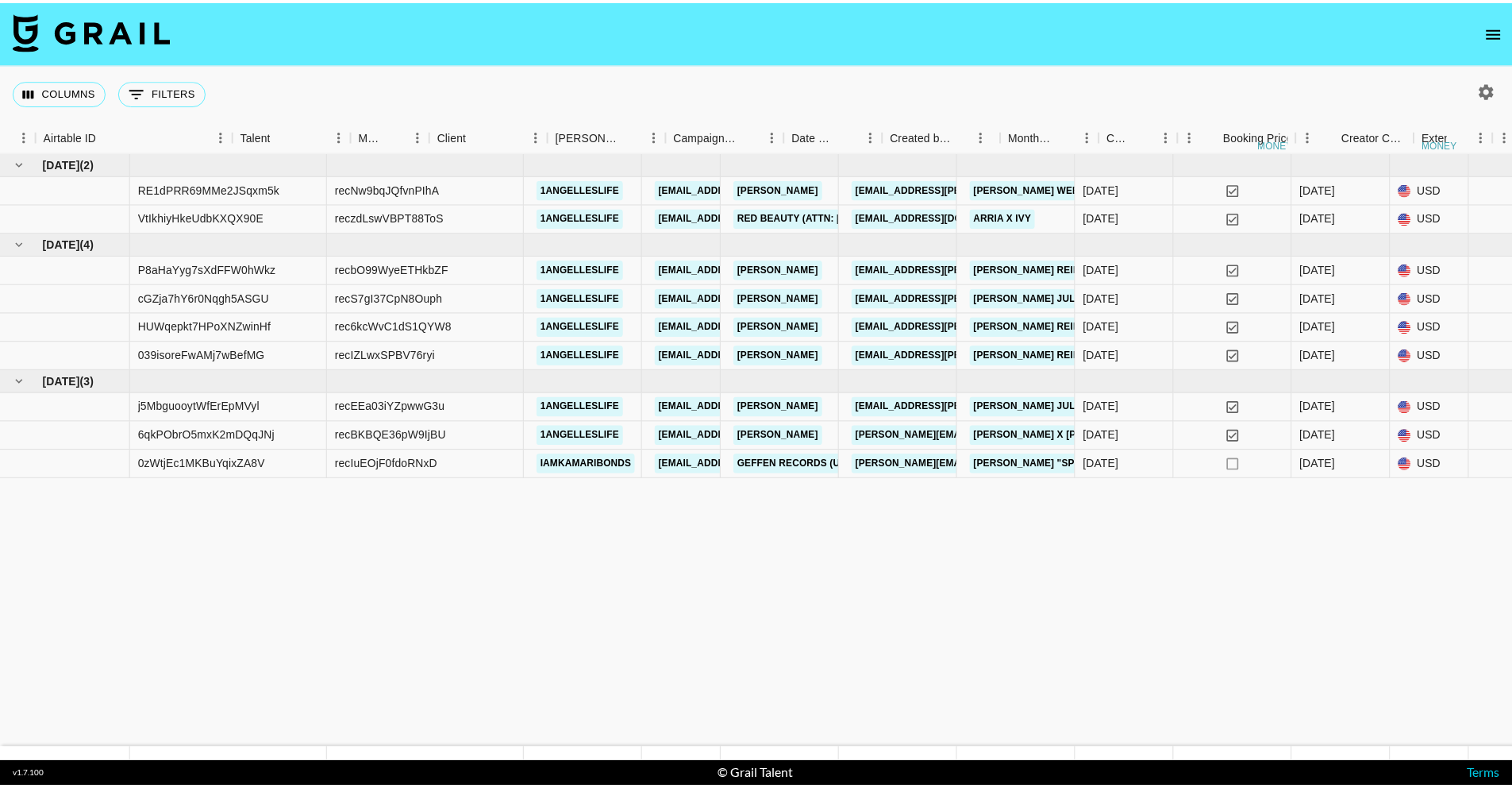
scroll to position [0, 2084]
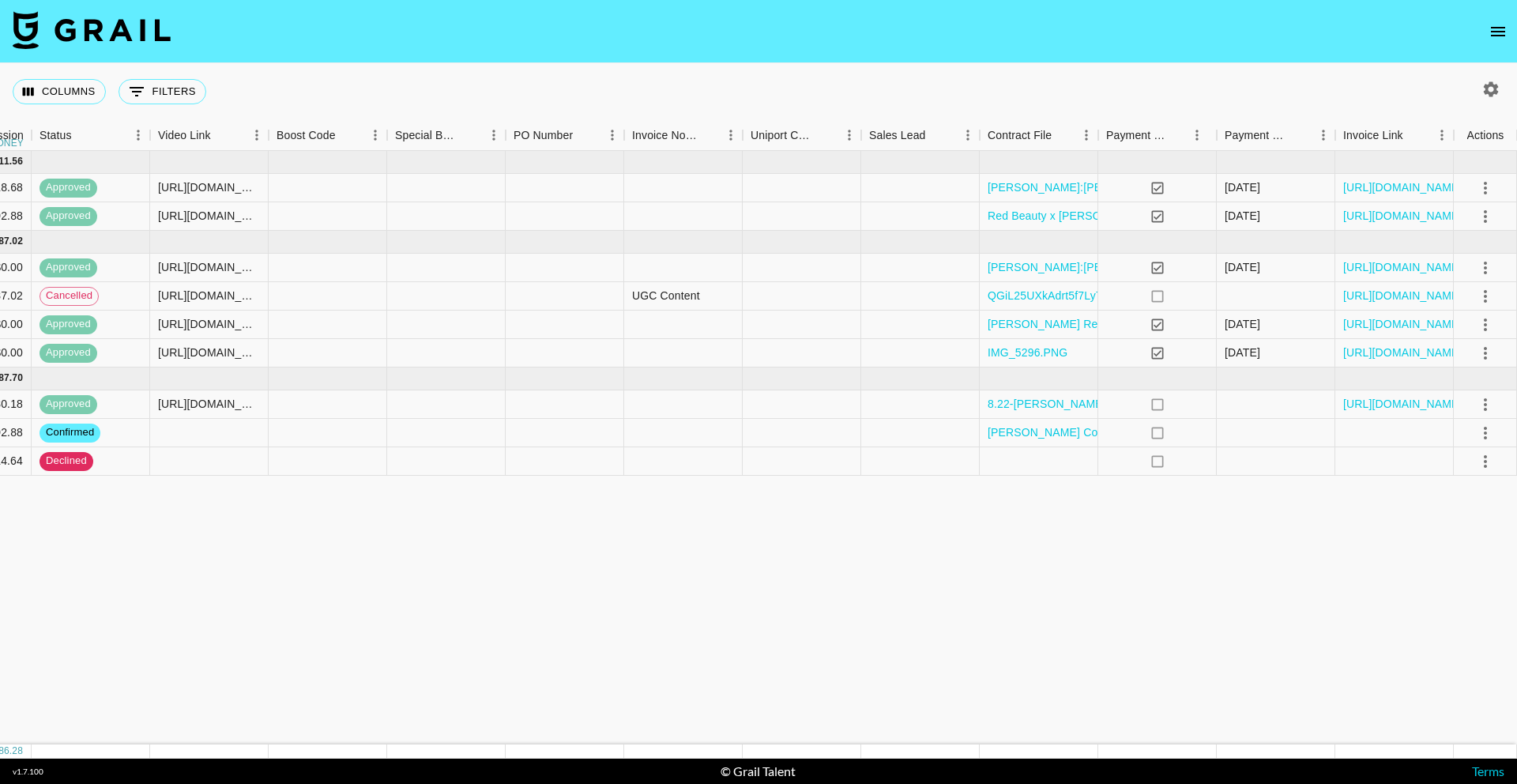
click at [1503, 30] on icon "open drawer" at bounding box center [1498, 31] width 14 height 9
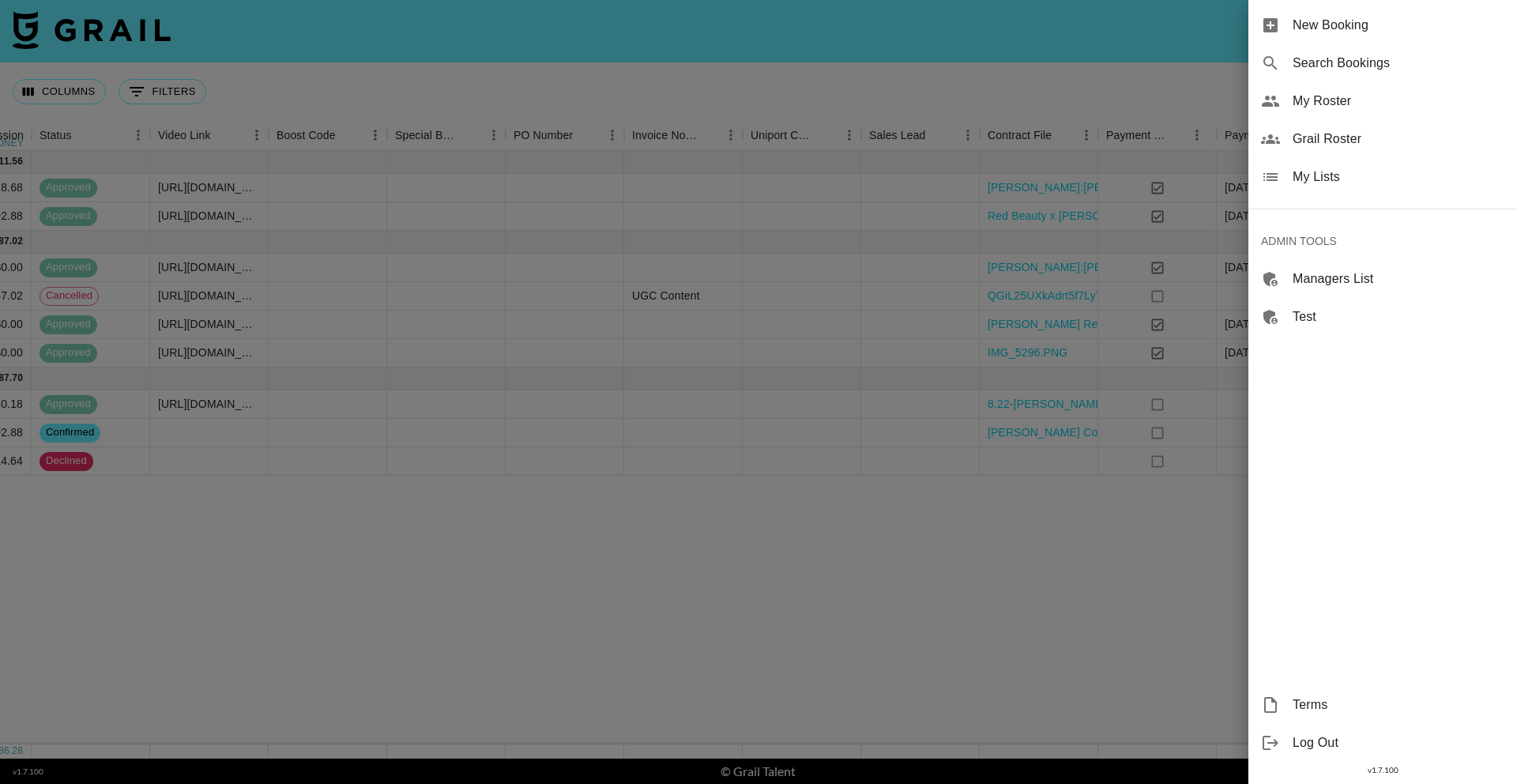
click at [1426, 187] on div "My Lists" at bounding box center [1382, 177] width 269 height 38
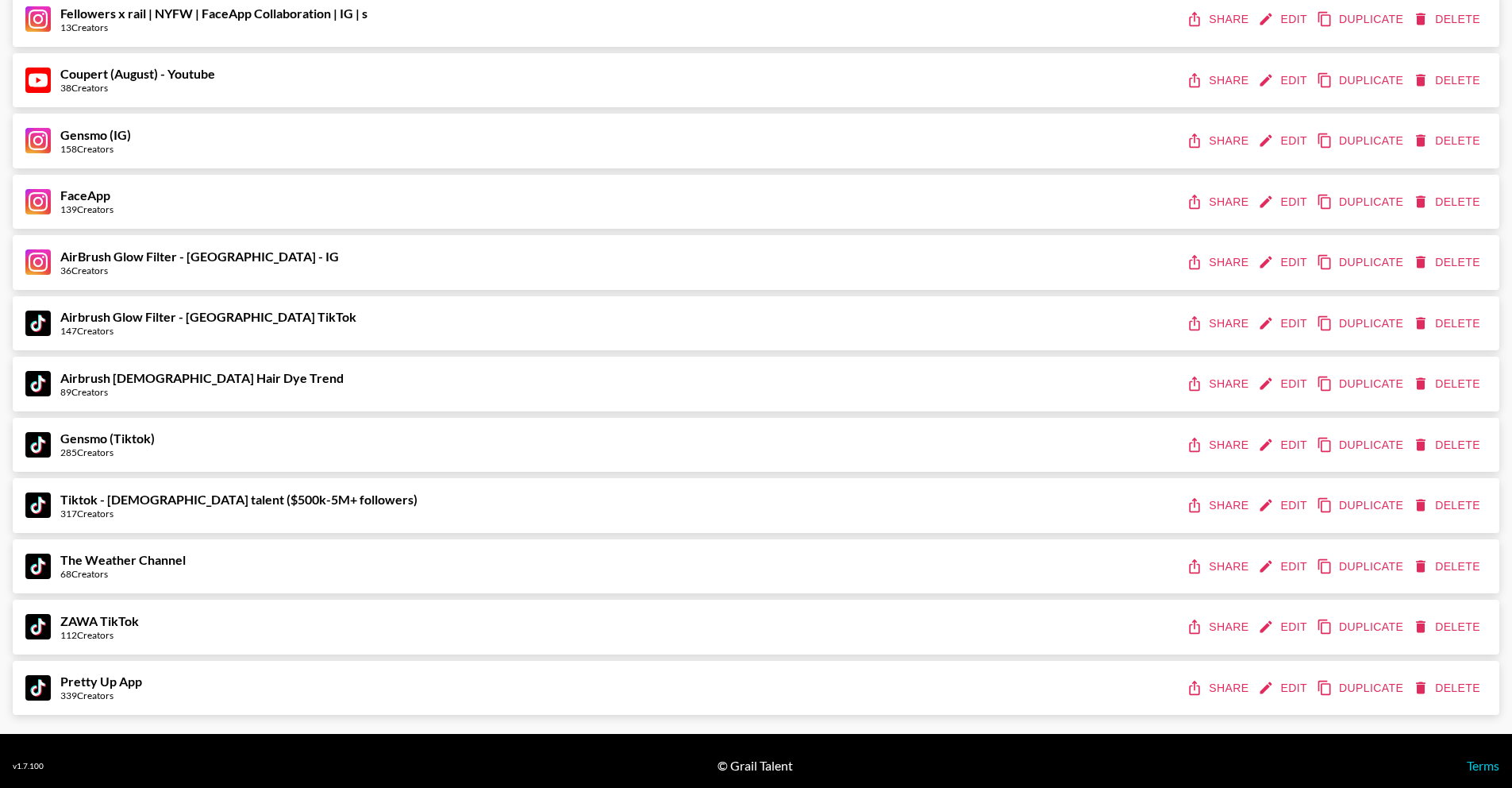
scroll to position [1110, 0]
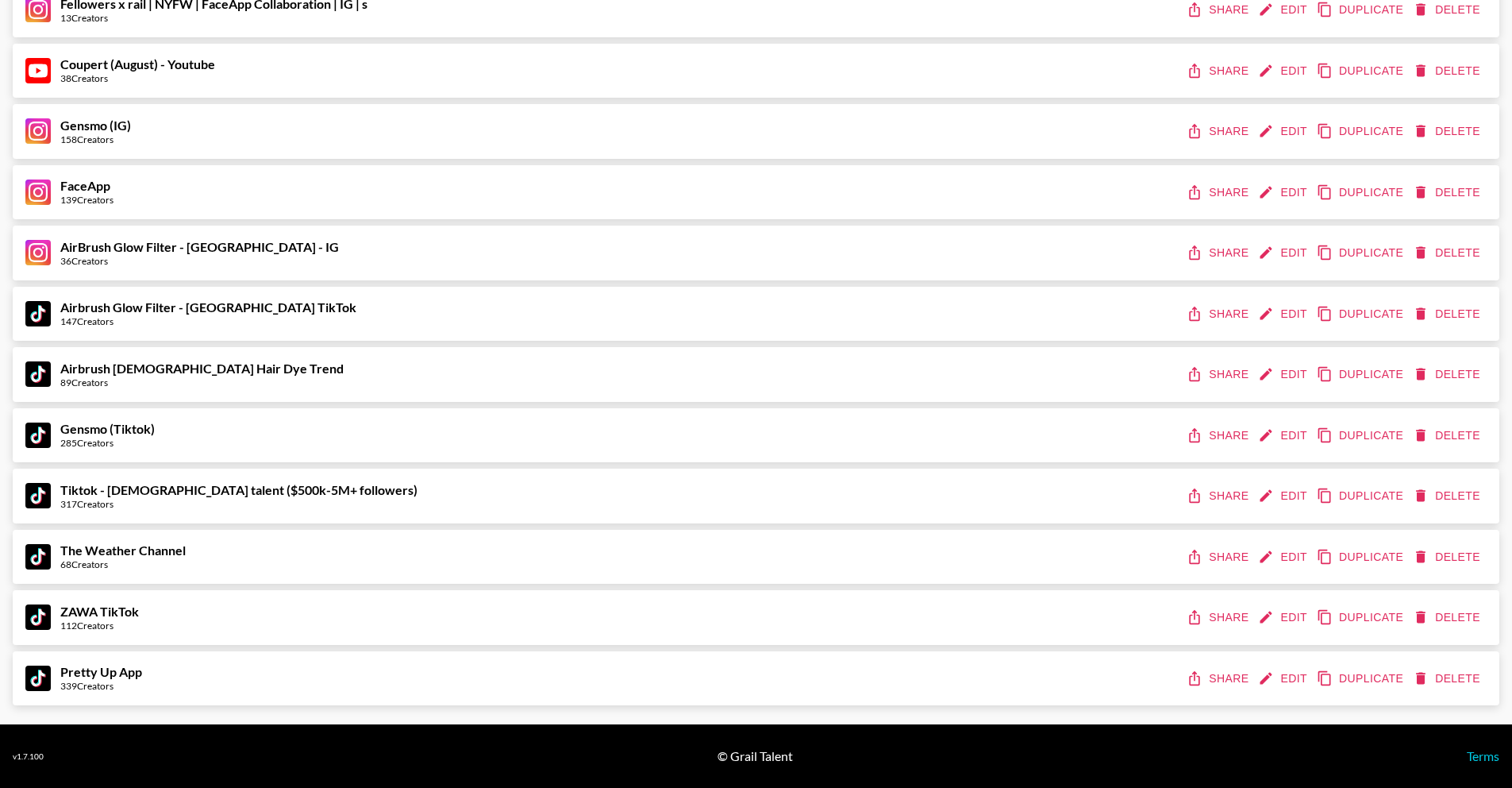
drag, startPoint x: 177, startPoint y: 690, endPoint x: 173, endPoint y: 532, distance: 158.1
click at [175, 537] on div "The Weather Channel 68 Creators Share Edit Duplicate Delete" at bounding box center [756, 557] width 1487 height 55
drag, startPoint x: 120, startPoint y: 694, endPoint x: 118, endPoint y: 172, distance: 522.0
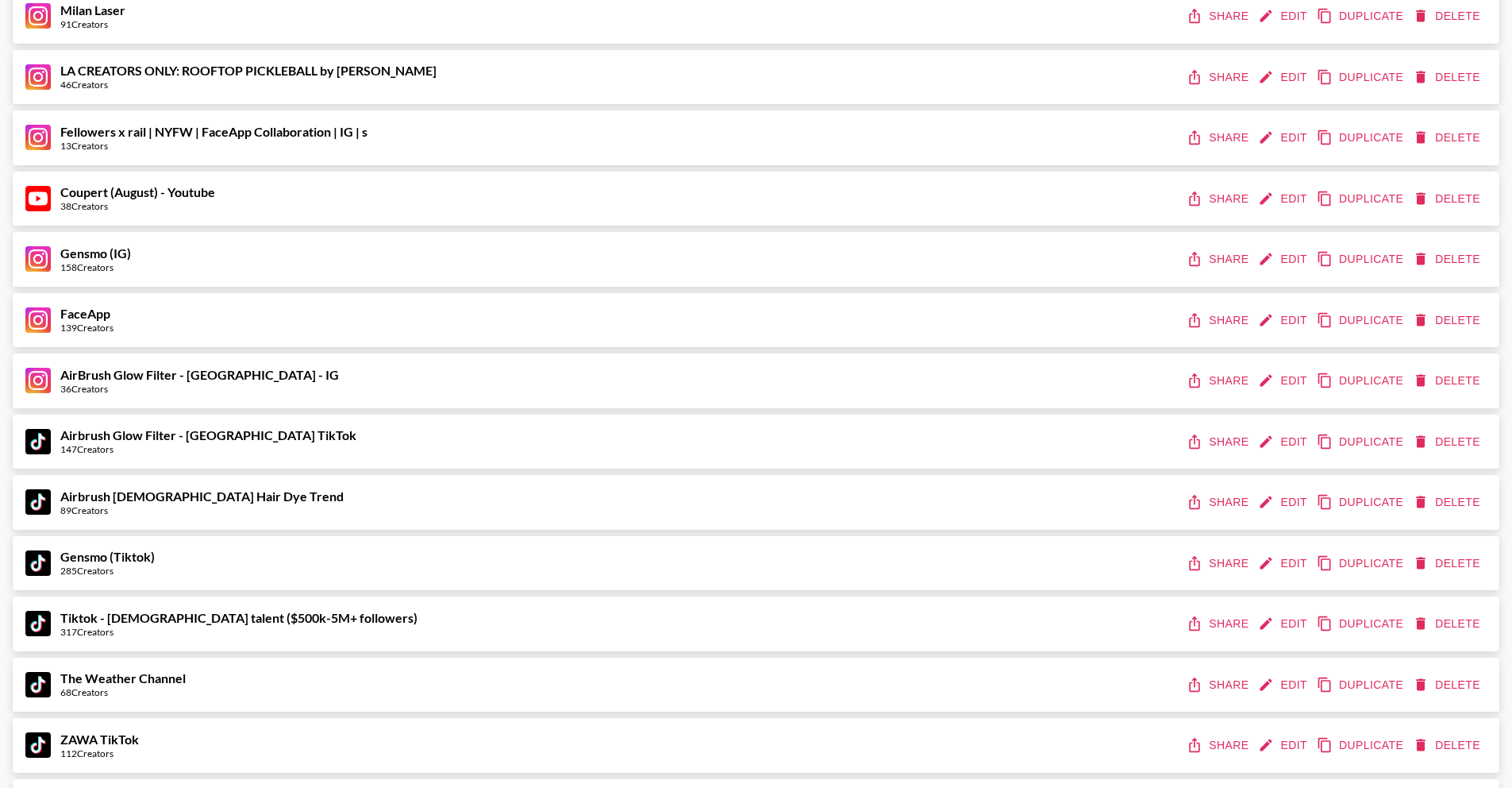
scroll to position [965, 0]
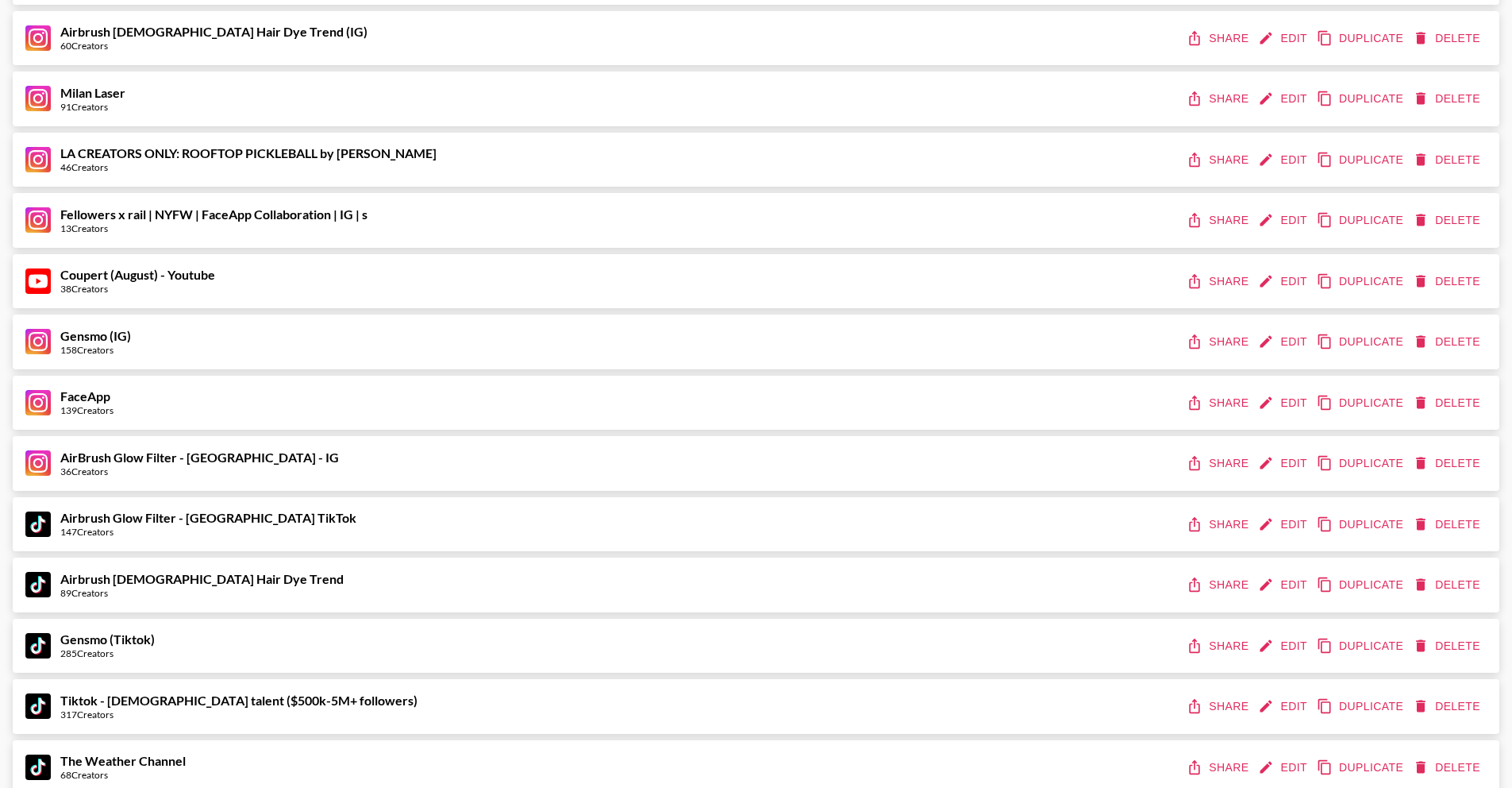
scroll to position [893, 0]
